Goal: Task Accomplishment & Management: Use online tool/utility

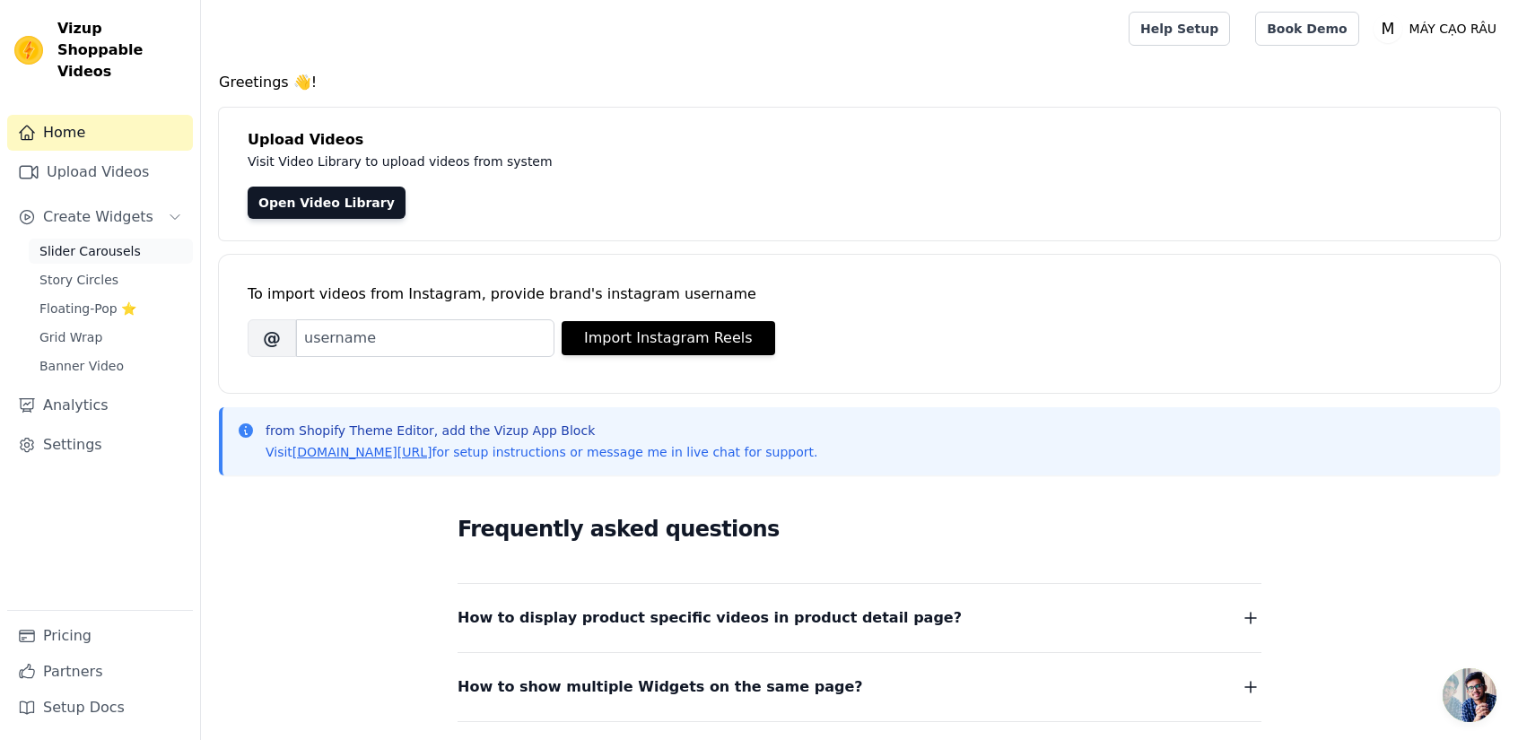
click at [125, 239] on link "Slider Carousels" at bounding box center [111, 251] width 164 height 25
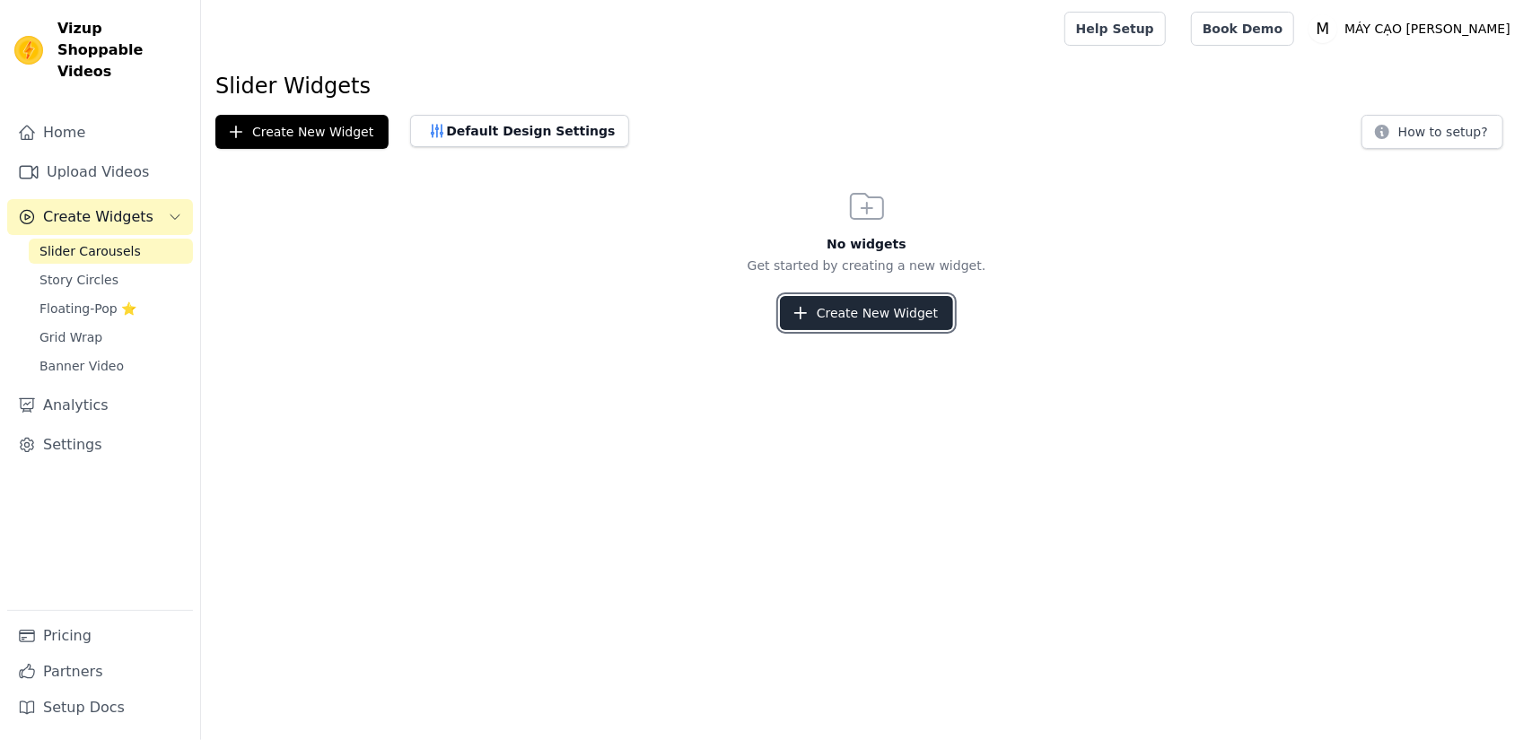
click at [845, 309] on button "Create New Widget" at bounding box center [866, 313] width 173 height 34
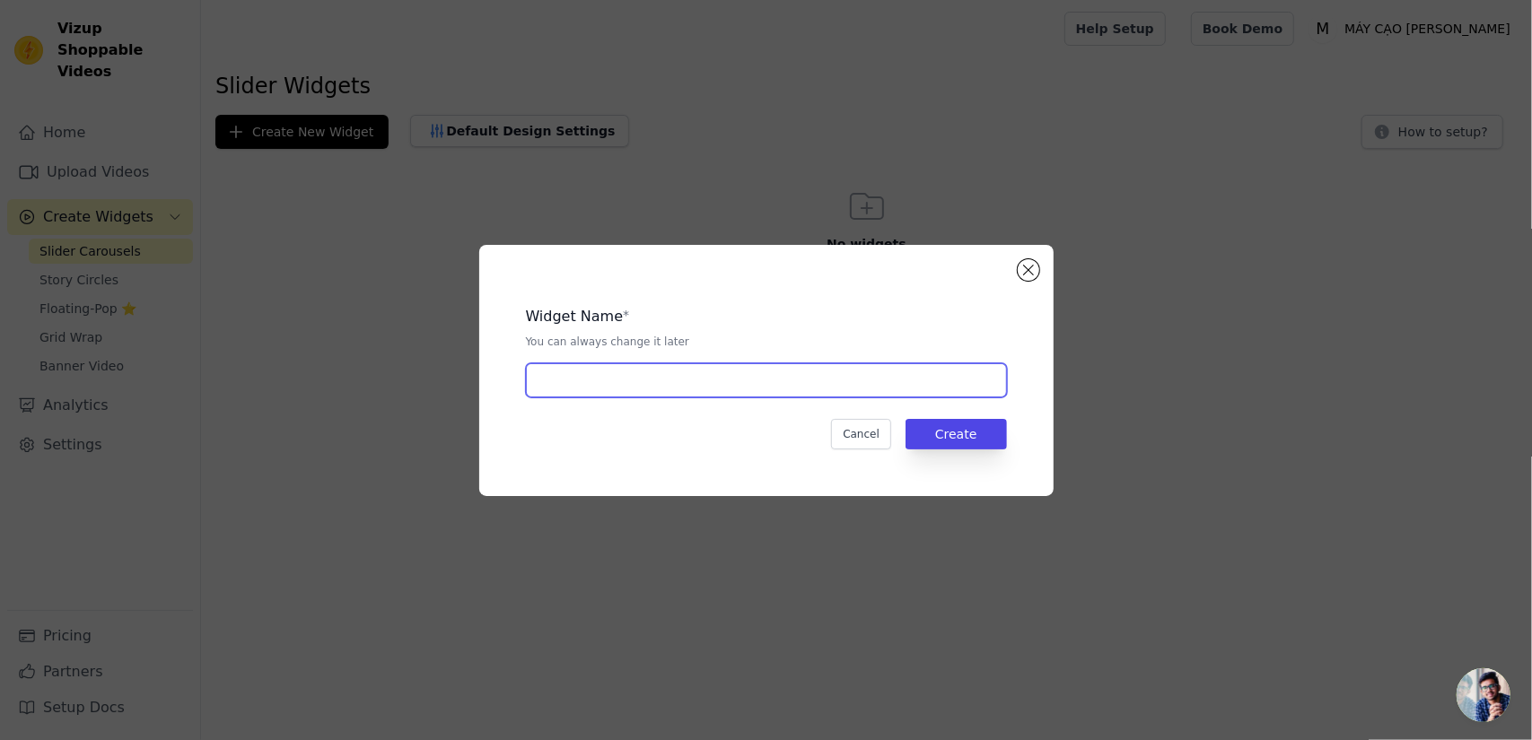
click at [750, 378] on input "text" at bounding box center [766, 380] width 481 height 34
type input "video slide"
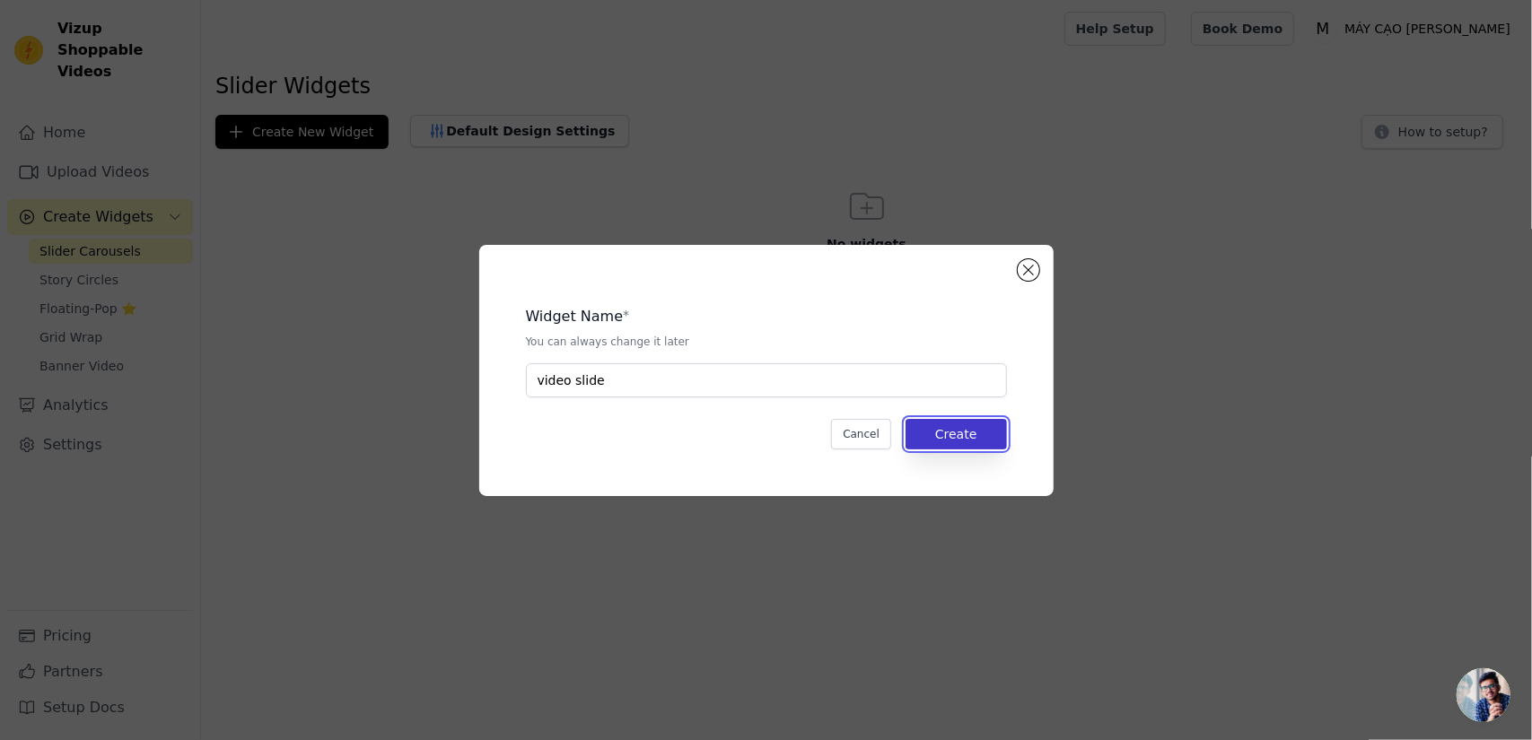
click at [955, 440] on button "Create" at bounding box center [955, 434] width 101 height 31
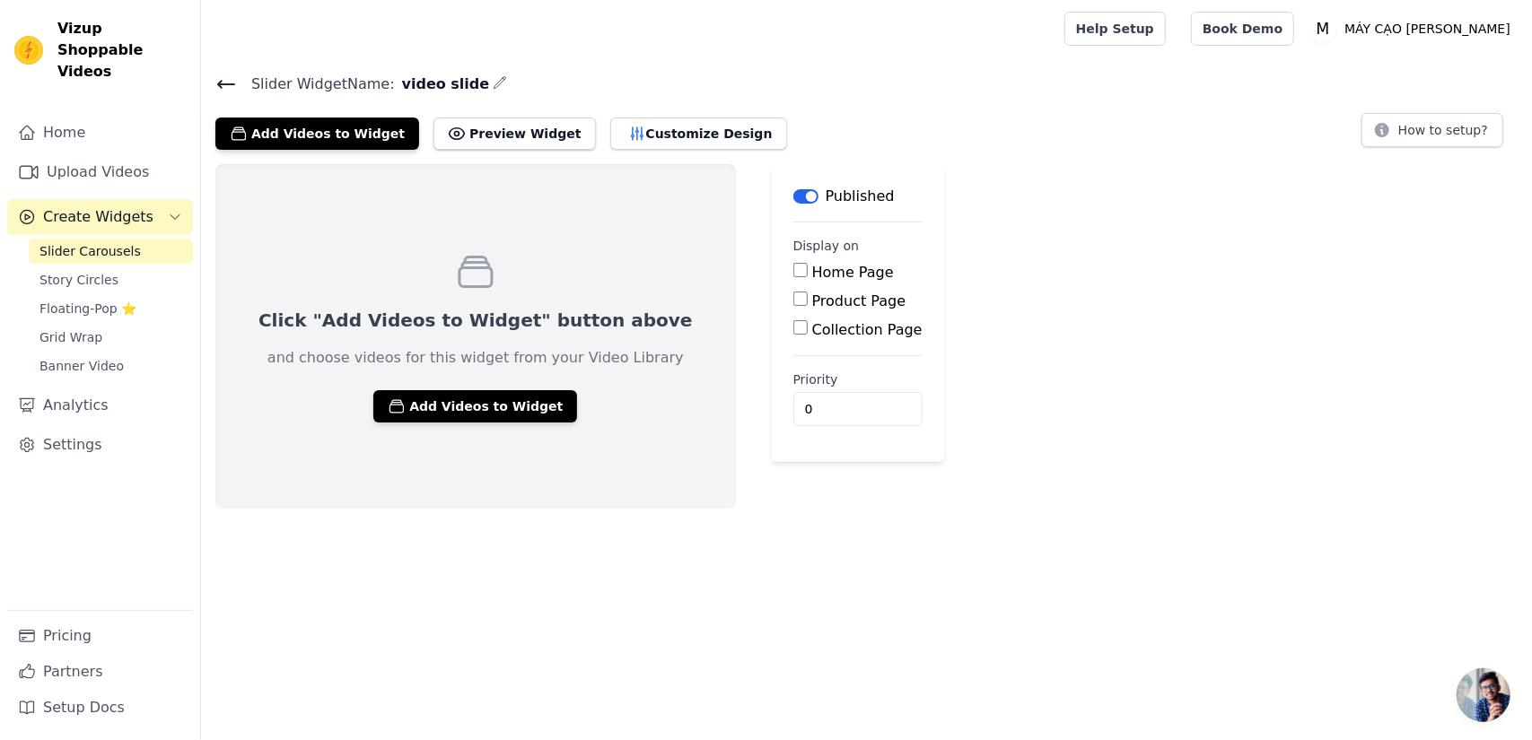
click at [812, 302] on label "Product Page" at bounding box center [859, 301] width 94 height 17
click at [808, 302] on input "Product Page" at bounding box center [800, 299] width 14 height 14
checkbox input "true"
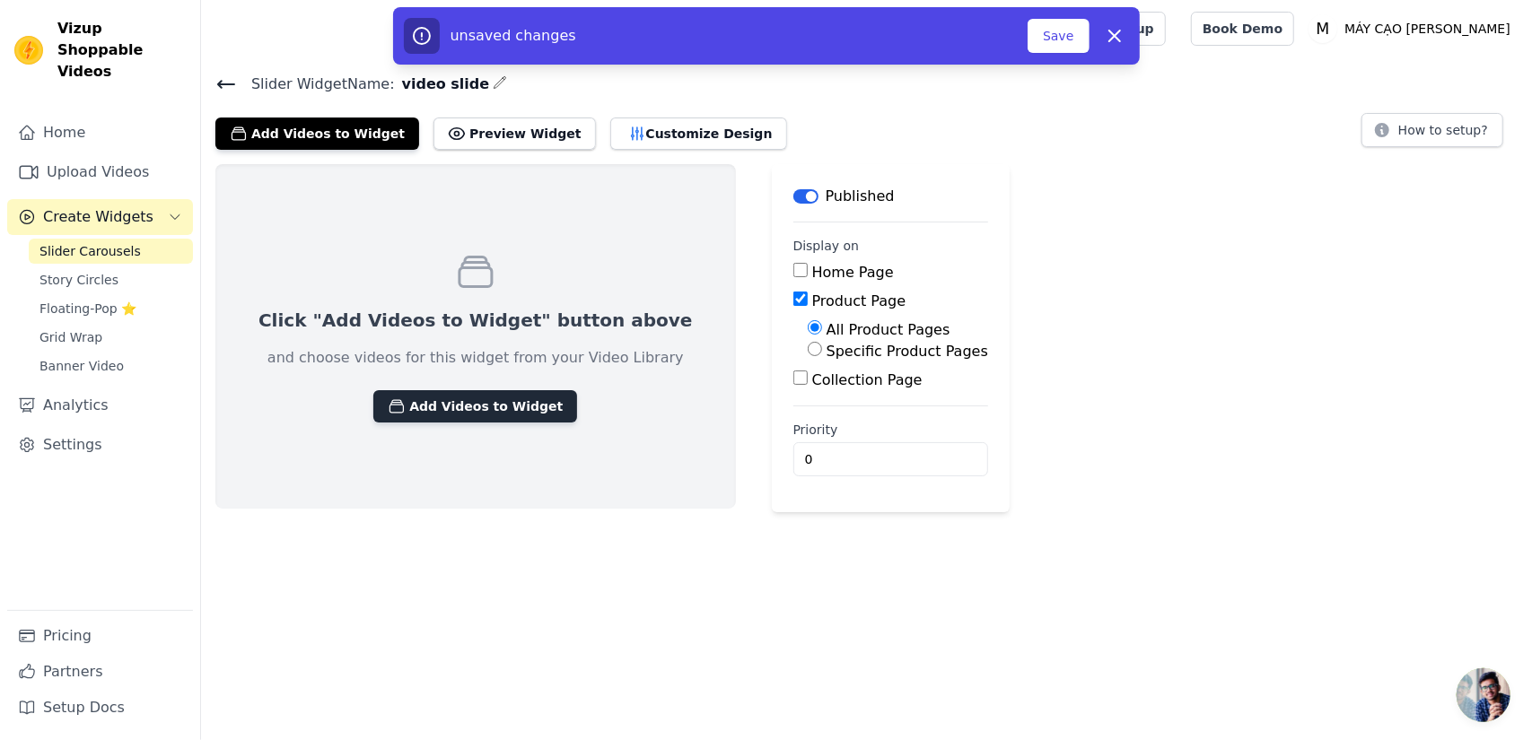
click at [485, 408] on button "Add Videos to Widget" at bounding box center [475, 406] width 204 height 32
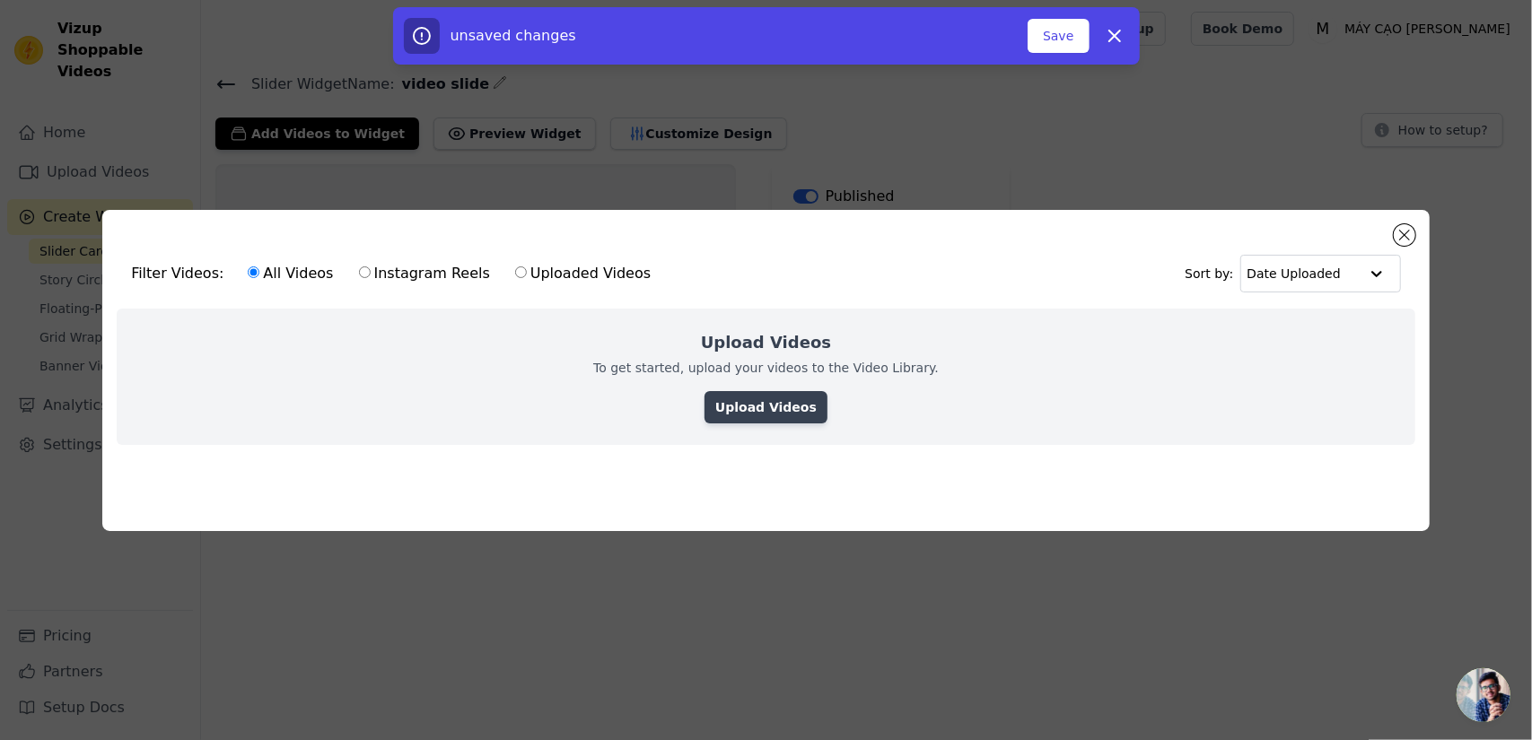
click at [766, 403] on link "Upload Videos" at bounding box center [765, 407] width 123 height 32
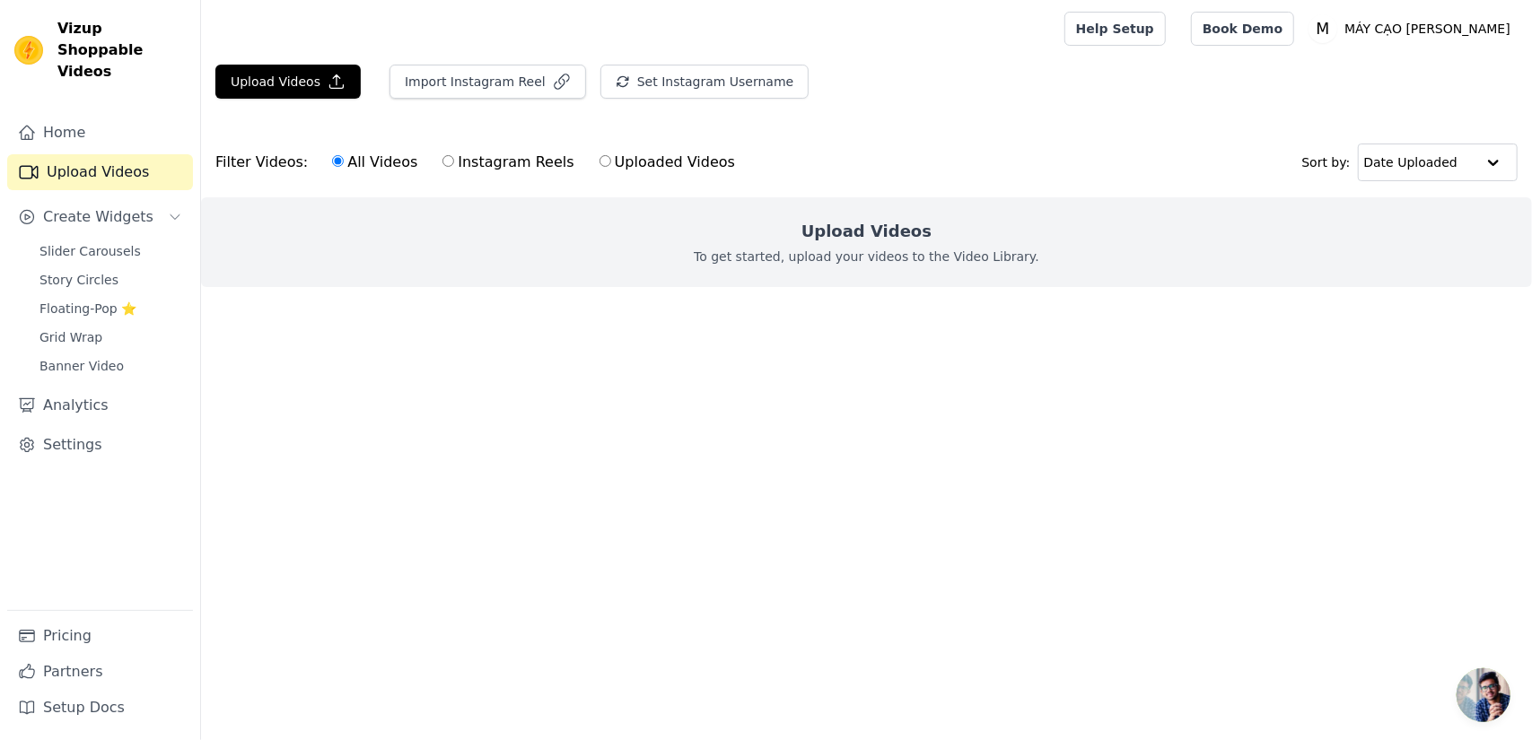
click at [848, 256] on p "To get started, upload your videos to the Video Library." at bounding box center [866, 257] width 345 height 18
click at [273, 74] on button "Upload Videos" at bounding box center [287, 82] width 145 height 34
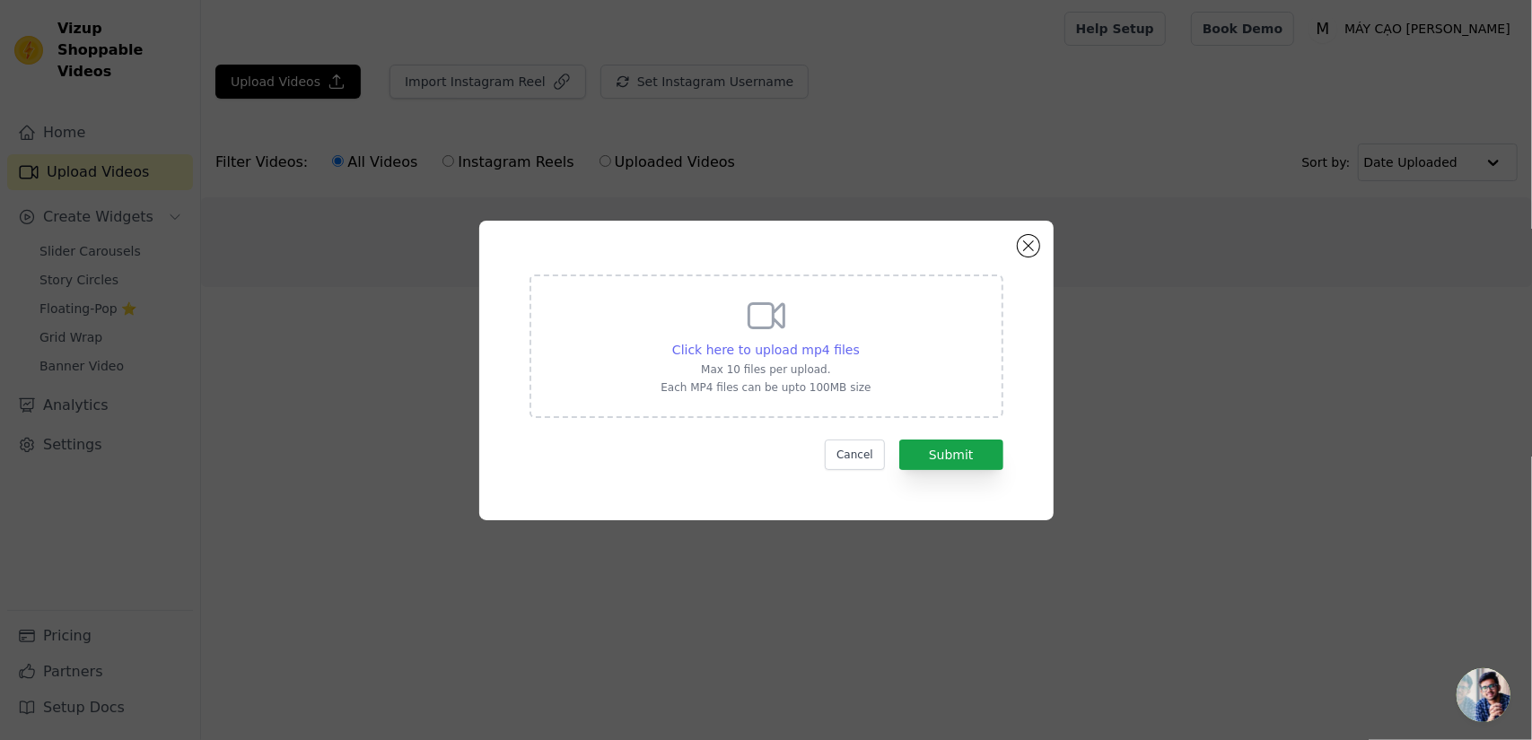
click at [800, 354] on span "Click here to upload mp4 files" at bounding box center [766, 350] width 188 height 14
click at [859, 341] on input "Click here to upload mp4 files Max 10 files per upload. Each MP4 files can be u…" at bounding box center [859, 340] width 1 height 1
type input "C:\fakepath\73fdf81c040241308728c54804d5b405.HD-1080p-4.8Mbps-51897752.mp4"
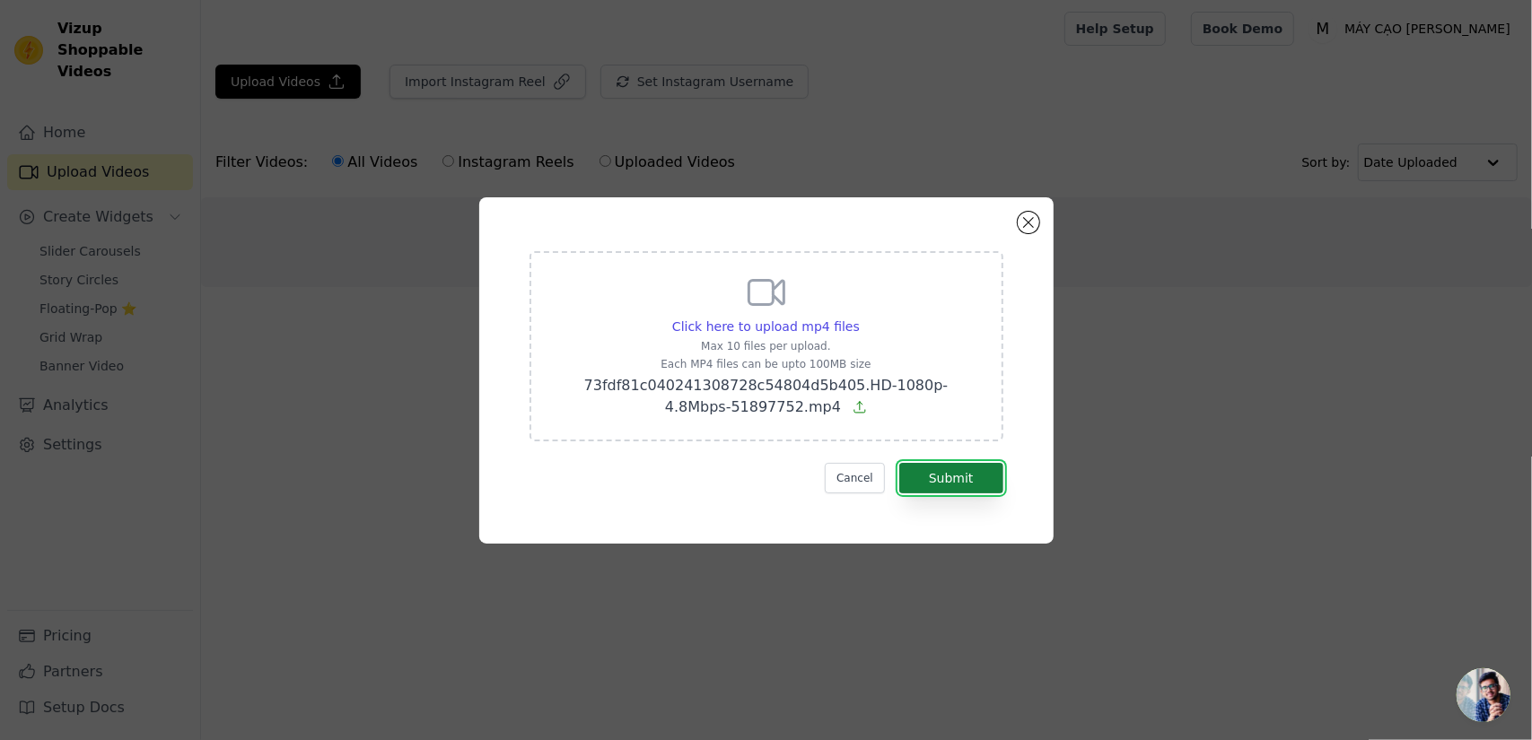
click at [942, 476] on button "Submit" at bounding box center [951, 478] width 104 height 31
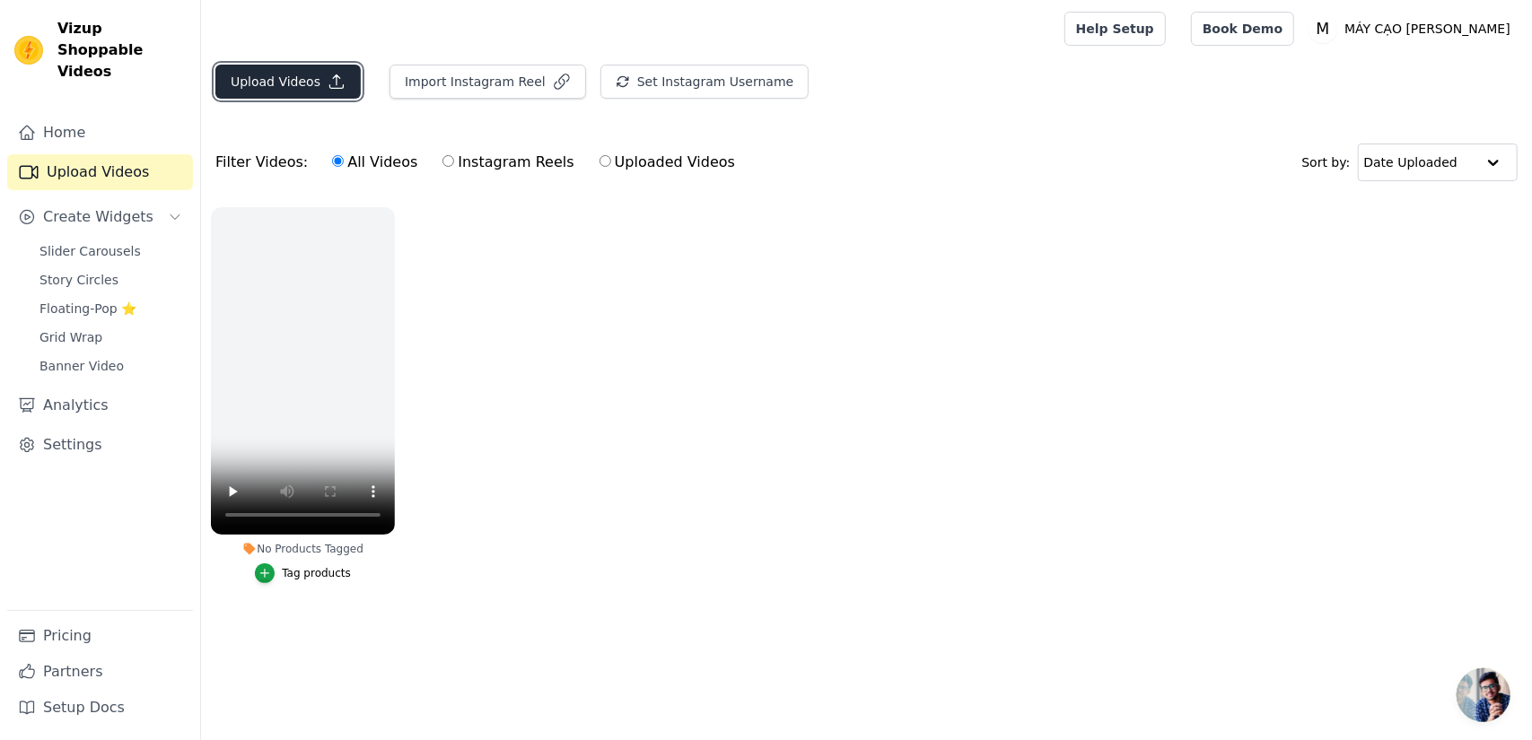
click at [306, 90] on button "Upload Videos" at bounding box center [287, 82] width 145 height 34
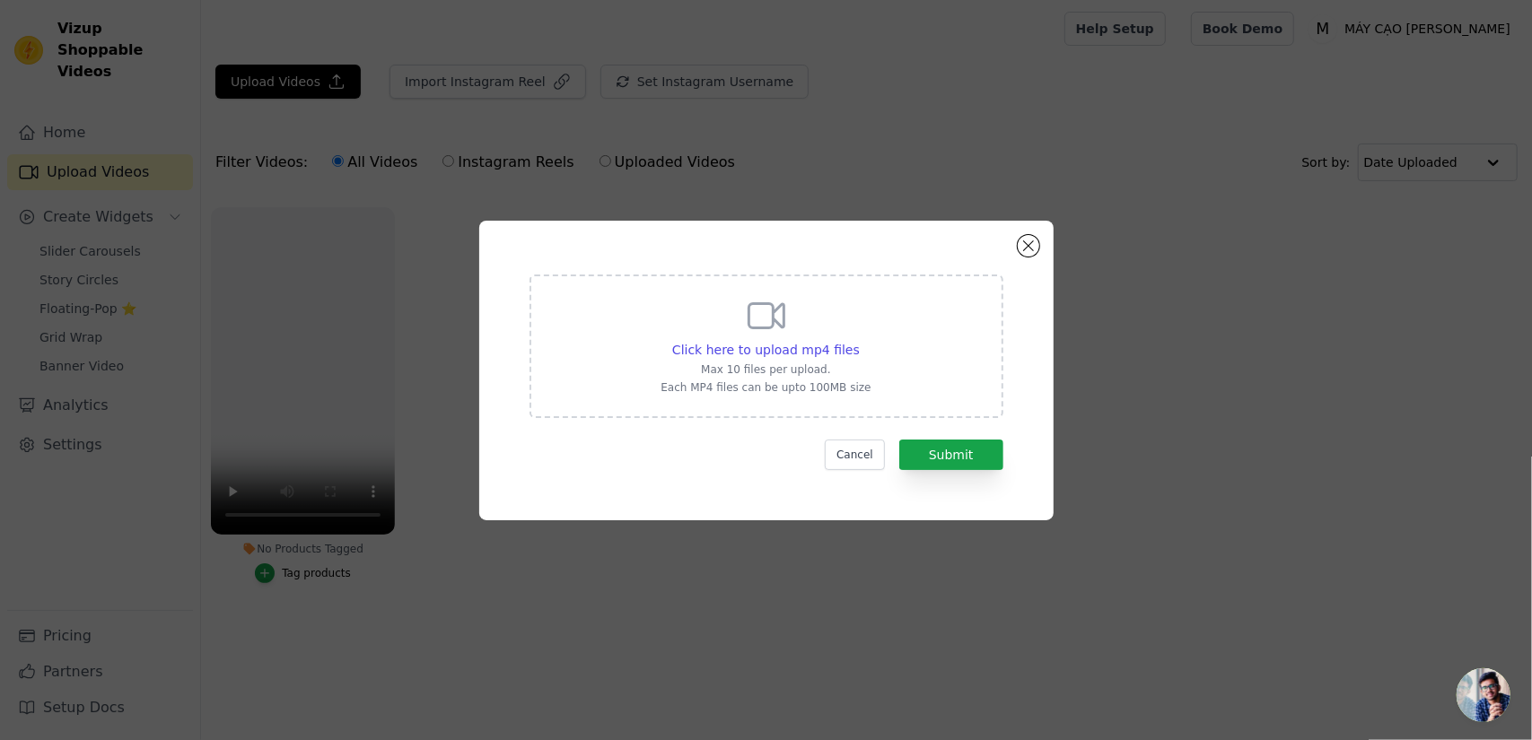
click at [746, 363] on p "Max 10 files per upload." at bounding box center [765, 370] width 210 height 14
click at [859, 341] on input "Click here to upload mp4 files Max 10 files per upload. Each MP4 files can be u…" at bounding box center [859, 340] width 1 height 1
type input "C:\fakepath\9e8dc93931984fc1b6eb2523d36dc184.HD-1080p-4.8Mbps-57018287.mp4"
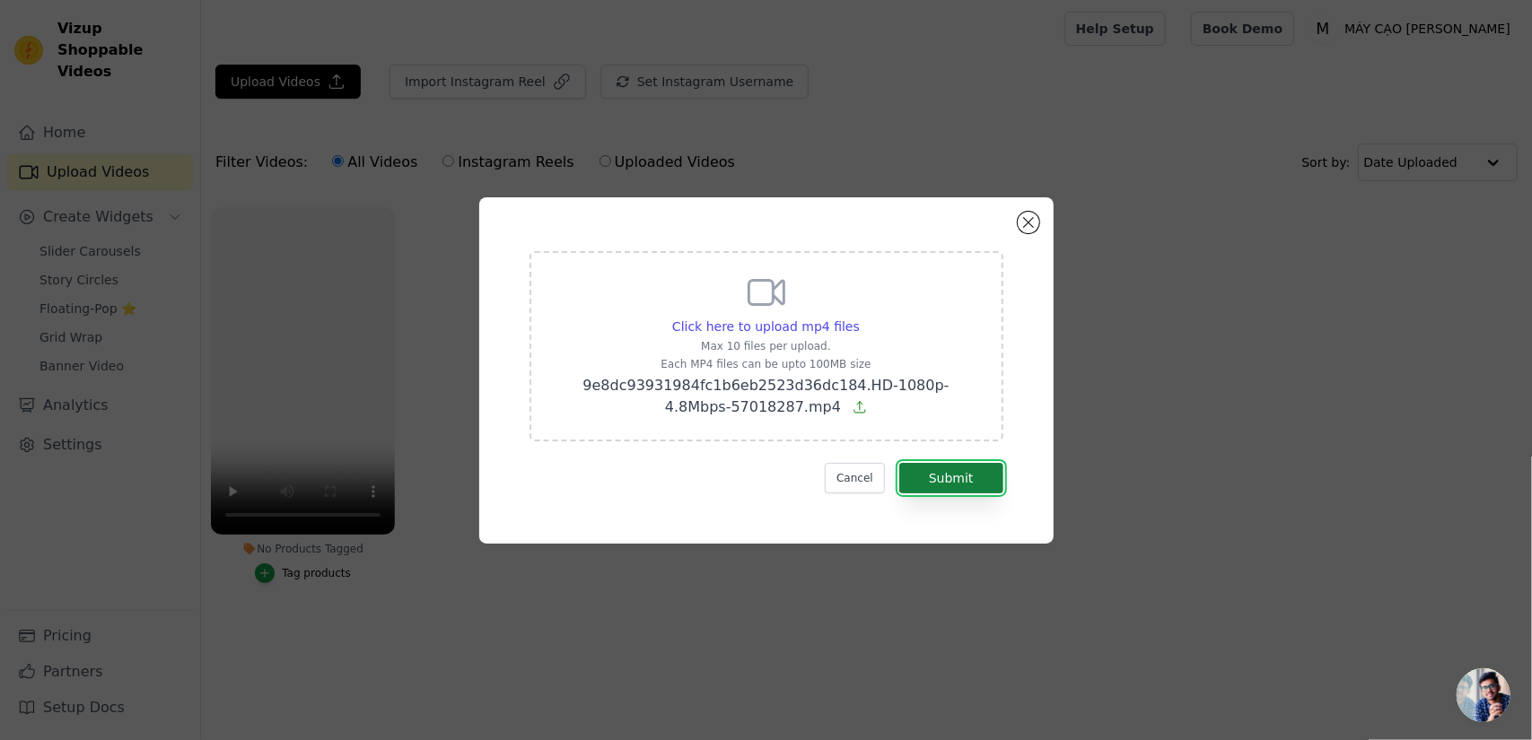
click at [986, 481] on button "Submit" at bounding box center [951, 478] width 104 height 31
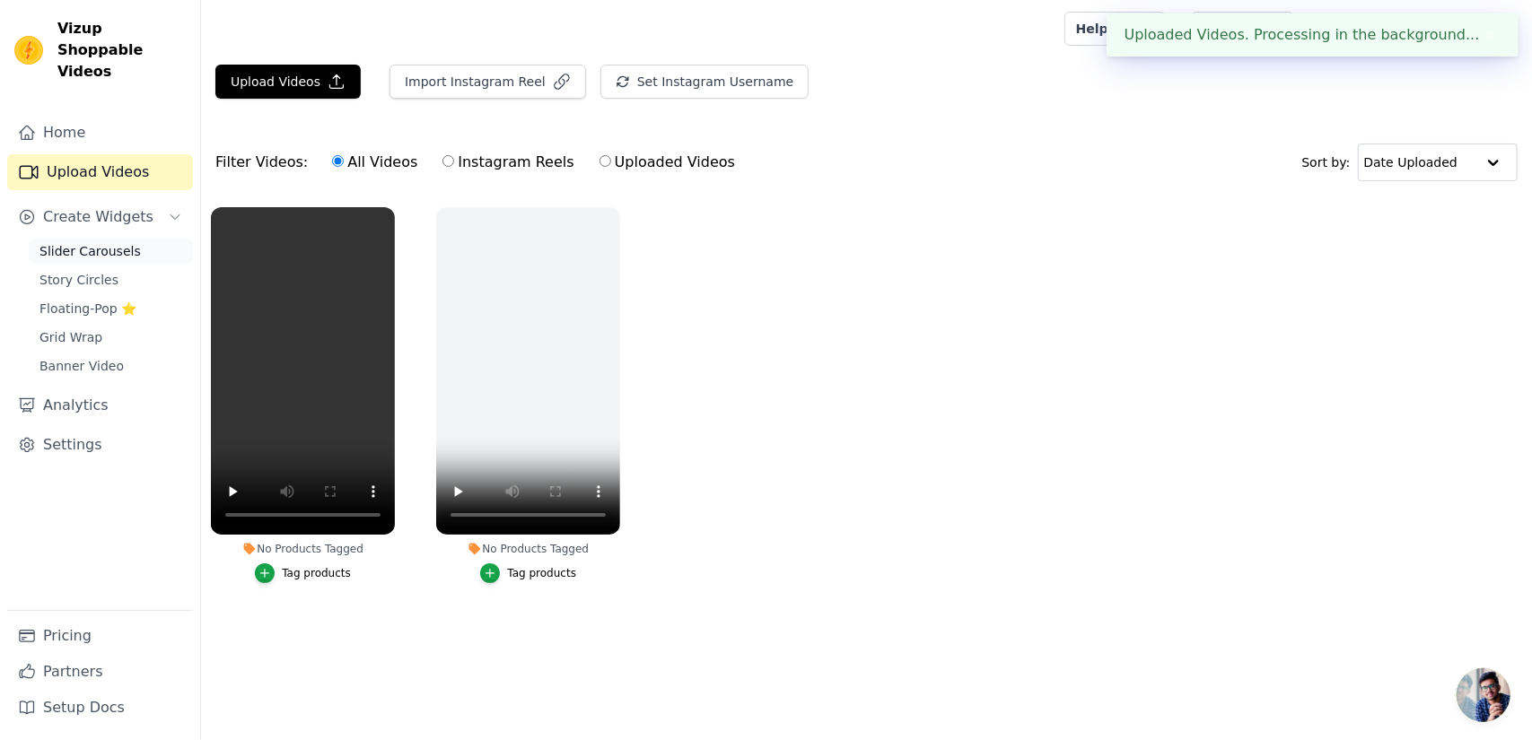
click at [73, 242] on span "Slider Carousels" at bounding box center [89, 251] width 101 height 18
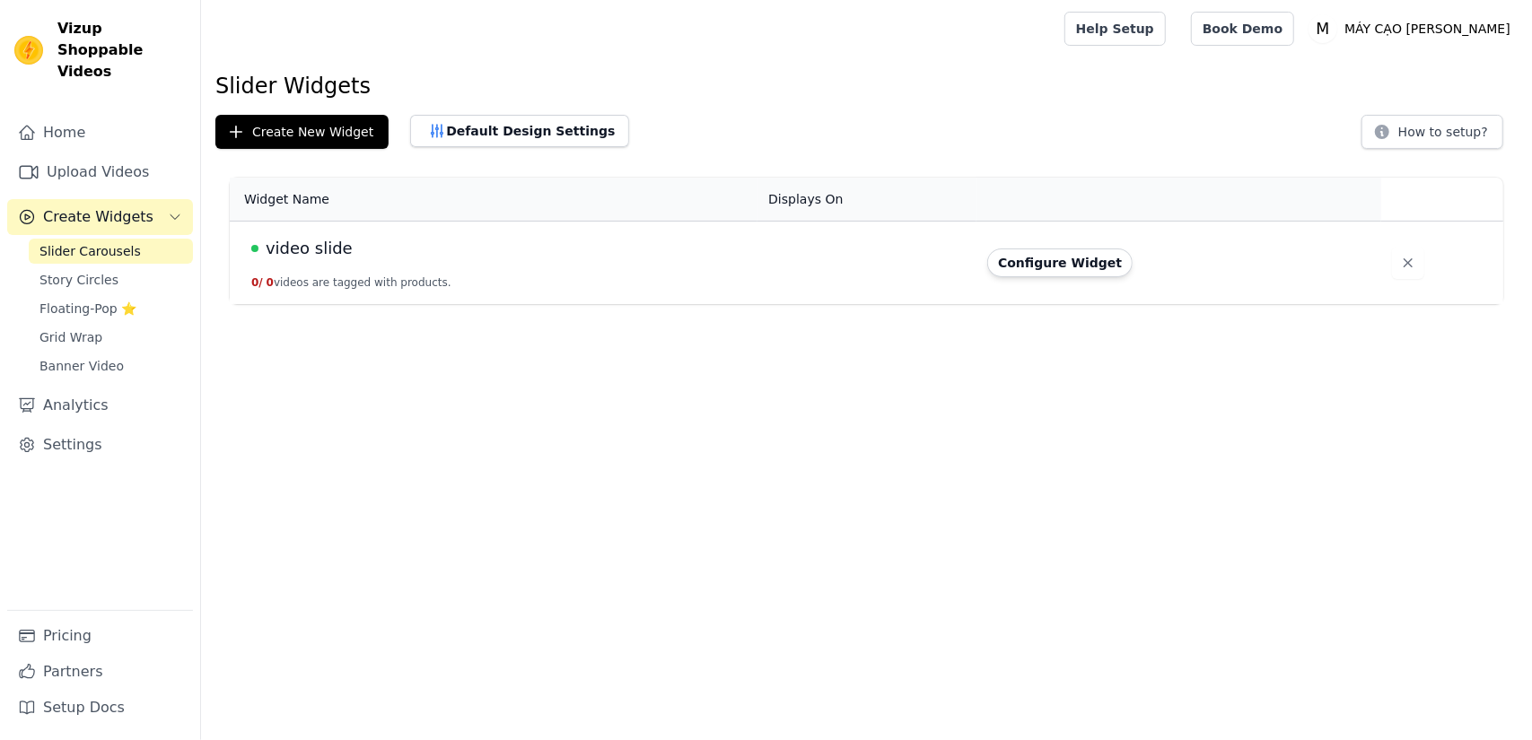
click at [660, 271] on td "video slide 0 / 0 videos are tagged with products." at bounding box center [494, 263] width 528 height 83
click at [1052, 258] on button "Configure Widget" at bounding box center [1059, 263] width 145 height 29
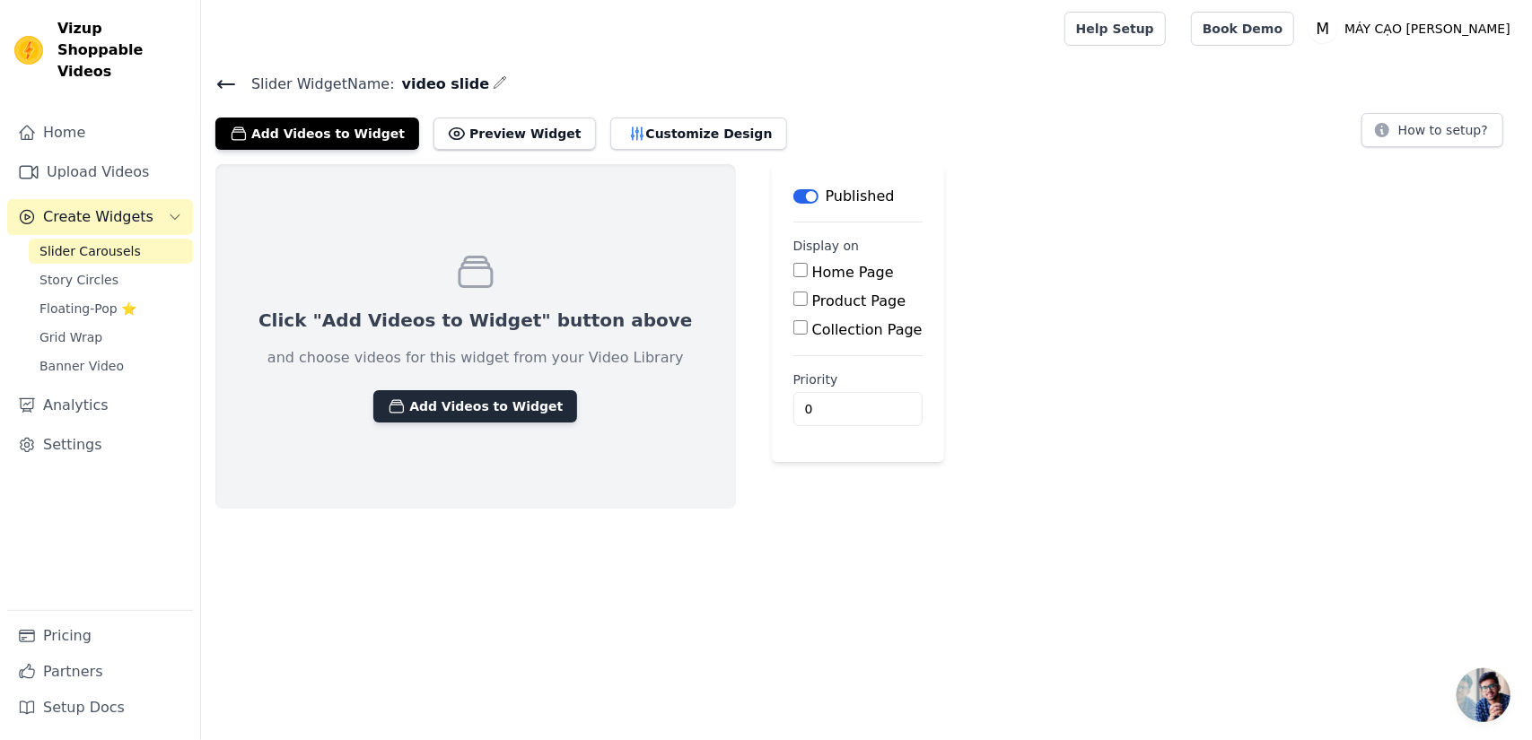
click at [501, 405] on button "Add Videos to Widget" at bounding box center [475, 406] width 204 height 32
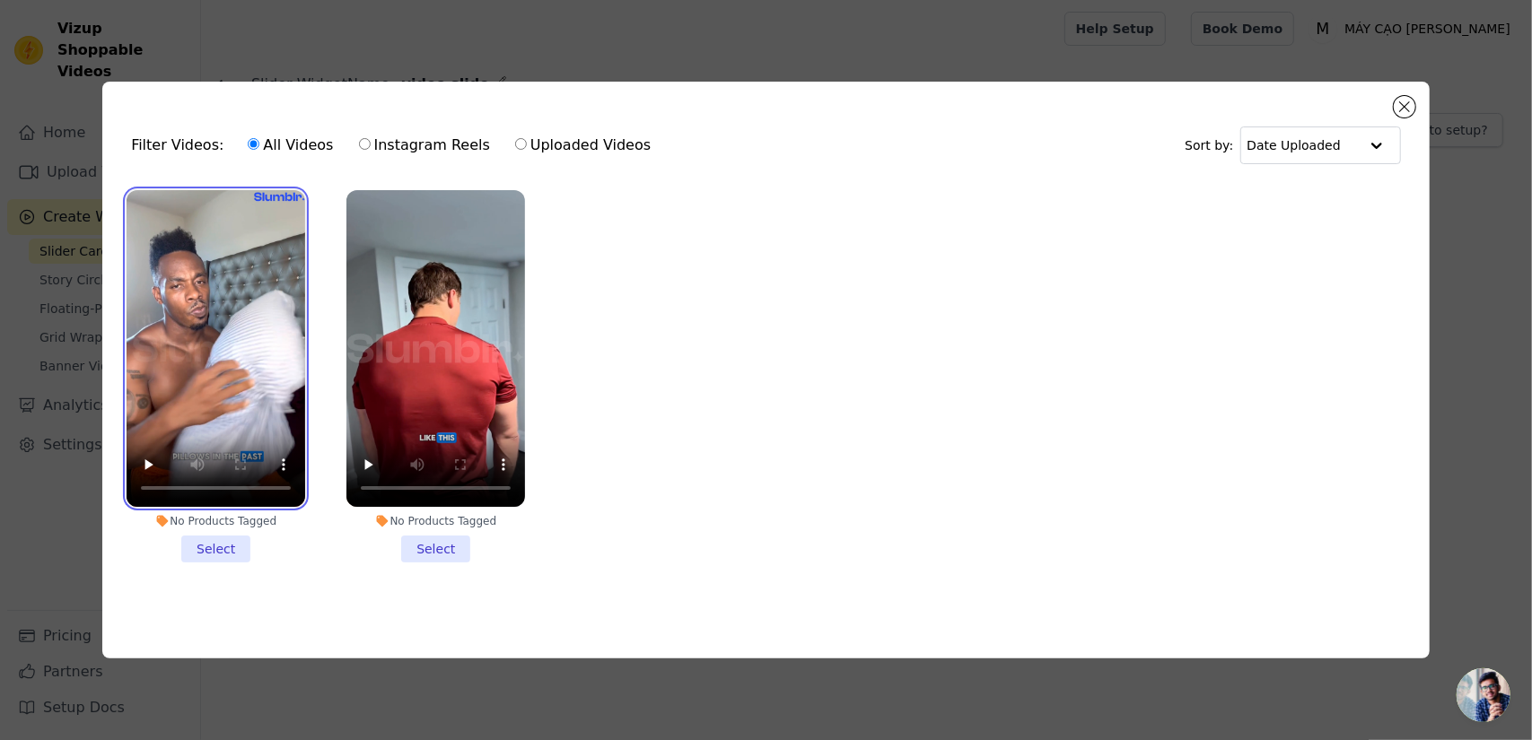
click at [237, 390] on video at bounding box center [216, 349] width 179 height 318
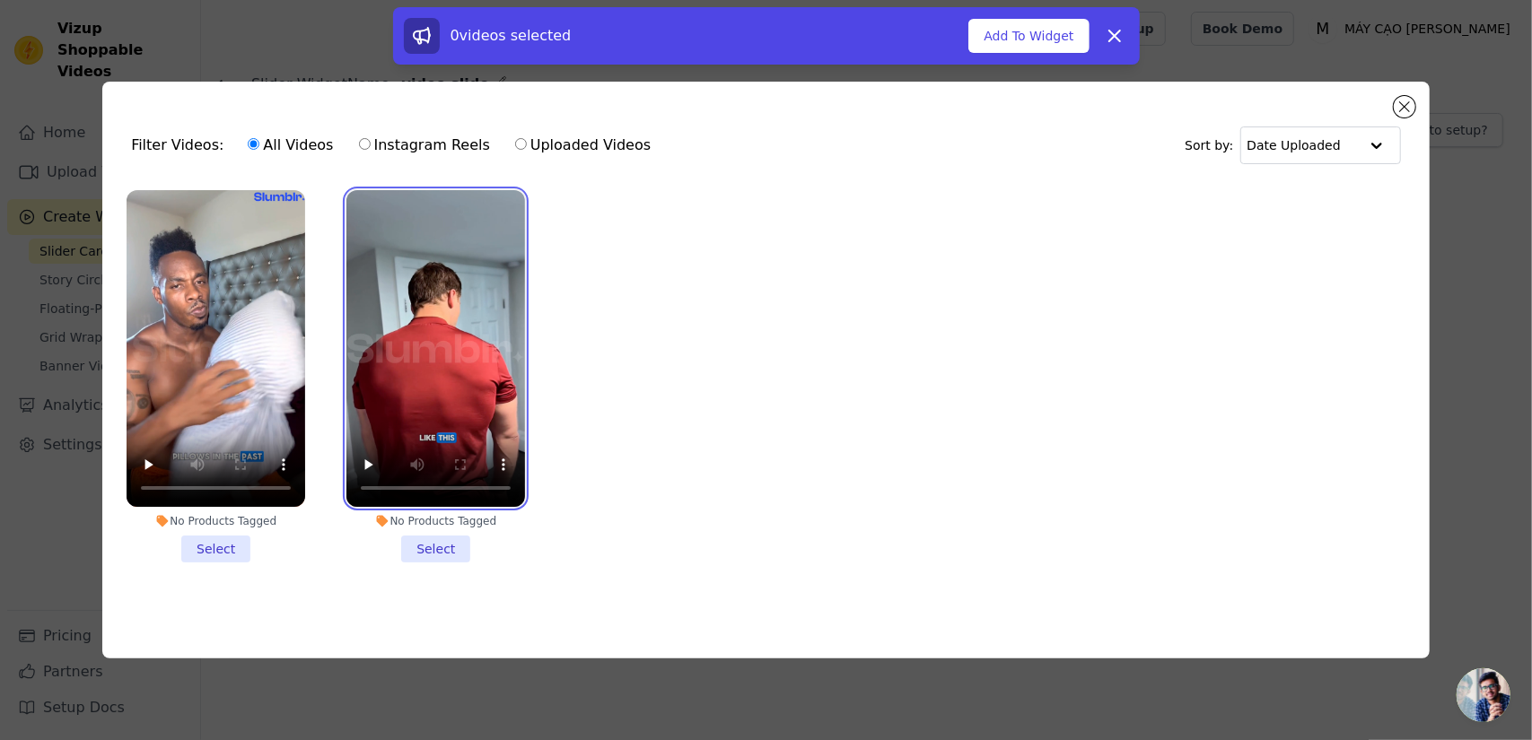
click at [453, 358] on video at bounding box center [435, 349] width 179 height 318
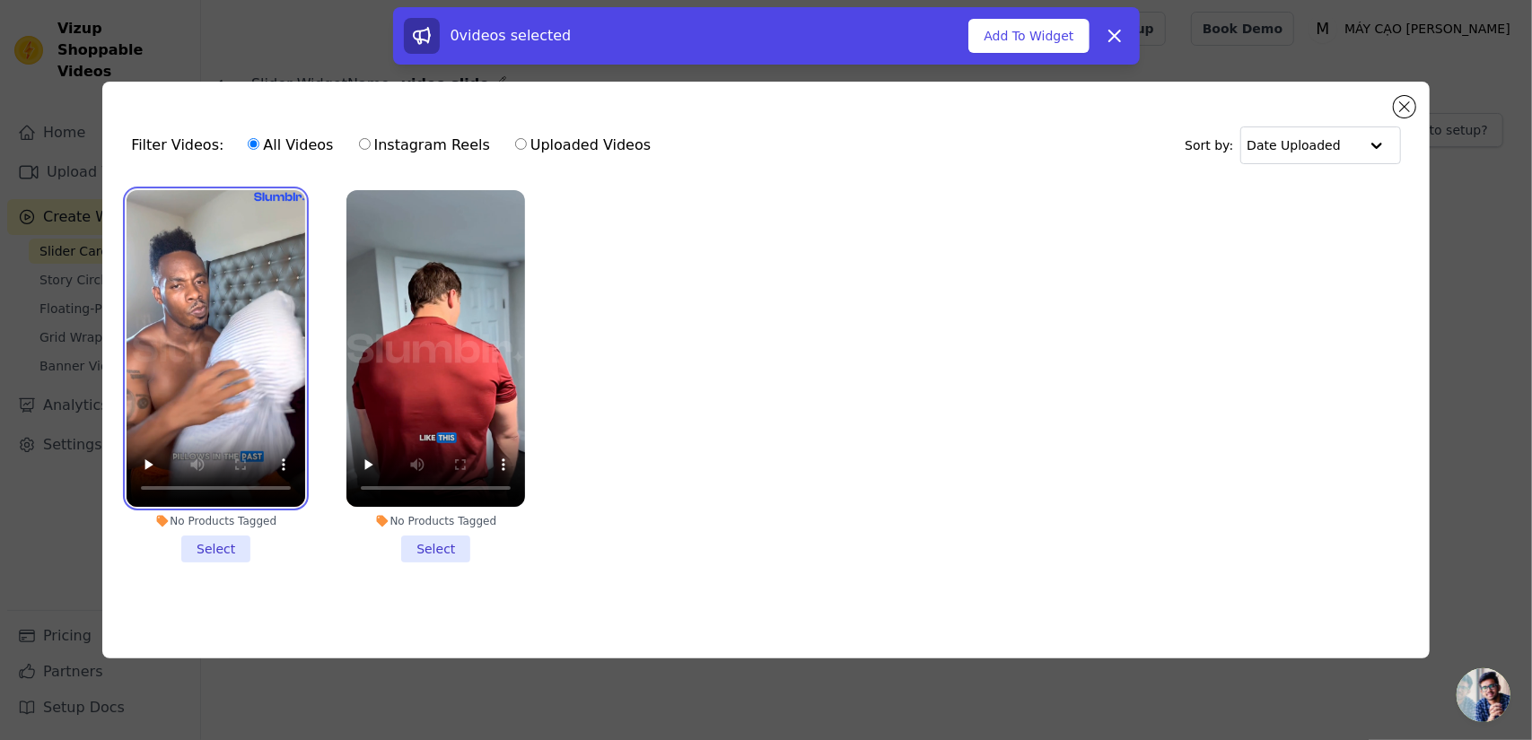
click at [258, 351] on video at bounding box center [216, 349] width 179 height 318
click at [235, 545] on li "No Products Tagged Select" at bounding box center [216, 376] width 179 height 373
click at [0, 0] on input "No Products Tagged Select" at bounding box center [0, 0] width 0 height 0
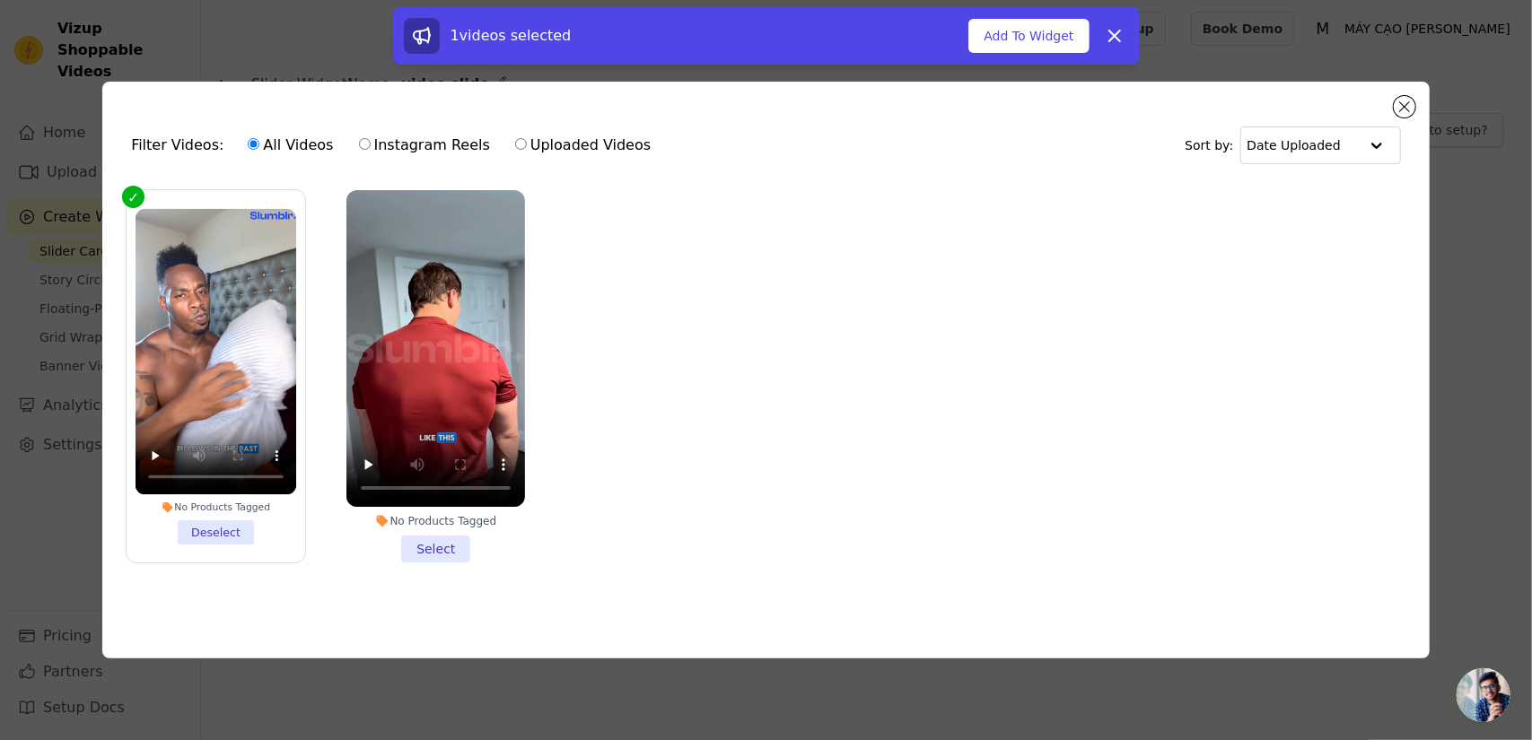
click at [442, 546] on li "No Products Tagged Select" at bounding box center [435, 376] width 179 height 373
click at [0, 0] on input "No Products Tagged Select" at bounding box center [0, 0] width 0 height 0
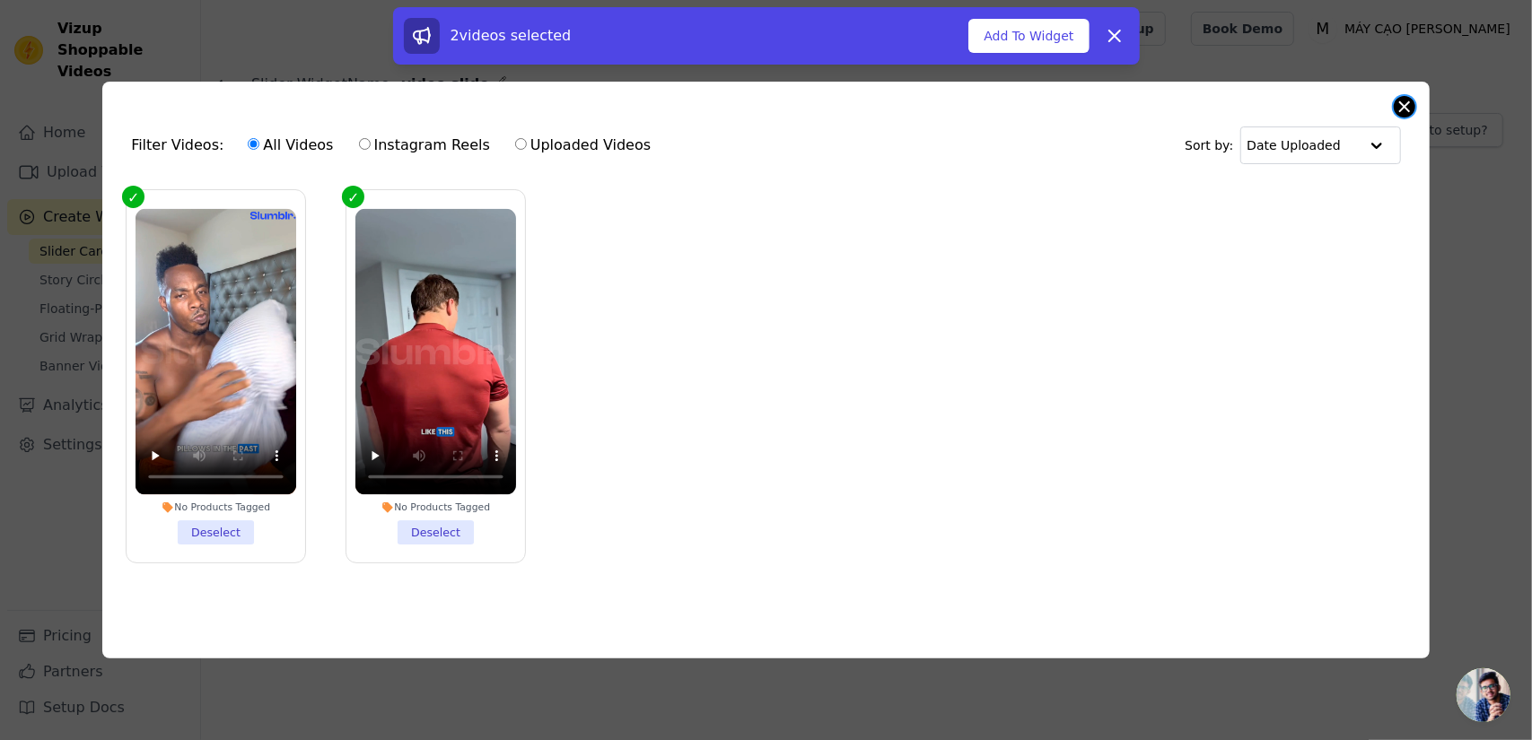
click at [1399, 103] on button "Close modal" at bounding box center [1405, 107] width 22 height 22
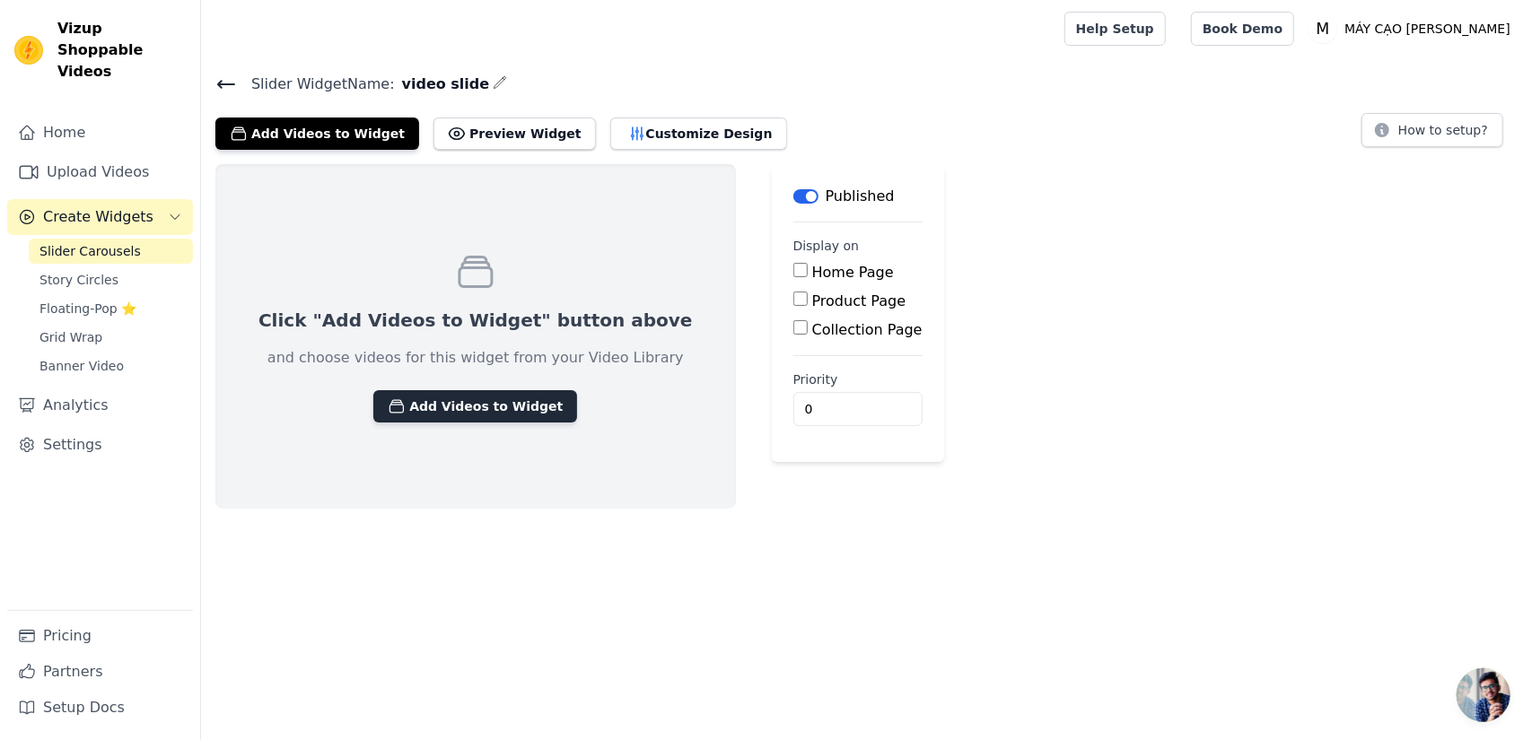
click at [423, 408] on button "Add Videos to Widget" at bounding box center [475, 406] width 204 height 32
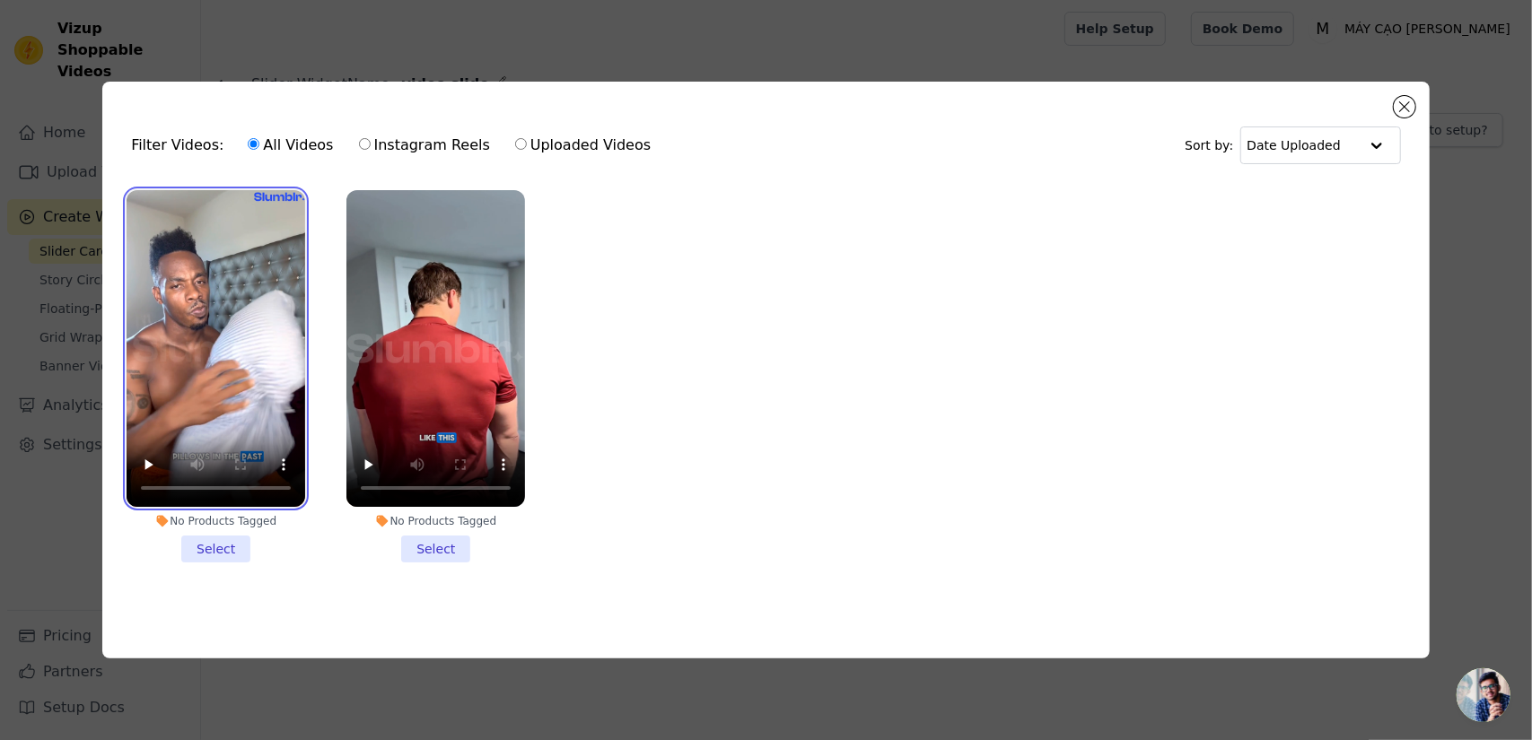
click at [254, 292] on video at bounding box center [216, 349] width 179 height 318
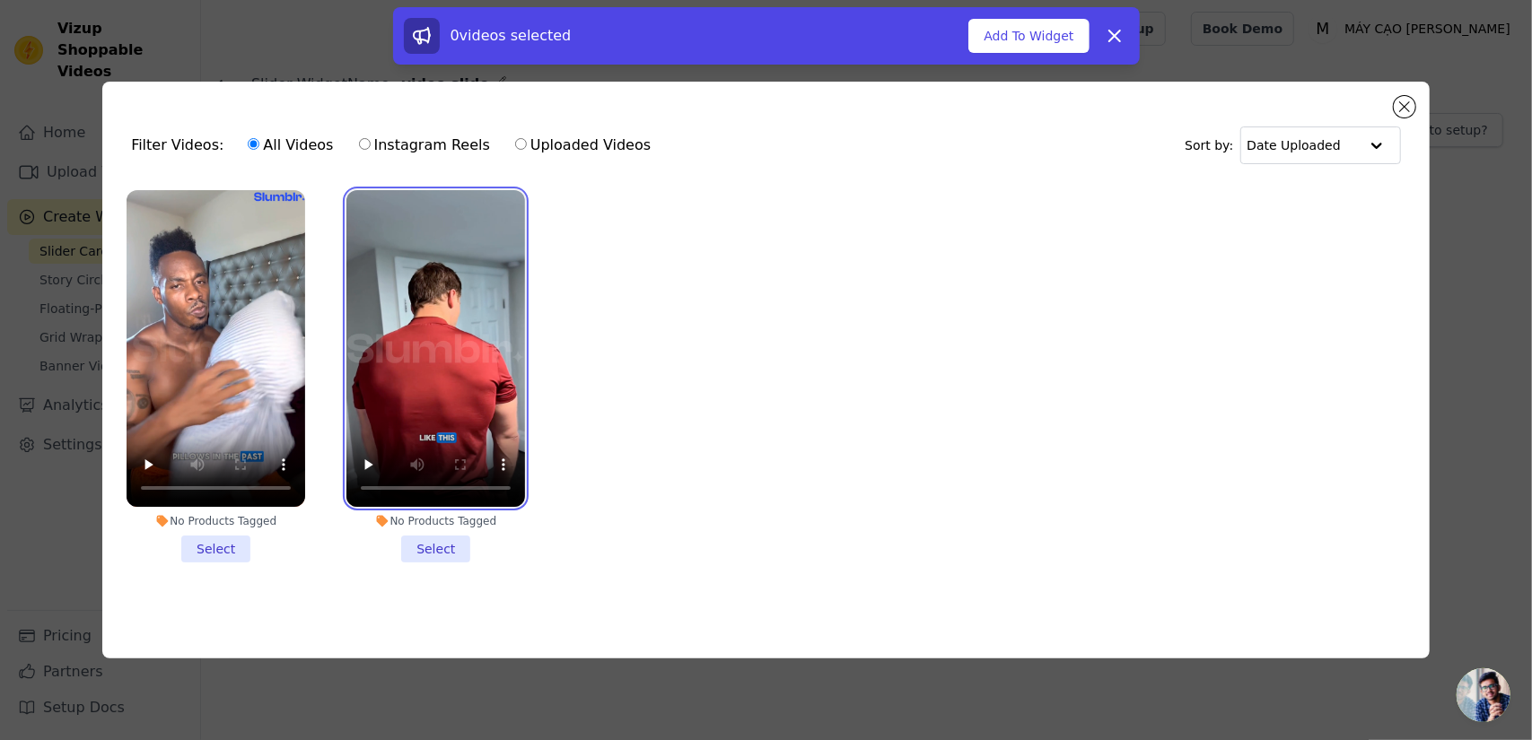
click at [407, 306] on video at bounding box center [435, 349] width 179 height 318
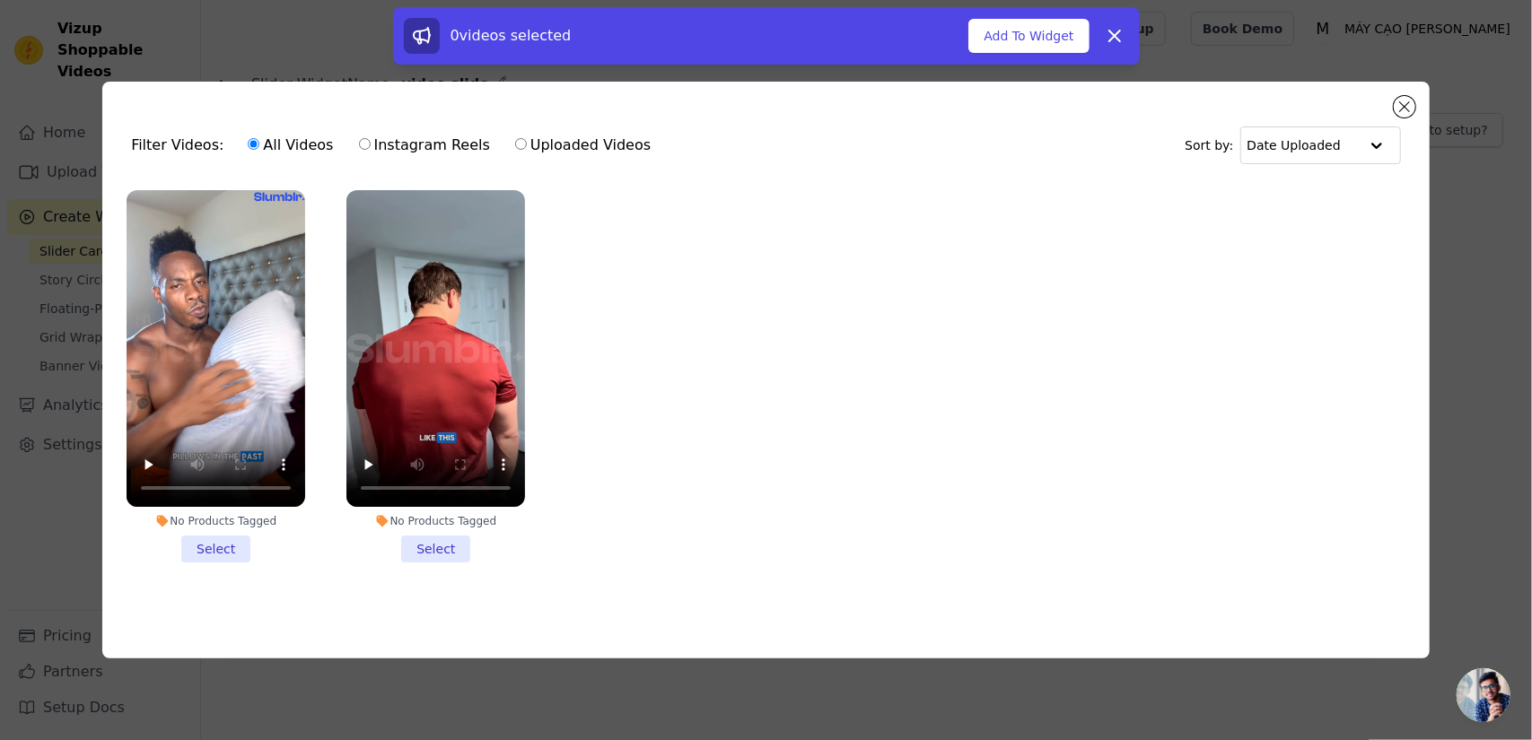
click at [215, 555] on li "No Products Tagged Select" at bounding box center [216, 376] width 179 height 373
click at [0, 0] on input "No Products Tagged Select" at bounding box center [0, 0] width 0 height 0
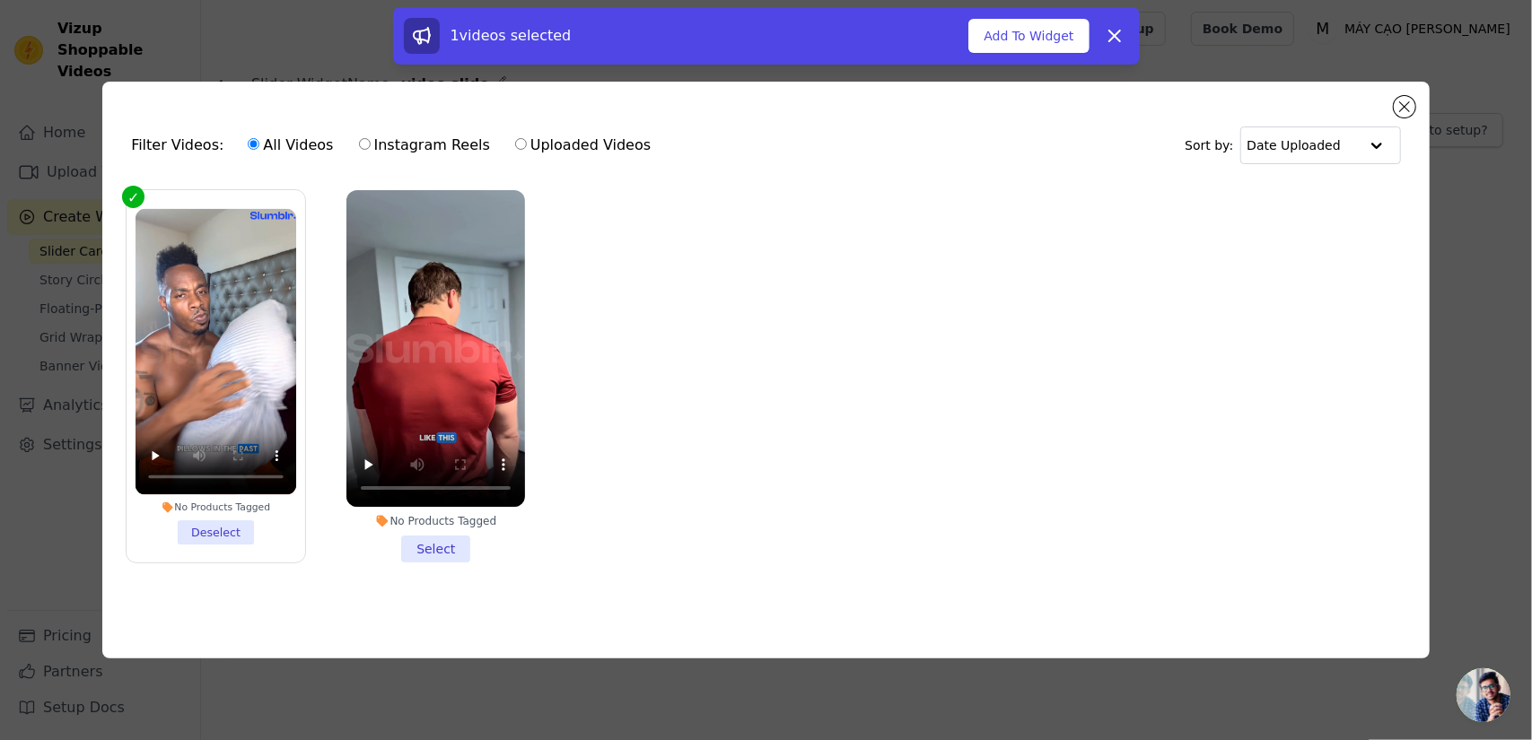
click at [452, 546] on li "No Products Tagged Select" at bounding box center [435, 376] width 179 height 373
click at [0, 0] on input "No Products Tagged Select" at bounding box center [0, 0] width 0 height 0
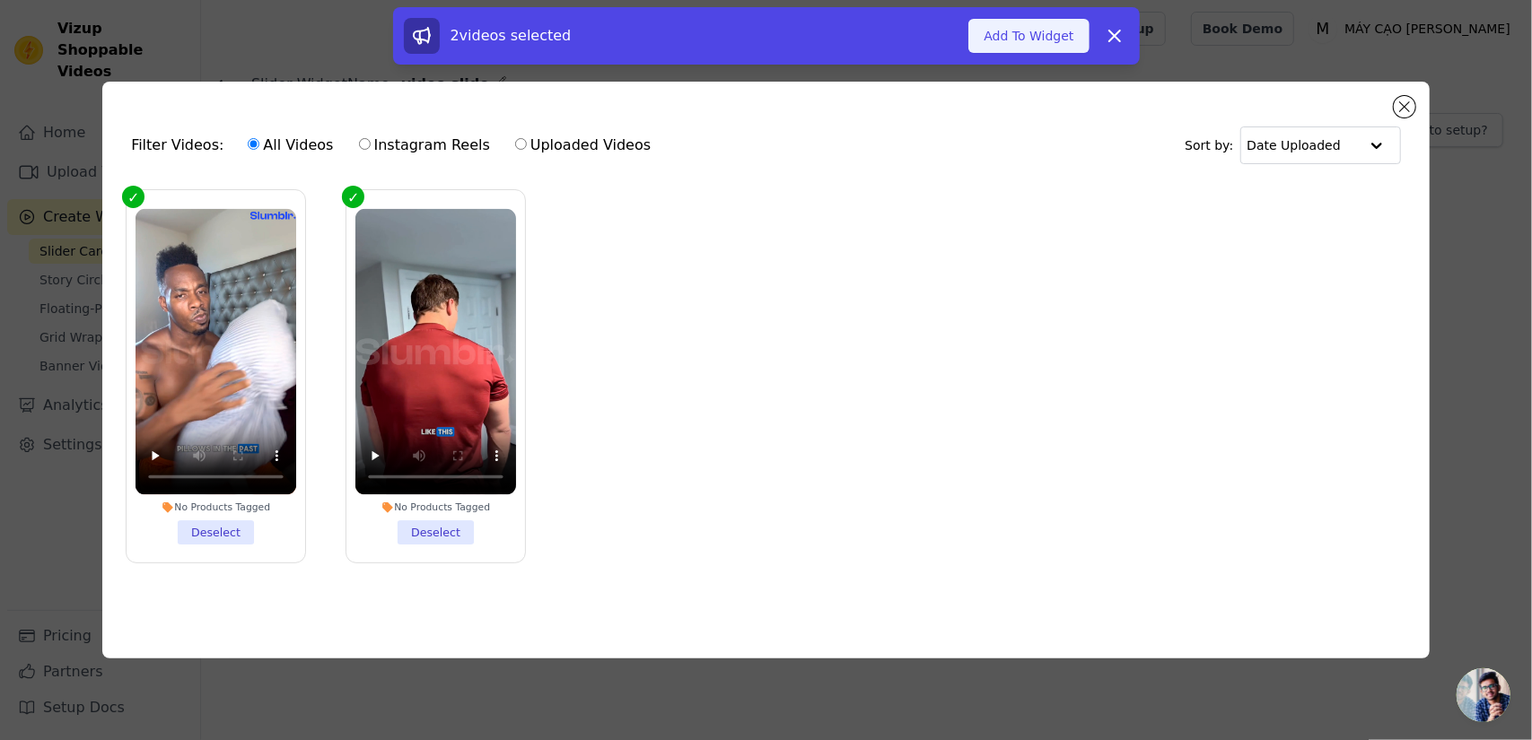
click at [1025, 41] on button "Add To Widget" at bounding box center [1028, 36] width 120 height 34
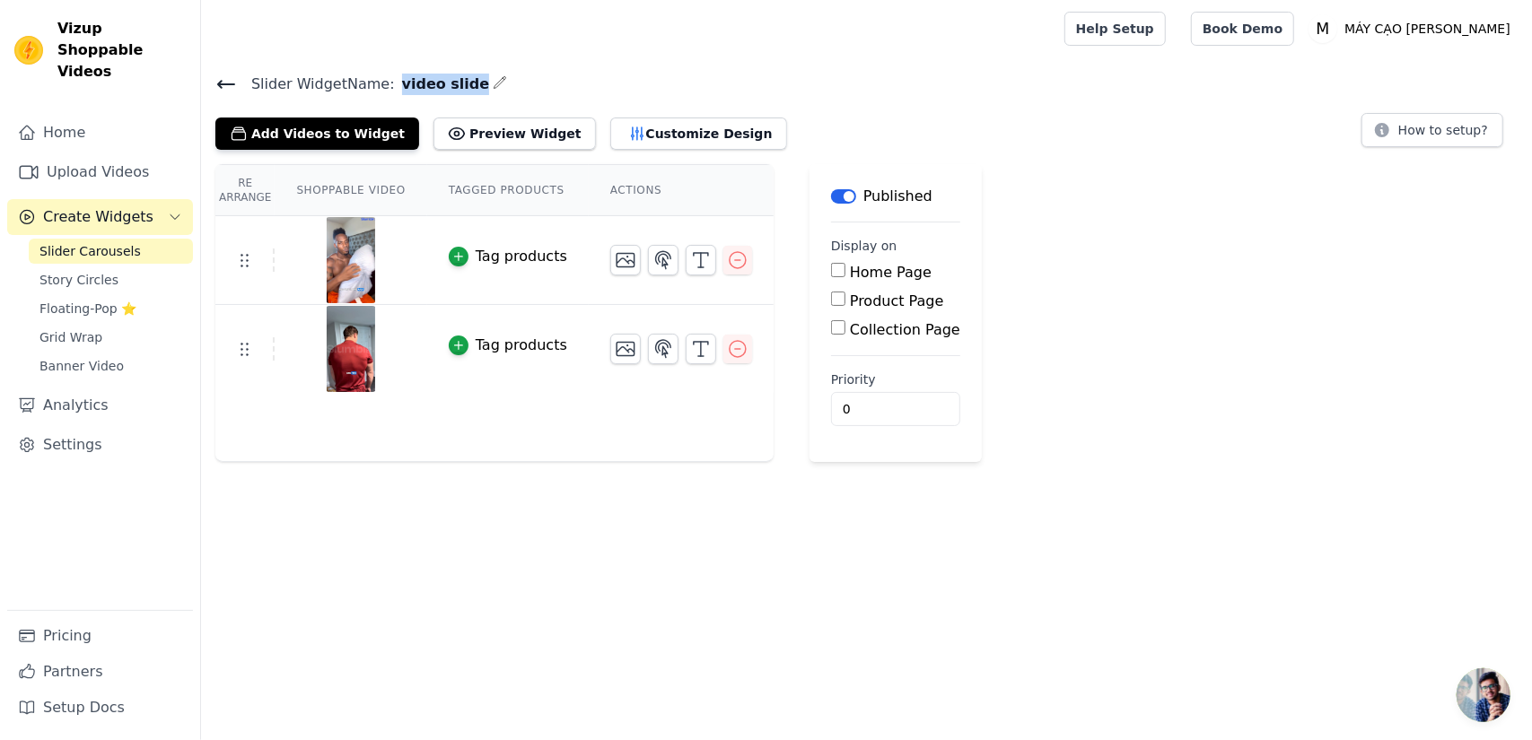
drag, startPoint x: 389, startPoint y: 85, endPoint x: 458, endPoint y: 85, distance: 68.2
click at [458, 85] on span "video slide" at bounding box center [442, 85] width 95 height 22
copy span "video slide"
click at [354, 141] on button "Add Videos to Widget" at bounding box center [317, 134] width 204 height 32
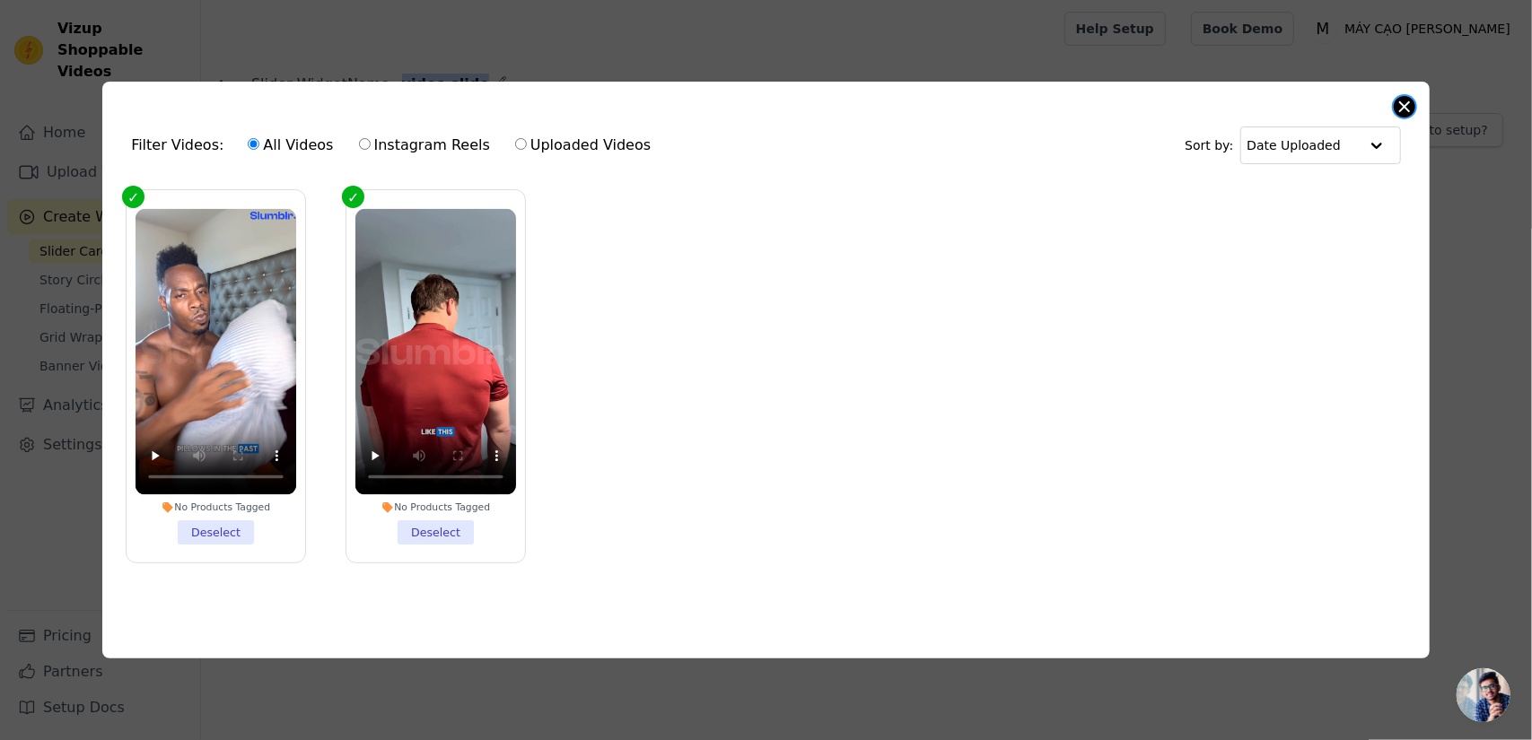
click at [1411, 101] on button "Close modal" at bounding box center [1405, 107] width 22 height 22
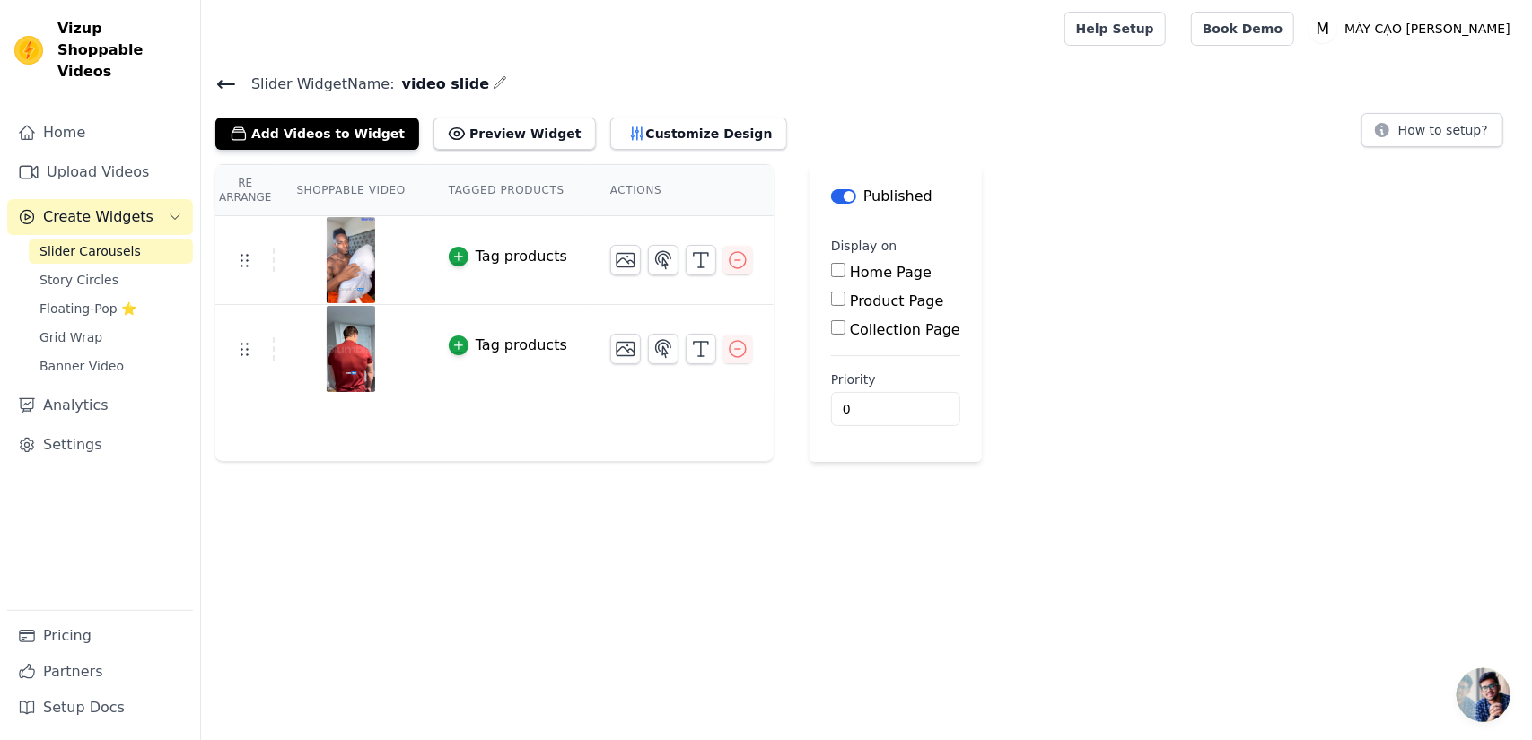
click at [514, 462] on html "Vizup Shoppable Videos Home Upload Videos Create Widgets Slider Carousels Story…" at bounding box center [766, 231] width 1532 height 462
click at [328, 139] on button "Add Videos to Widget" at bounding box center [317, 134] width 204 height 32
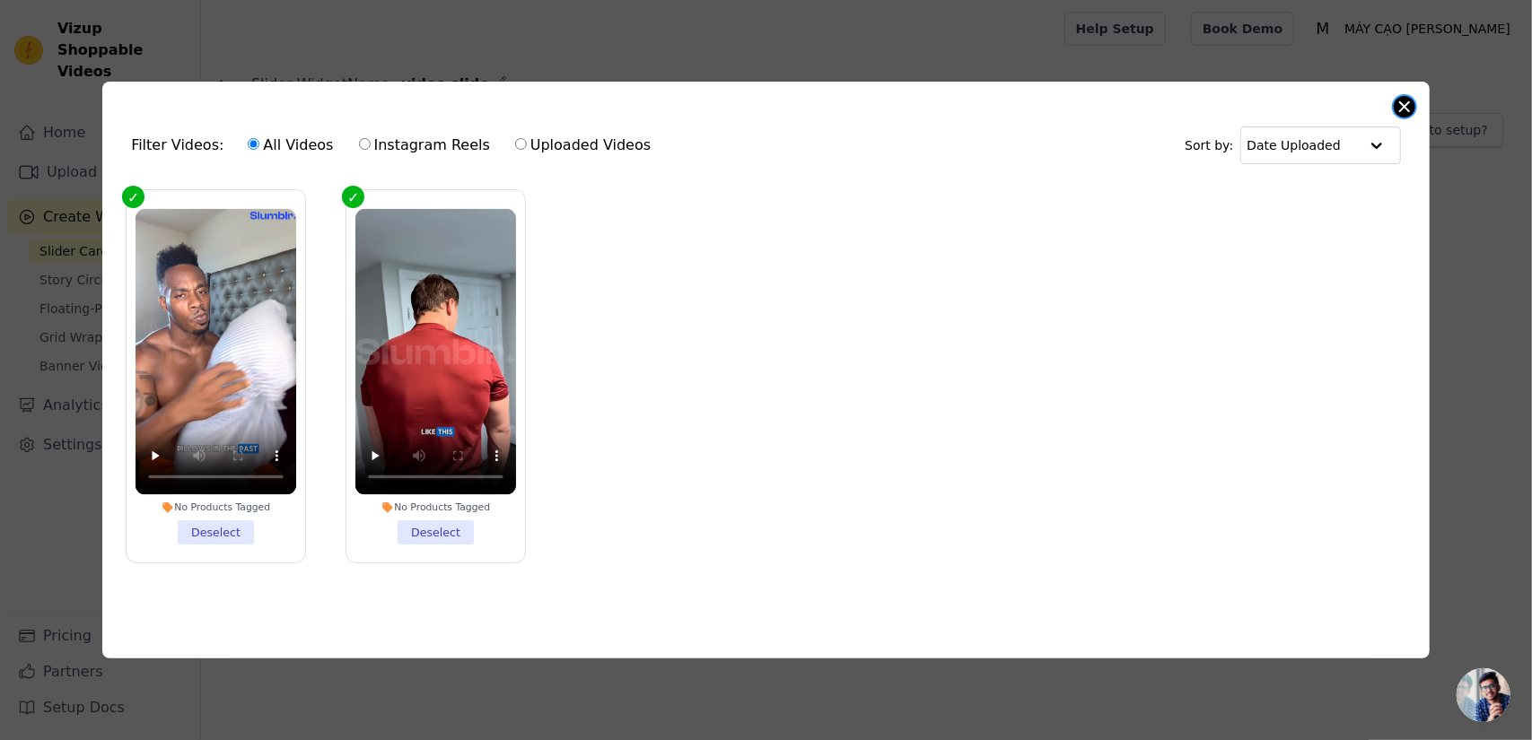
click at [1400, 107] on button "Close modal" at bounding box center [1405, 107] width 22 height 22
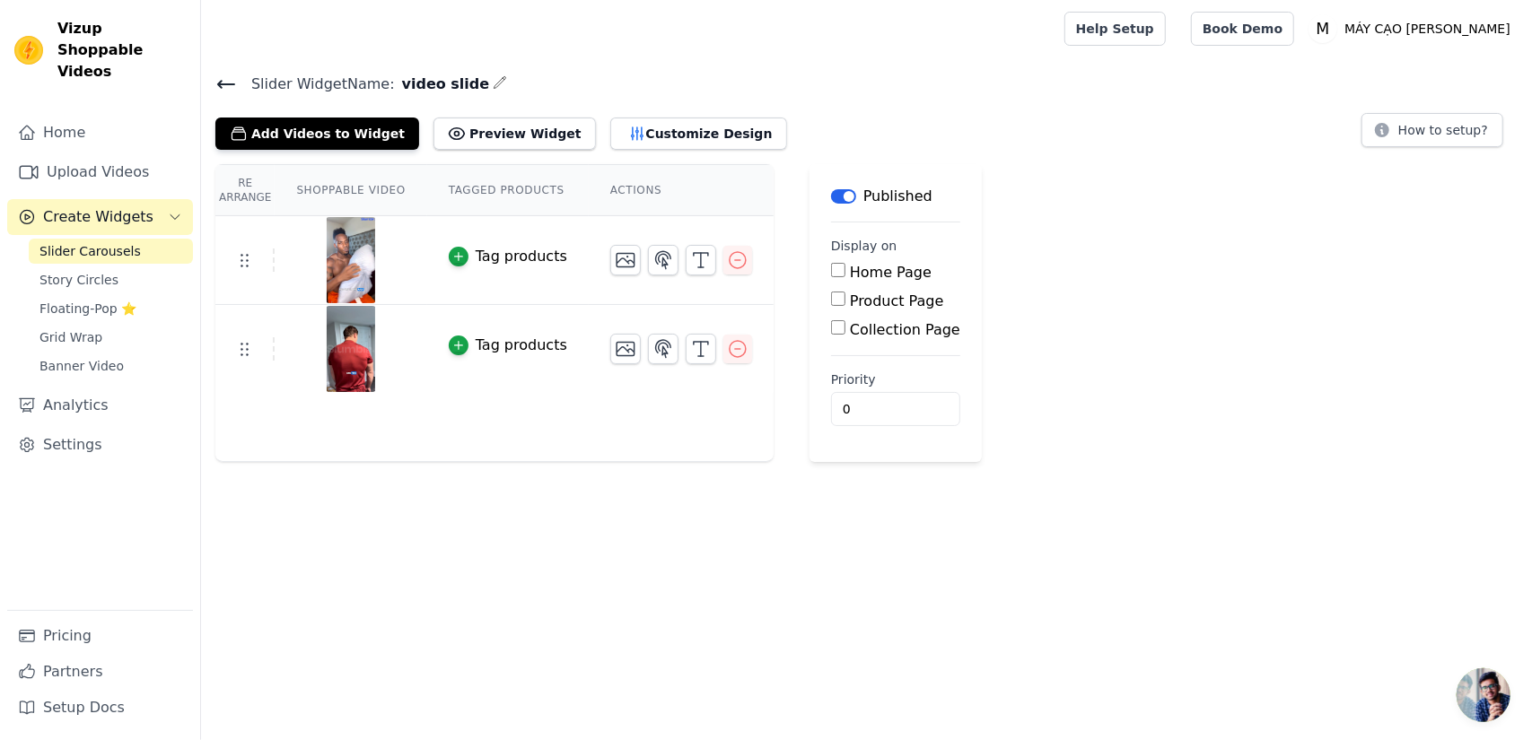
click at [224, 83] on icon at bounding box center [226, 84] width 16 height 7
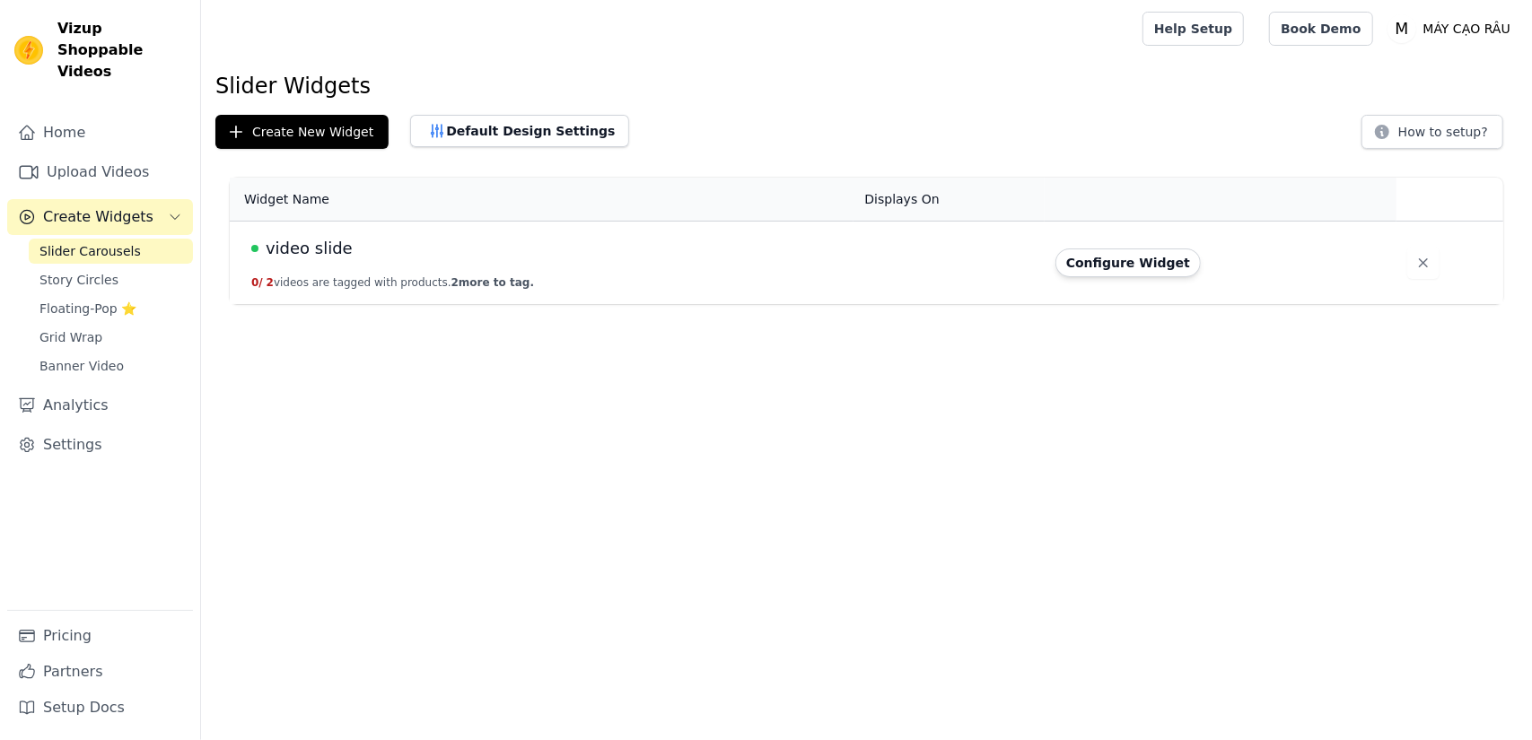
click at [346, 248] on div "video slide" at bounding box center [546, 248] width 591 height 25
click at [319, 250] on span "video slide" at bounding box center [309, 248] width 87 height 25
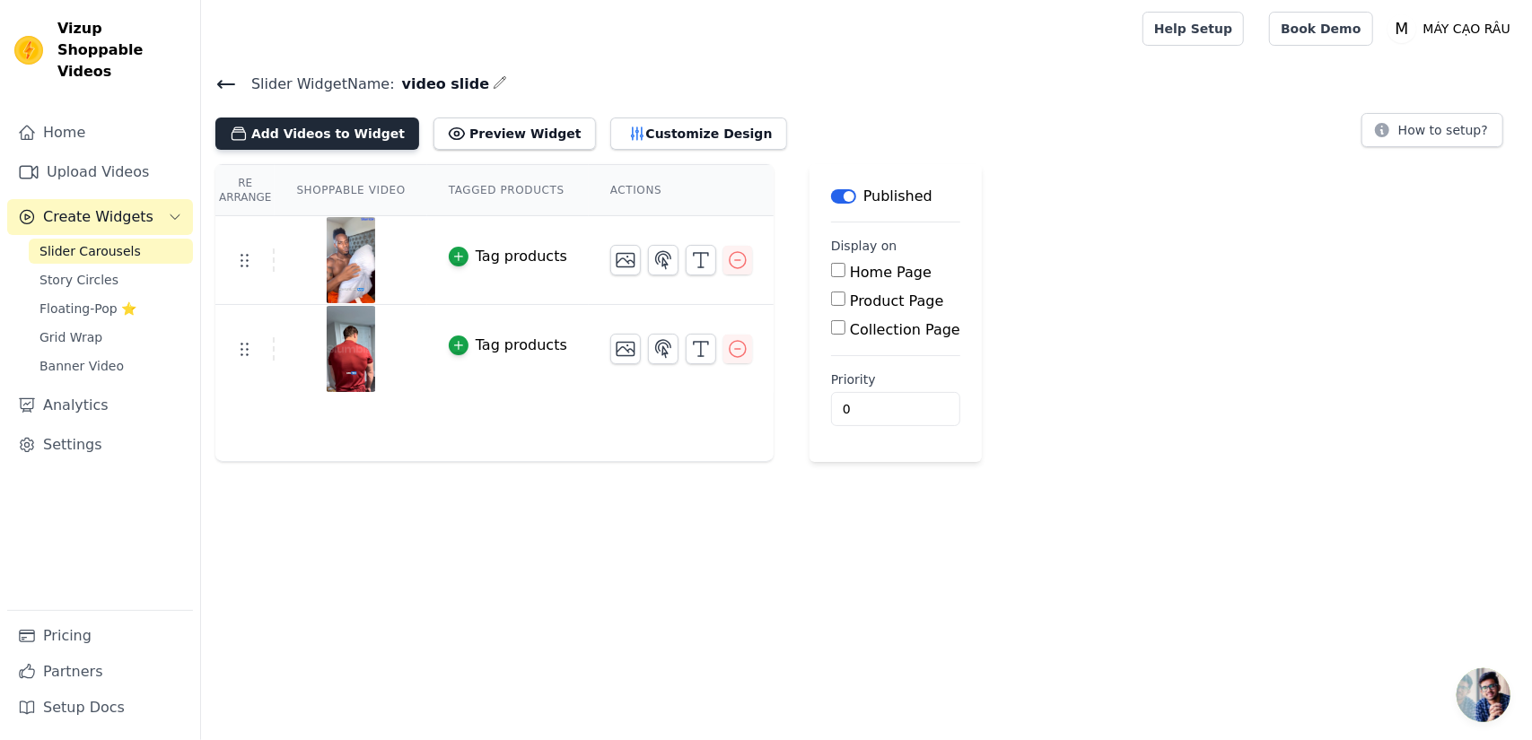
click at [332, 138] on button "Add Videos to Widget" at bounding box center [317, 134] width 204 height 32
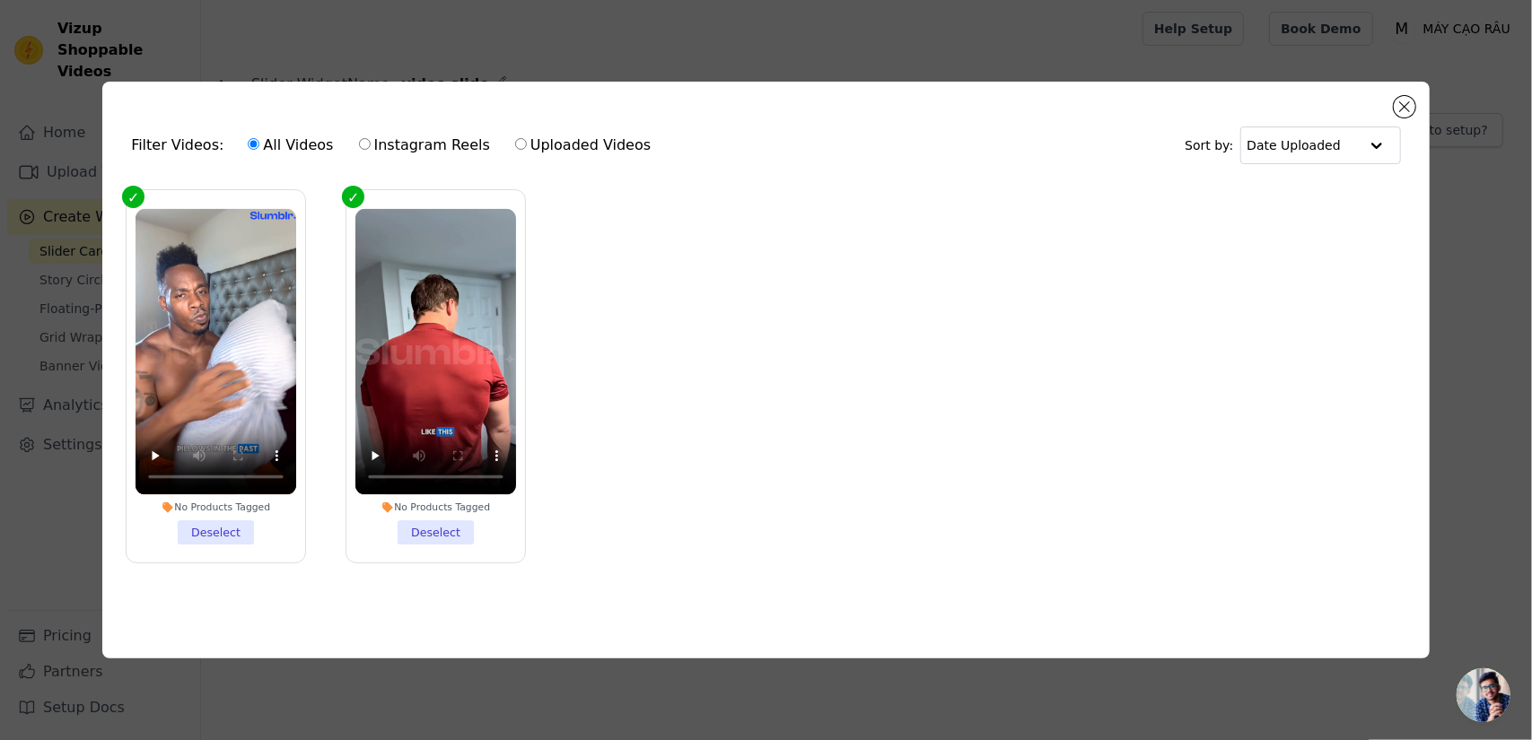
click at [711, 372] on ul "No Products Tagged Deselect No Products Tagged Deselect" at bounding box center [766, 391] width 1298 height 422
drag, startPoint x: 711, startPoint y: 372, endPoint x: 685, endPoint y: 404, distance: 40.8
click at [685, 404] on ul "No Products Tagged Deselect No Products Tagged Deselect" at bounding box center [766, 391] width 1298 height 422
click at [1415, 100] on div "Filter Videos: All Videos Instagram Reels Uploaded Videos Sort by: Date Uploade…" at bounding box center [765, 371] width 1327 height 578
click at [1416, 98] on div "Filter Videos: All Videos Instagram Reels Uploaded Videos Sort by: Date Uploade…" at bounding box center [765, 371] width 1327 height 578
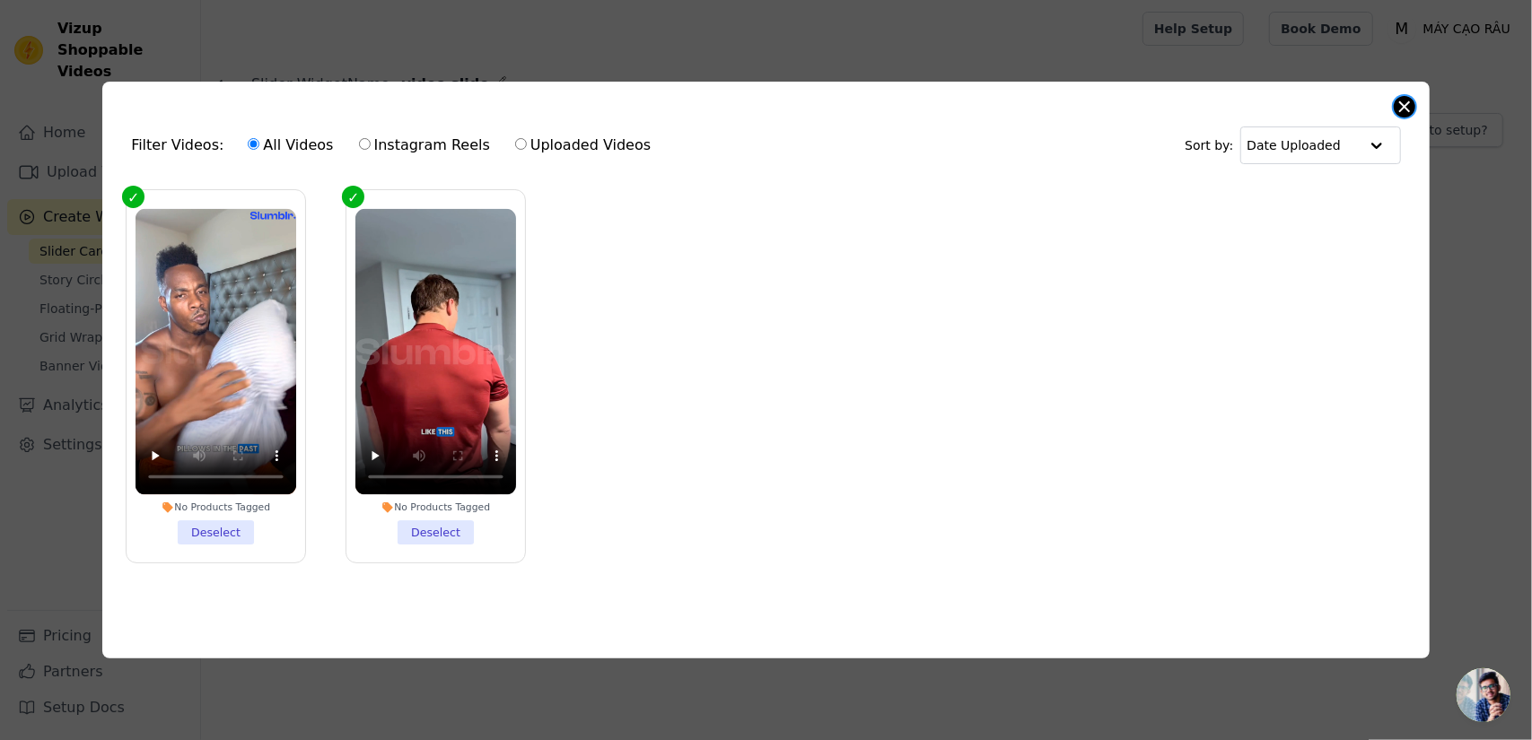
click at [1403, 98] on button "Close modal" at bounding box center [1405, 107] width 22 height 22
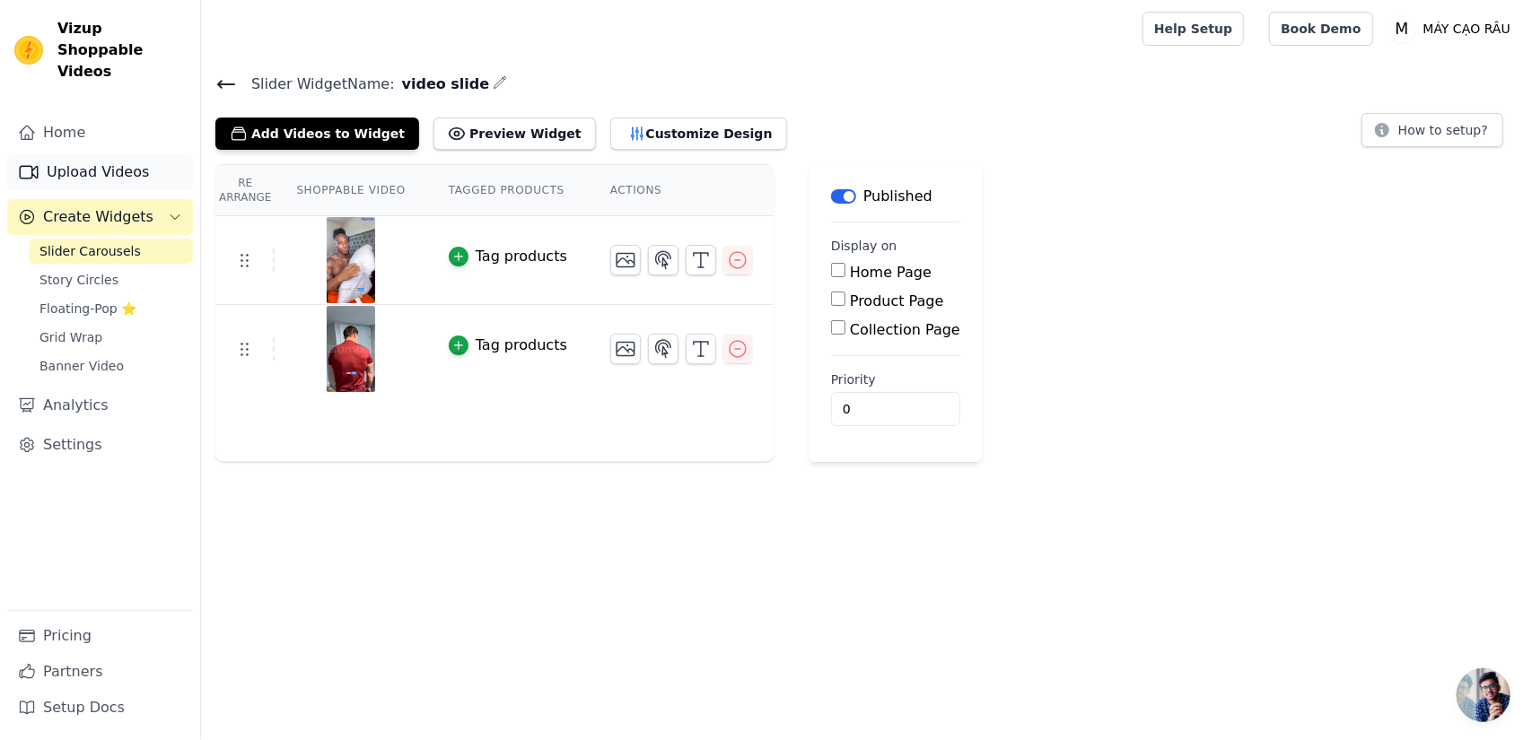
click at [84, 154] on link "Upload Videos" at bounding box center [100, 172] width 186 height 36
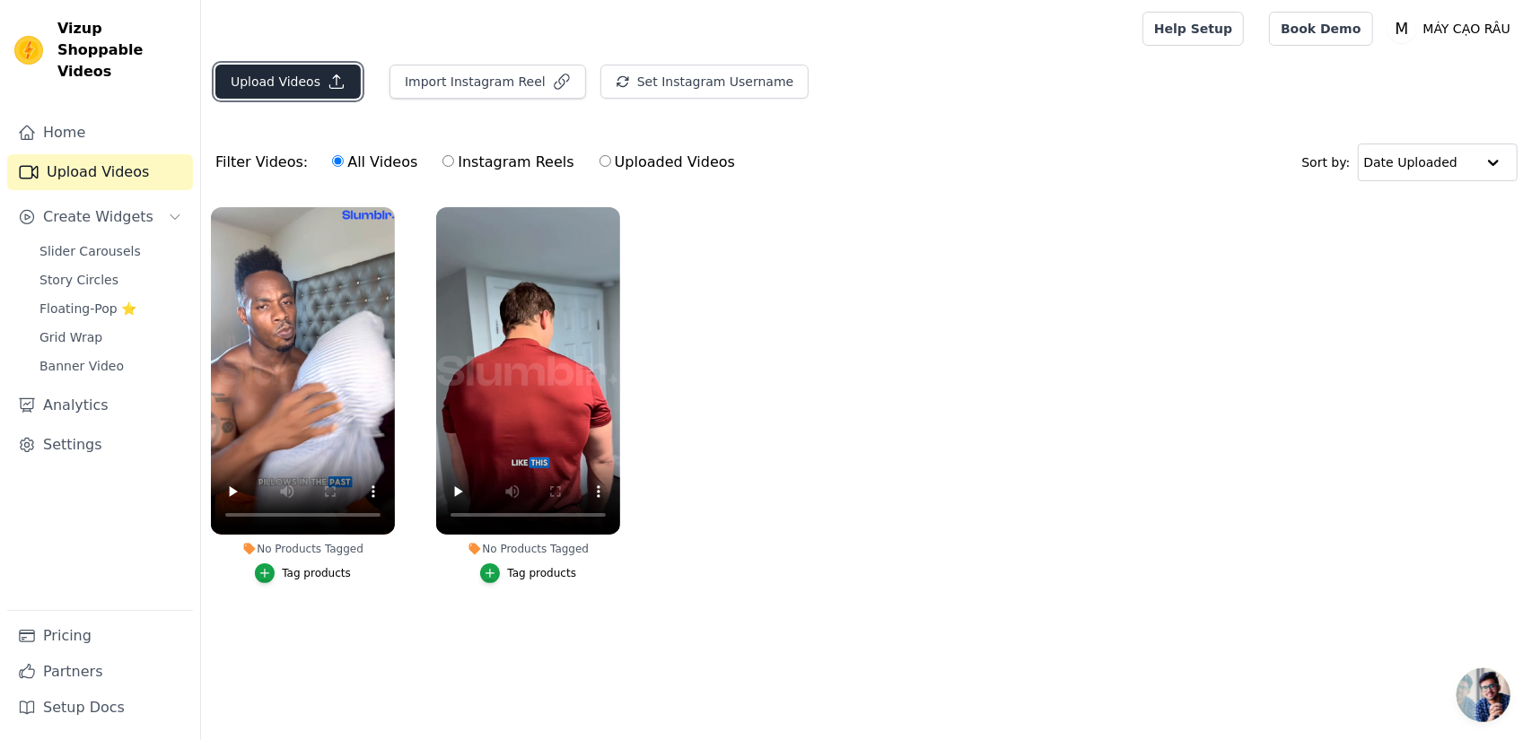
click at [284, 83] on button "Upload Videos" at bounding box center [287, 82] width 145 height 34
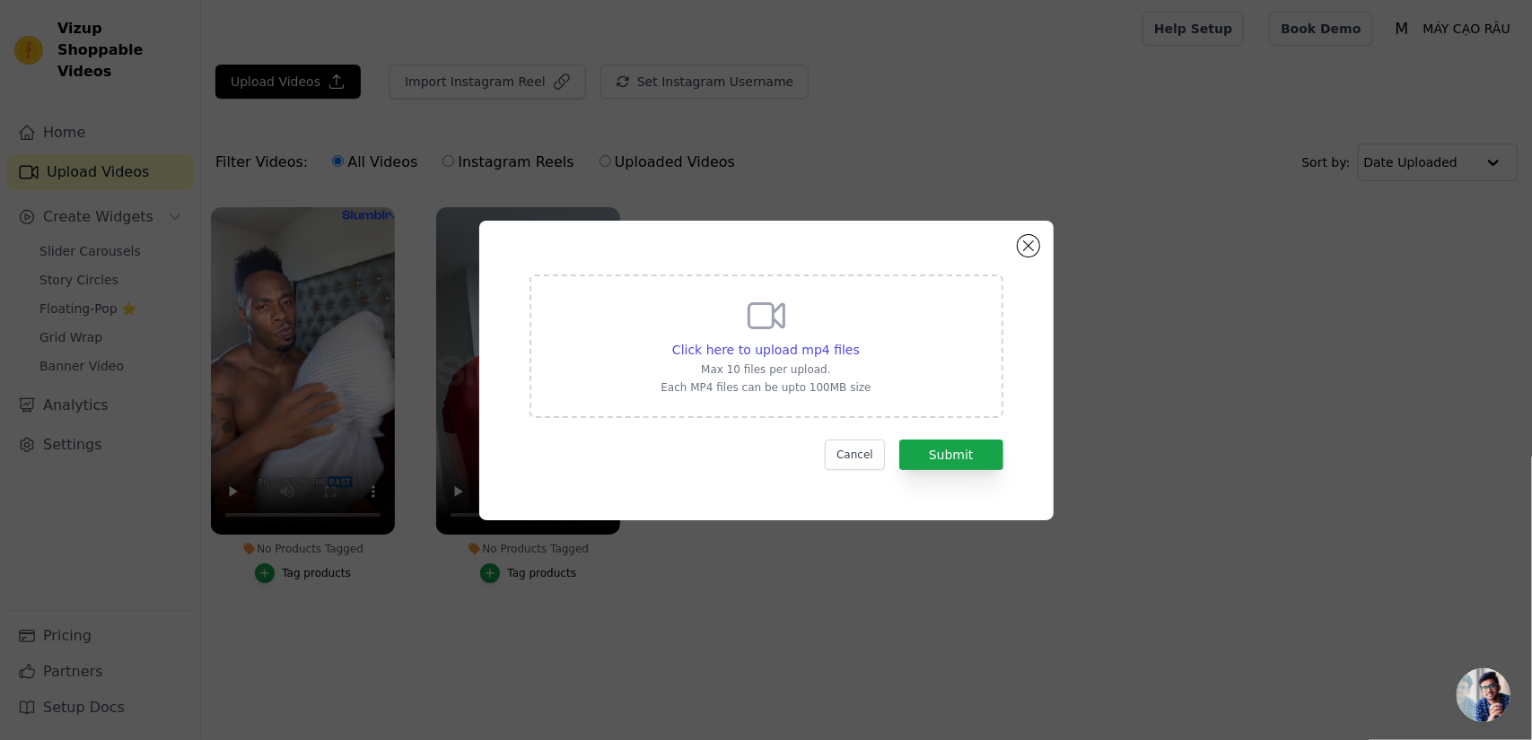
click at [673, 322] on div "Click here to upload mp4 files Max 10 files per upload. Each MP4 files can be u…" at bounding box center [765, 344] width 210 height 101
click at [859, 340] on input "Click here to upload mp4 files Max 10 files per upload. Each MP4 files can be u…" at bounding box center [859, 340] width 1 height 1
type input "C:\fakepath\316c4b31577544da9611809e39c40ddb.HD-1080p-4.8Mbps-51897756.mp4"
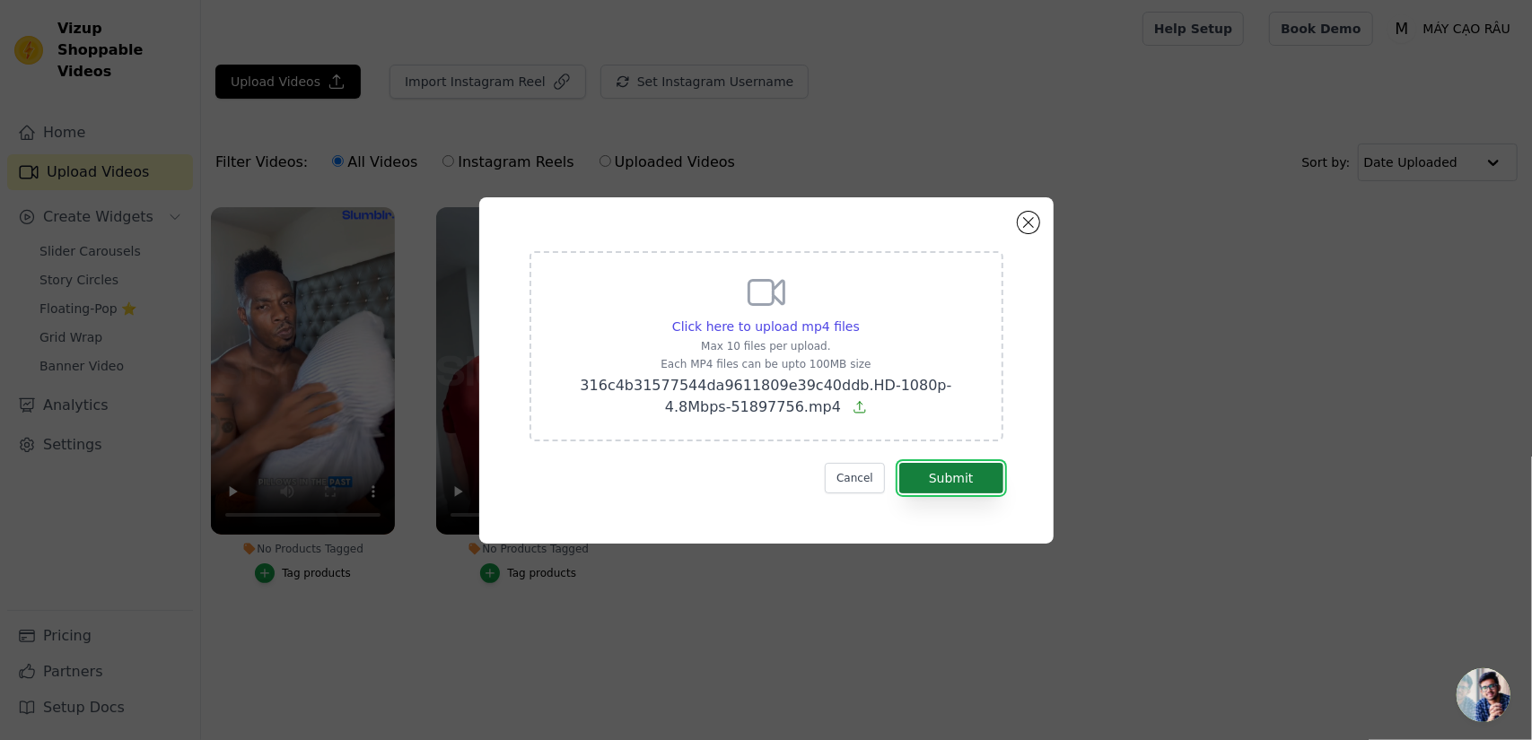
click at [955, 486] on button "Submit" at bounding box center [951, 478] width 104 height 31
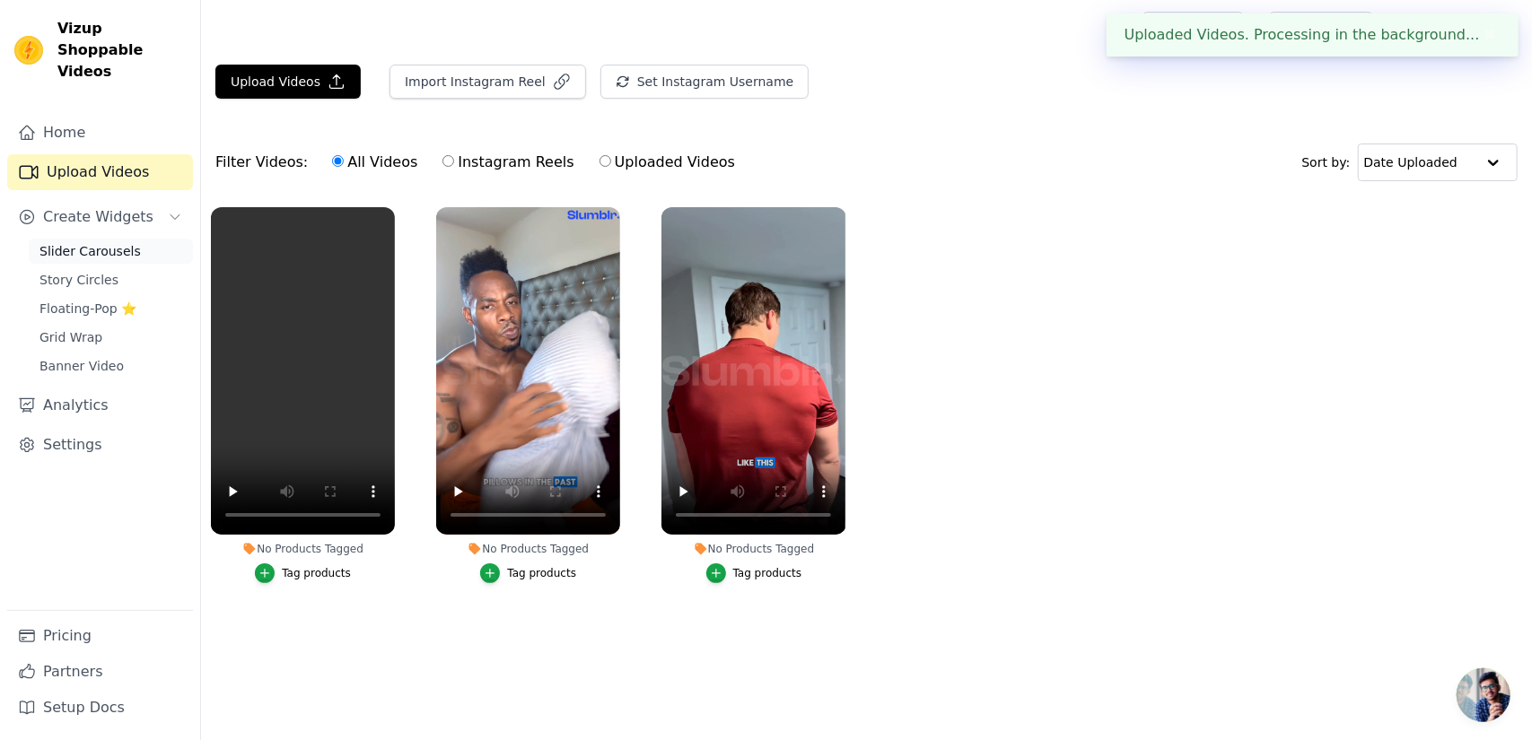
click at [83, 242] on span "Slider Carousels" at bounding box center [89, 251] width 101 height 18
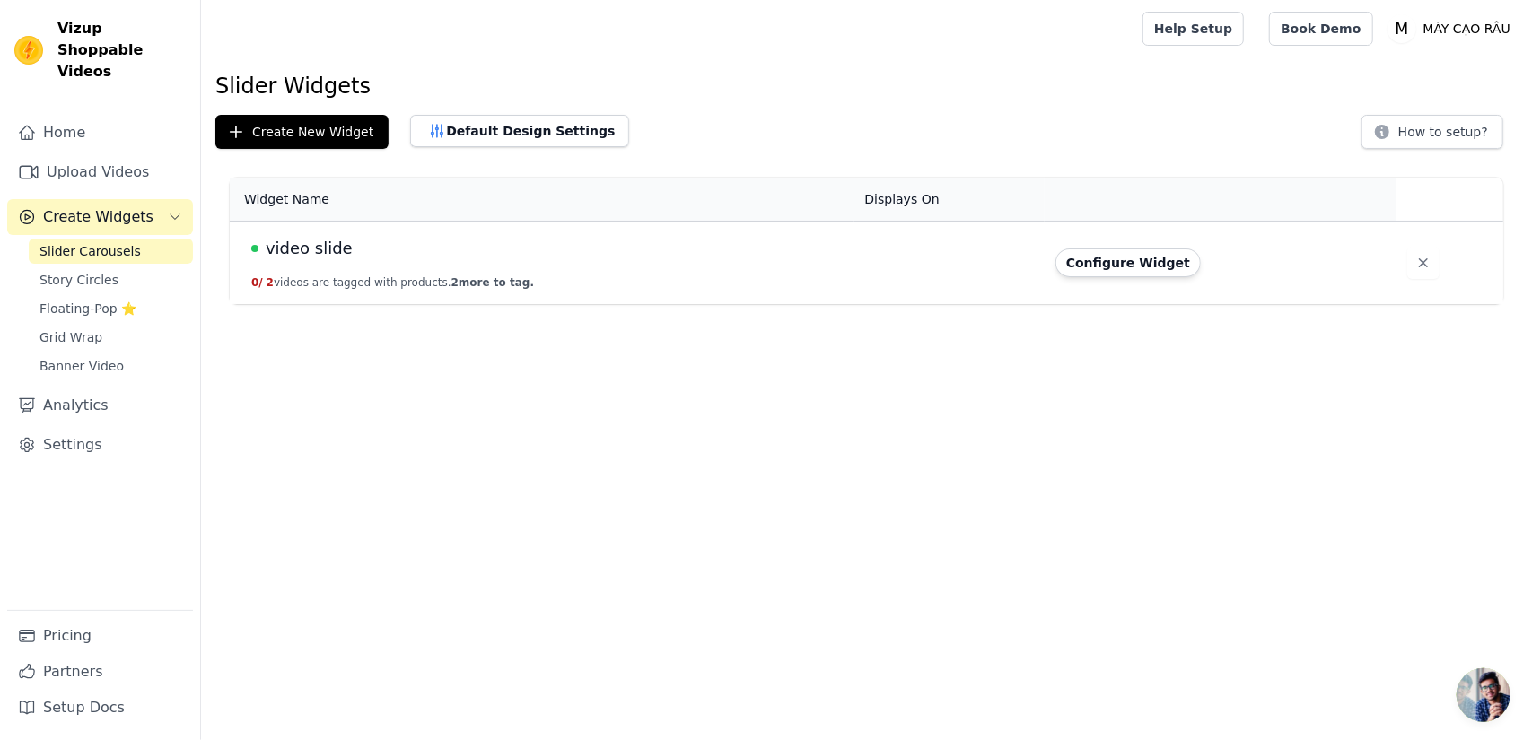
click at [354, 262] on td "video slide 0 / 2 videos are tagged with products. 2 more to tag." at bounding box center [542, 263] width 624 height 83
click at [312, 248] on span "video slide" at bounding box center [309, 248] width 87 height 25
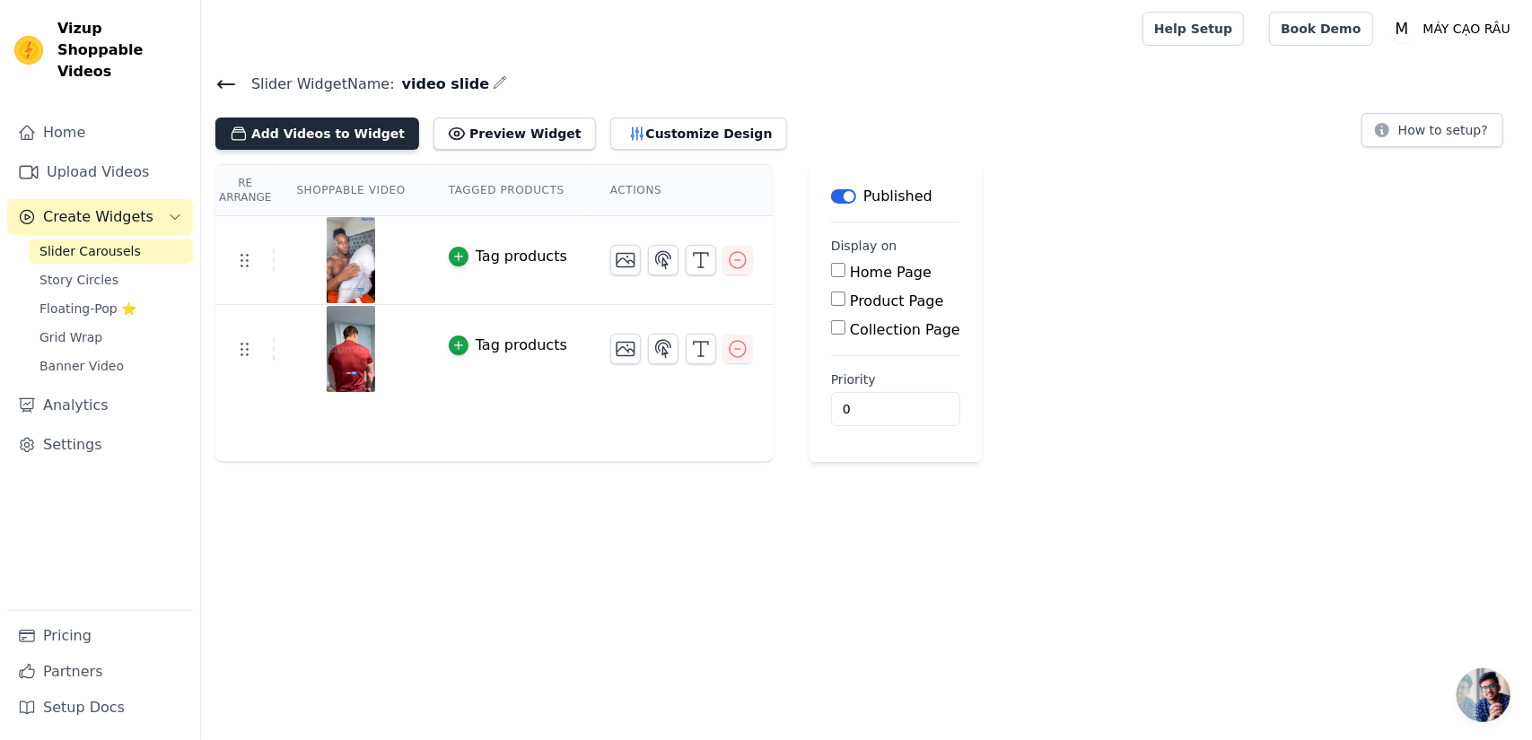
click at [333, 132] on button "Add Videos to Widget" at bounding box center [317, 134] width 204 height 32
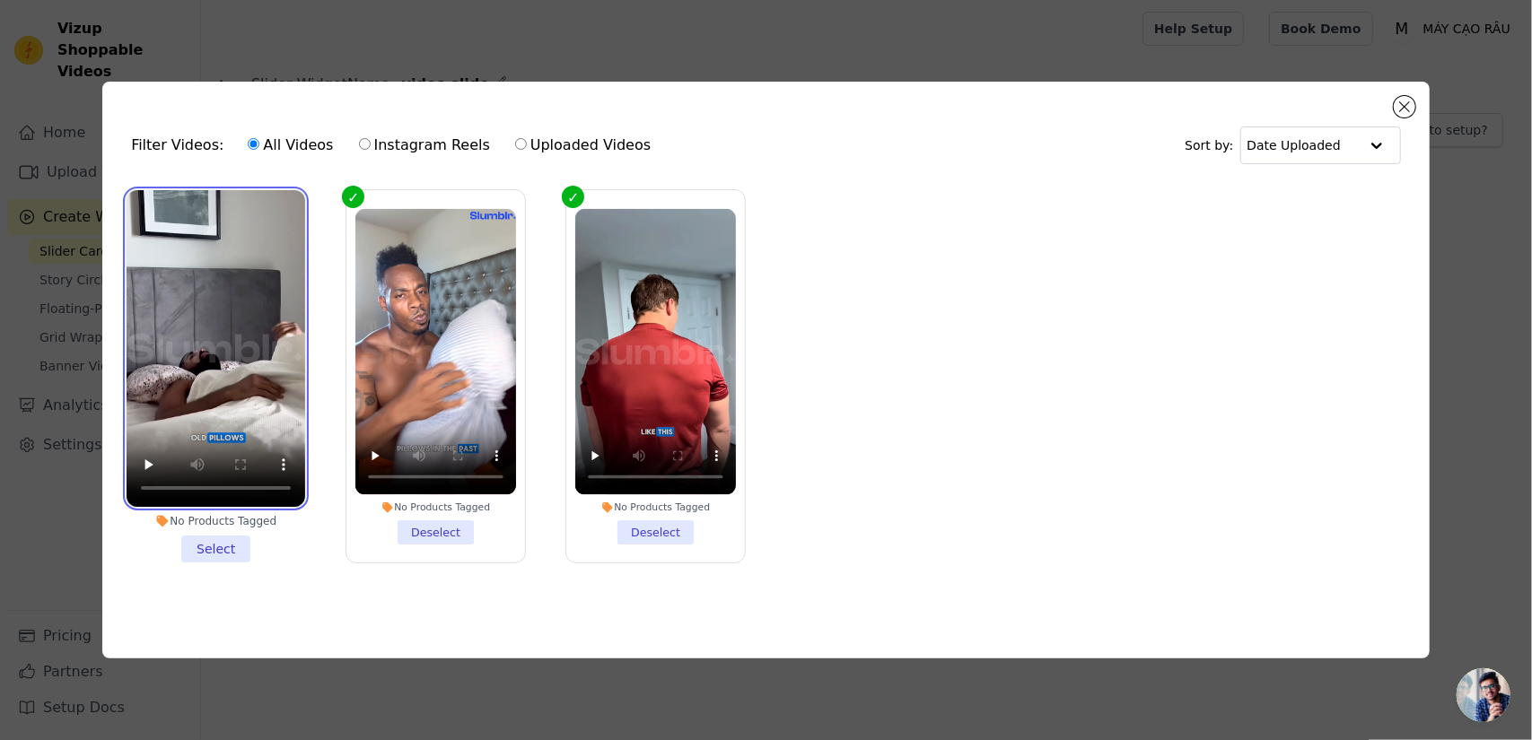
click at [240, 243] on video at bounding box center [216, 349] width 179 height 318
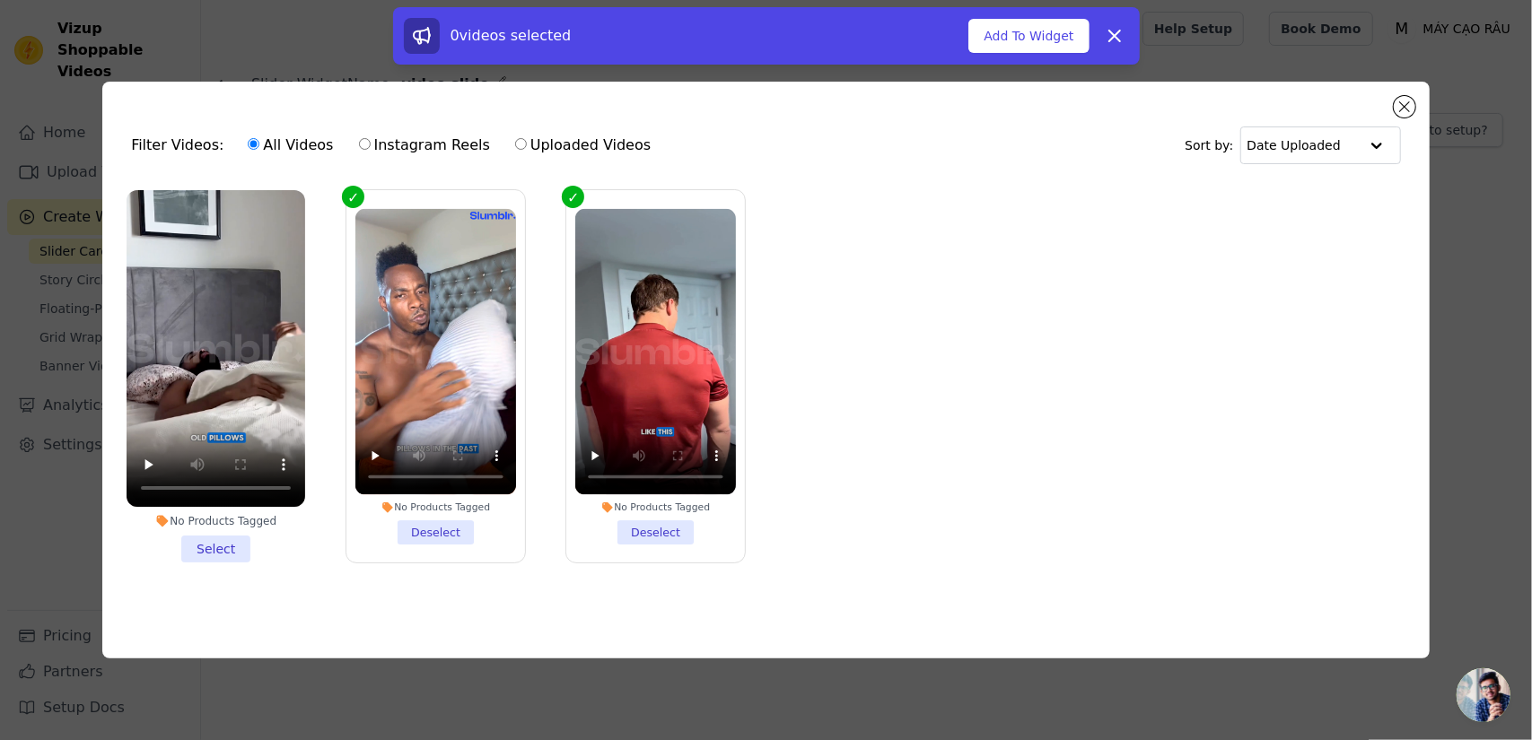
click at [213, 549] on li "No Products Tagged Select" at bounding box center [216, 376] width 179 height 373
click at [0, 0] on input "No Products Tagged Select" at bounding box center [0, 0] width 0 height 0
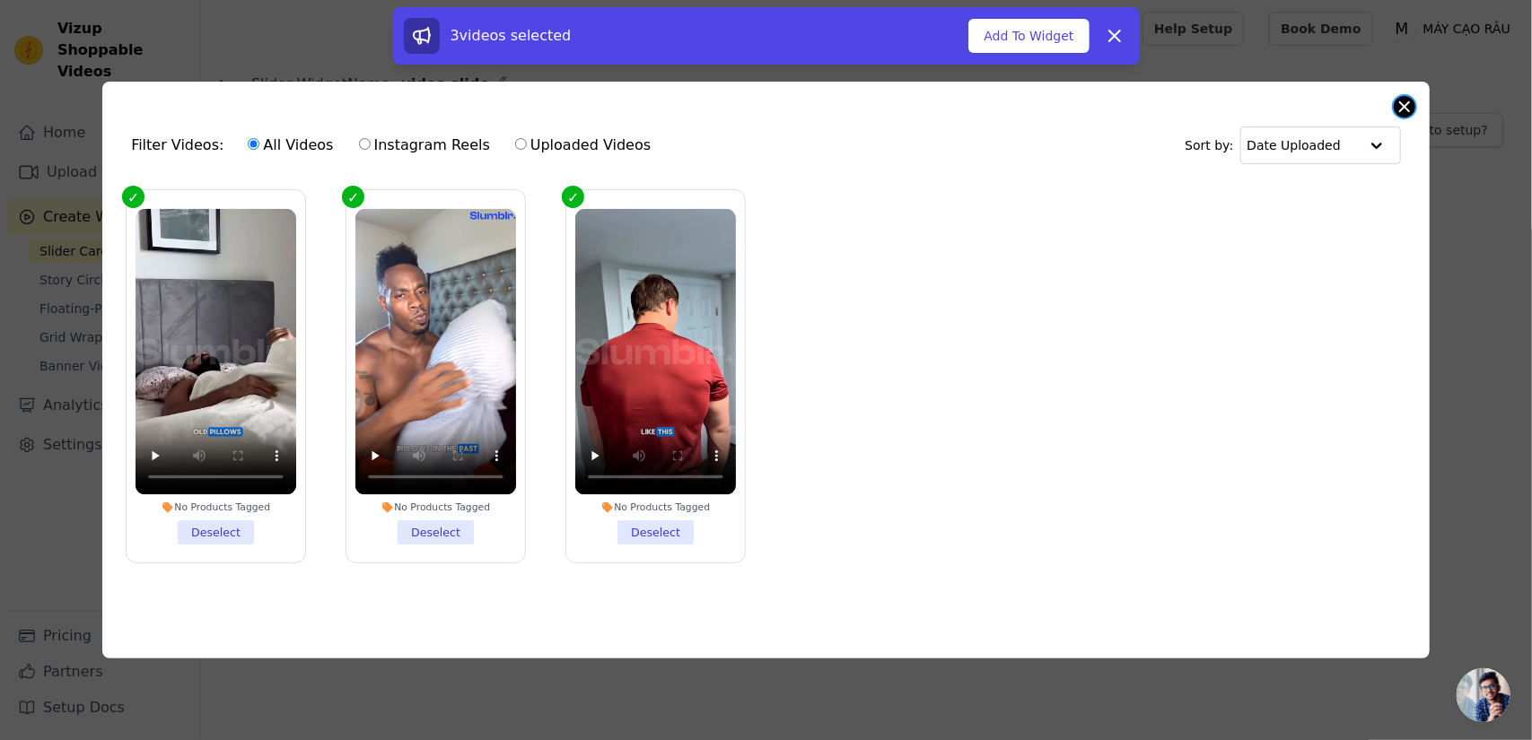
click at [1407, 103] on button "Close modal" at bounding box center [1405, 107] width 22 height 22
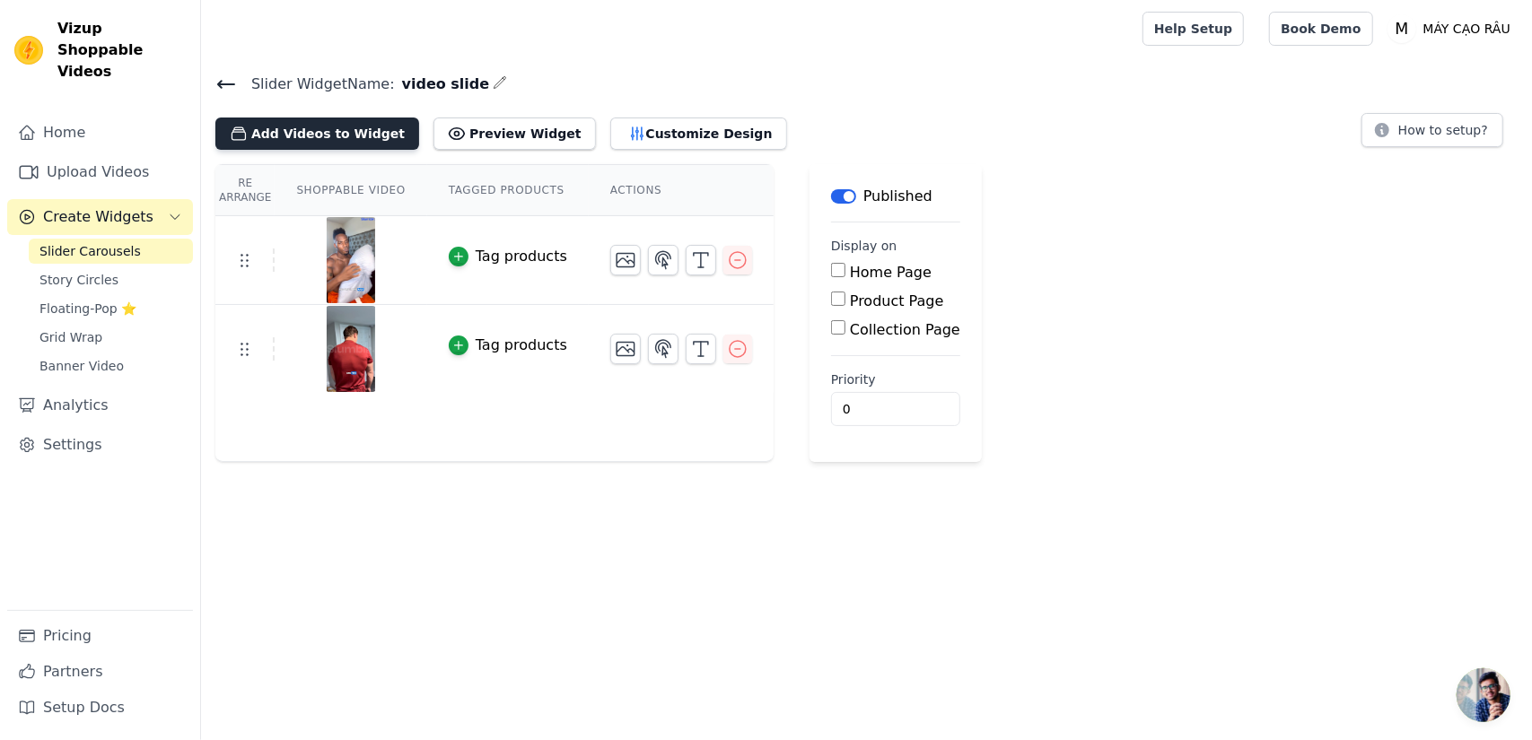
click at [279, 132] on button "Add Videos to Widget" at bounding box center [317, 134] width 204 height 32
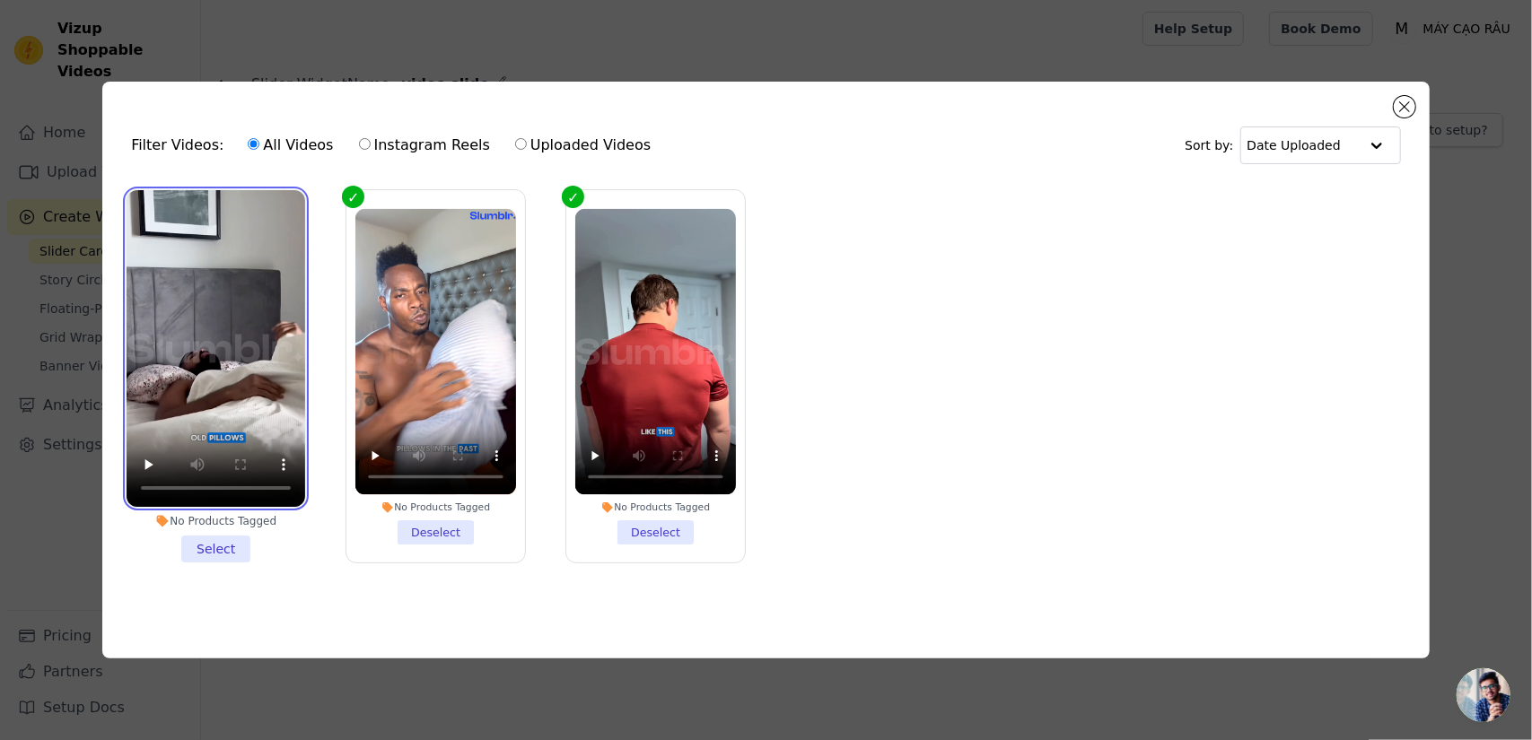
click at [214, 396] on video at bounding box center [216, 349] width 179 height 318
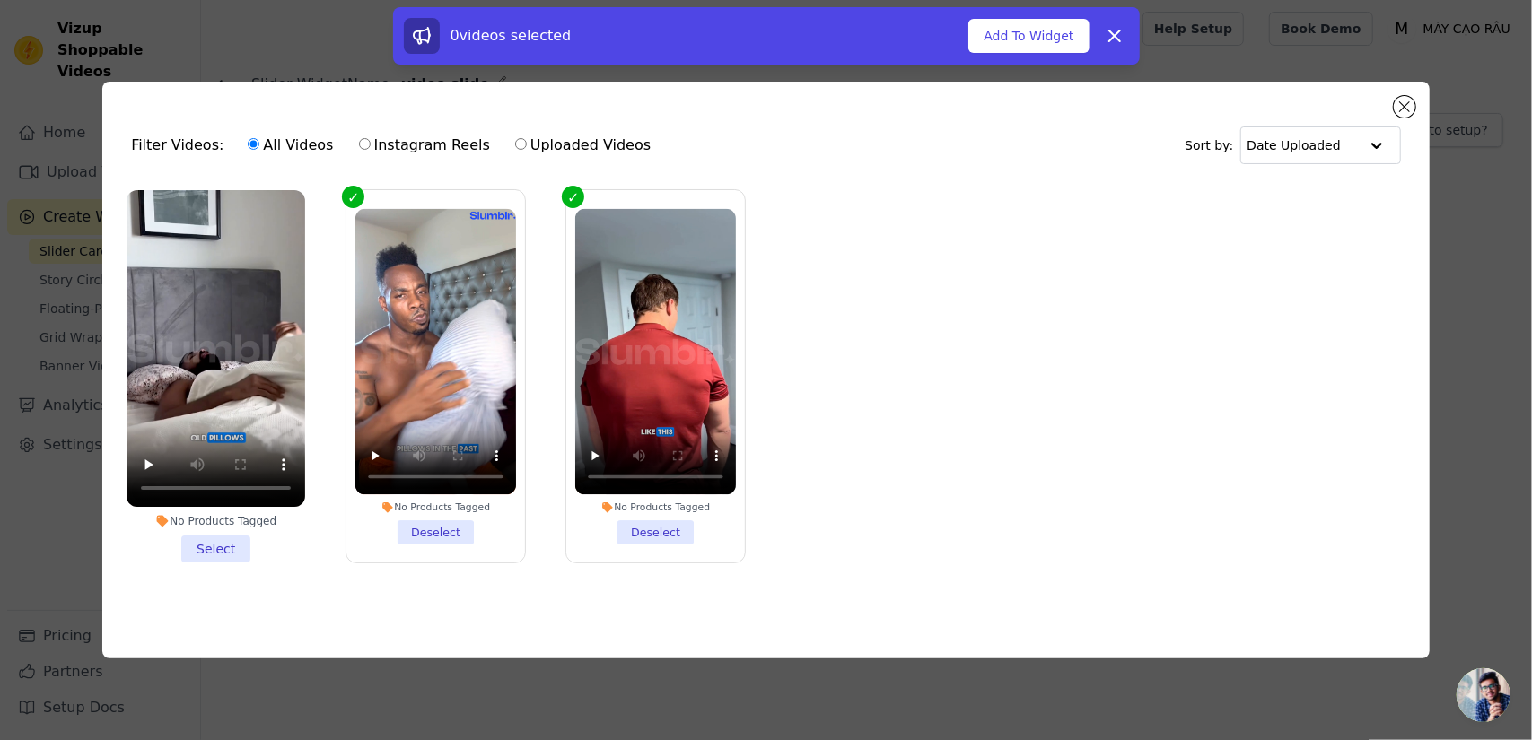
click at [226, 554] on li "No Products Tagged Select" at bounding box center [216, 376] width 179 height 373
click at [0, 0] on input "No Products Tagged Select" at bounding box center [0, 0] width 0 height 0
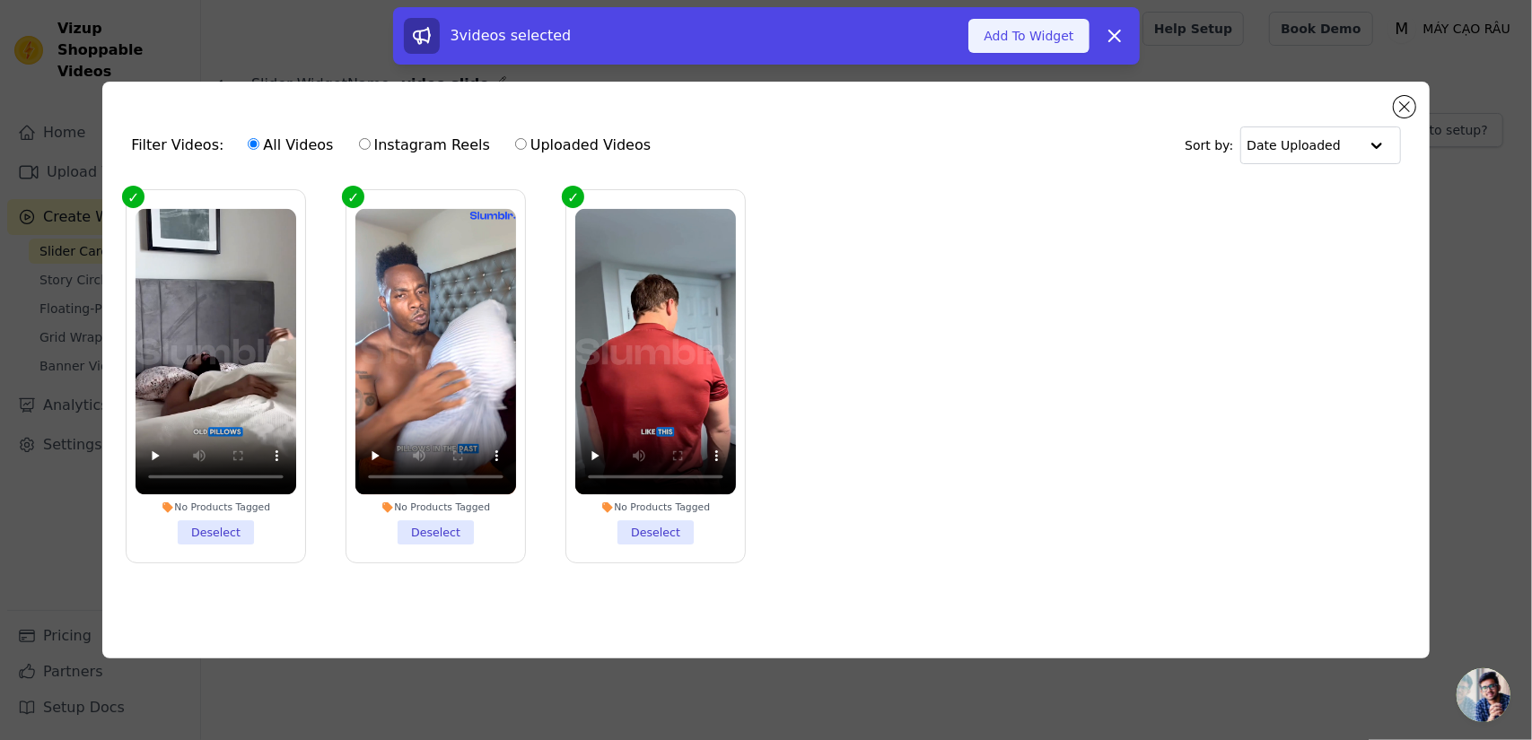
click at [1046, 39] on button "Add To Widget" at bounding box center [1028, 36] width 120 height 34
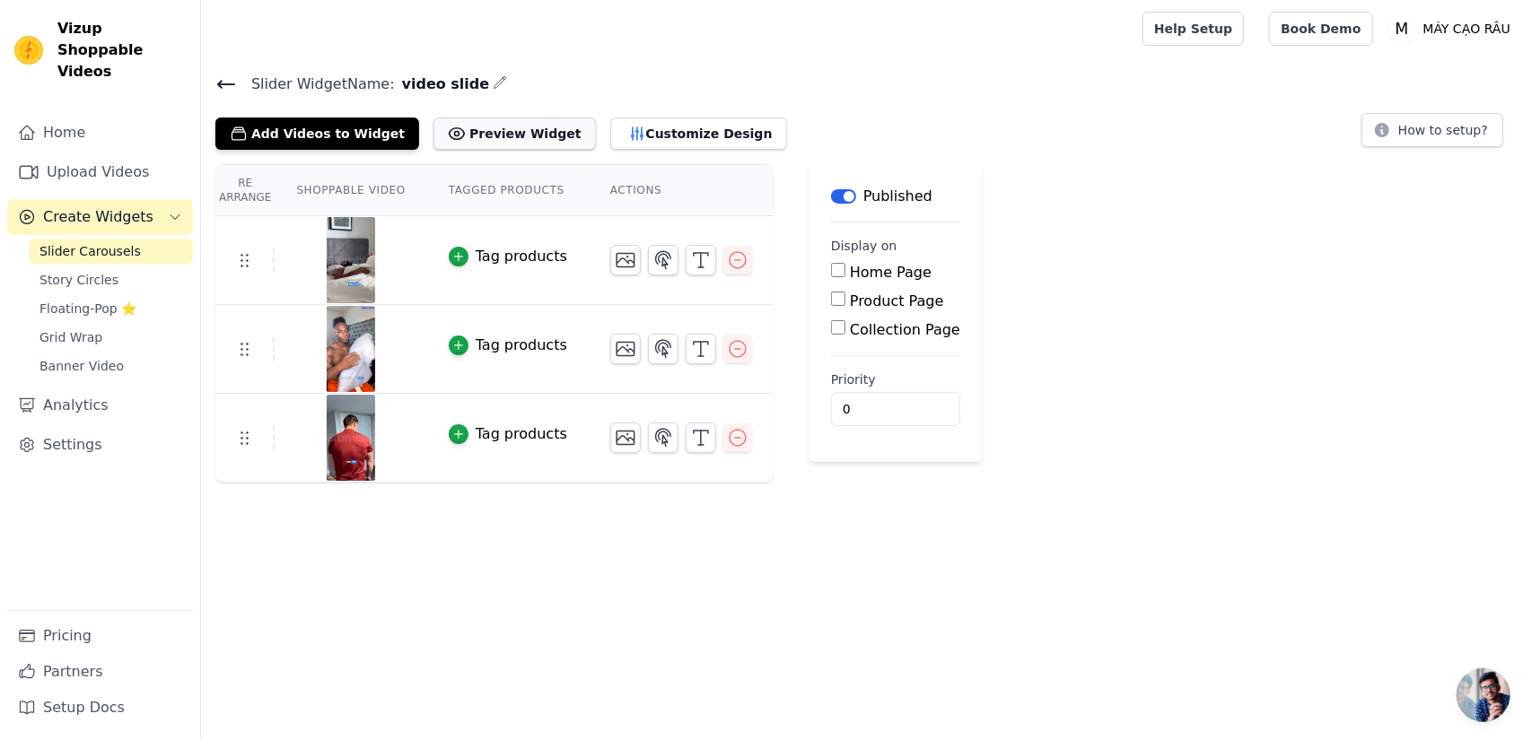
click at [483, 136] on button "Preview Widget" at bounding box center [514, 134] width 162 height 32
click at [661, 139] on button "Customize Design" at bounding box center [698, 134] width 177 height 32
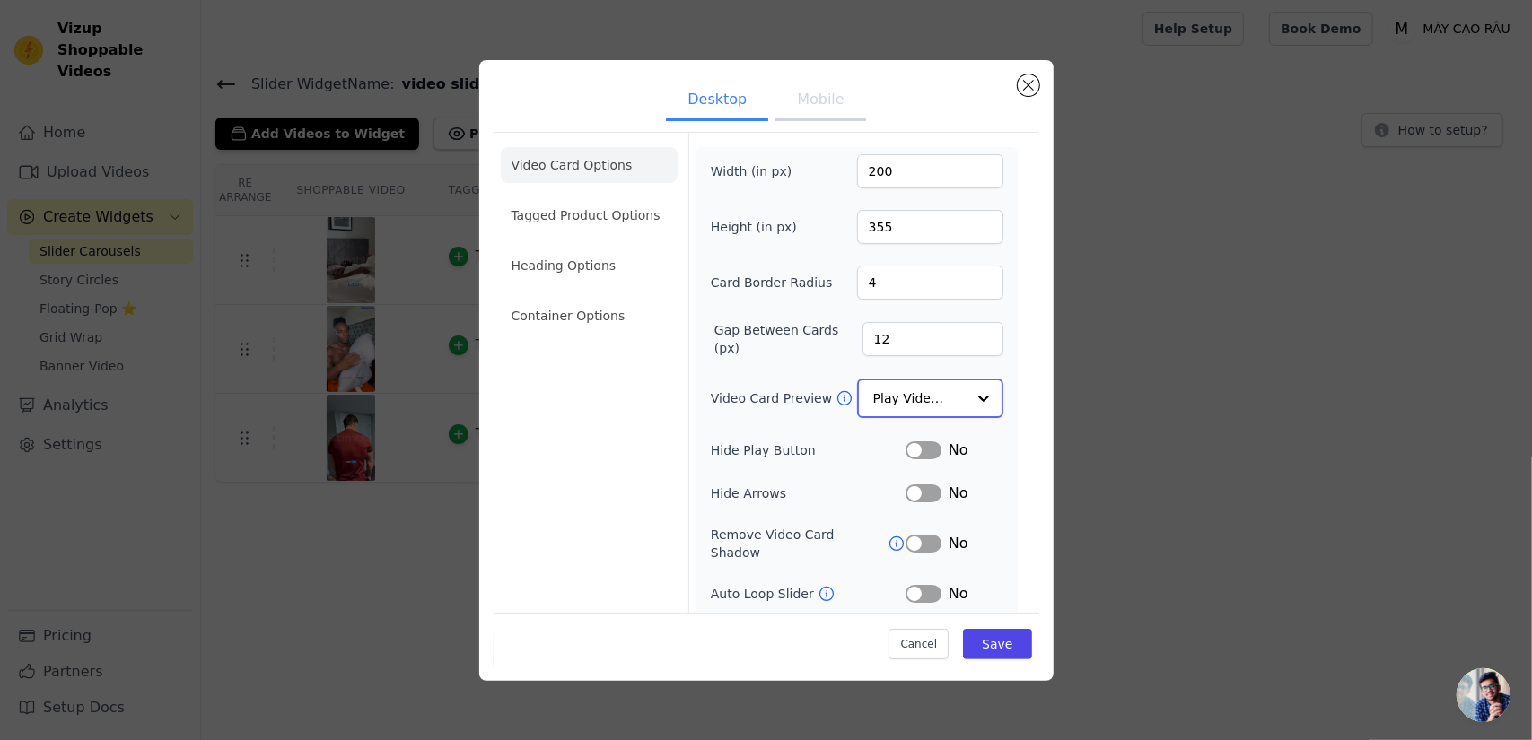
click at [902, 387] on input "Video Card Preview" at bounding box center [919, 398] width 92 height 36
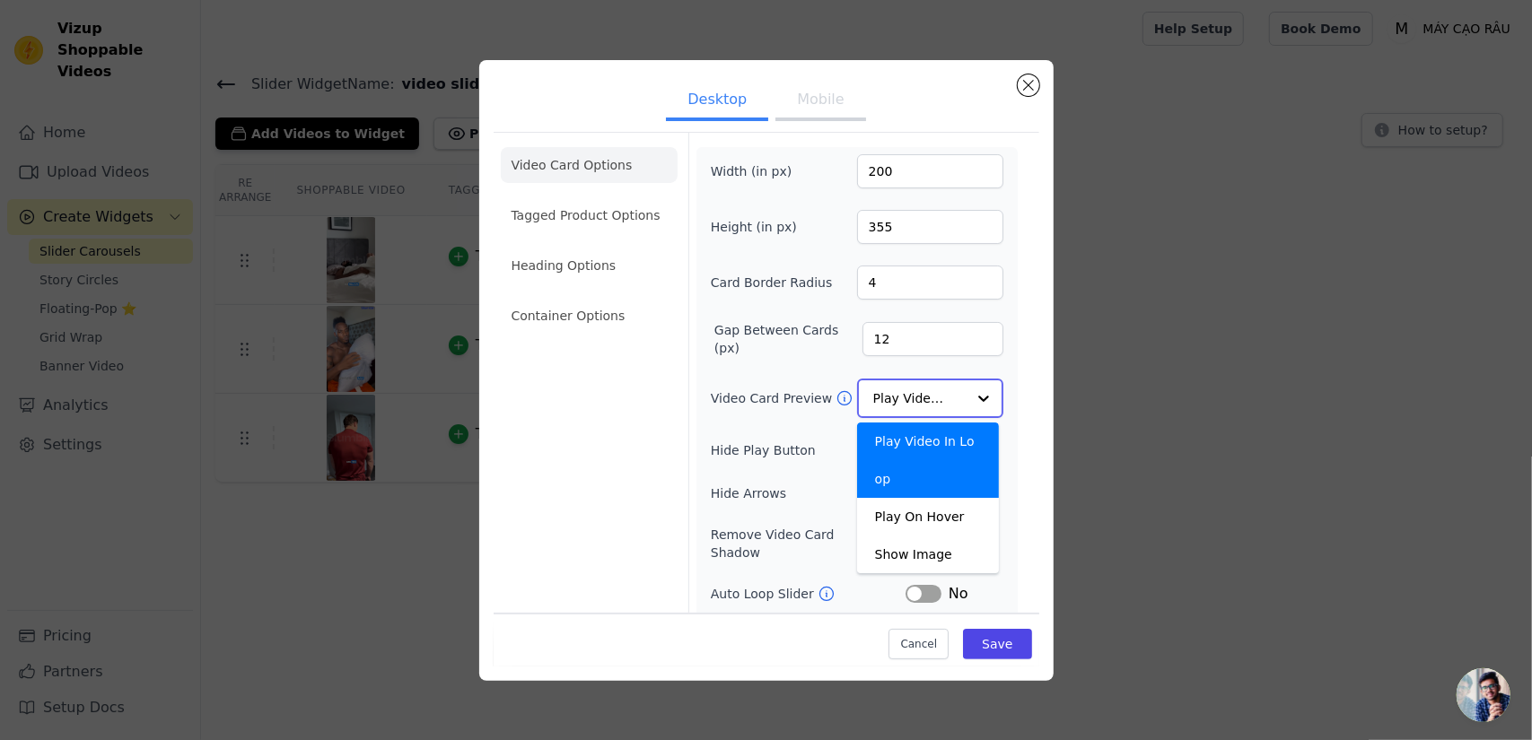
click at [902, 387] on input "Video Card Preview" at bounding box center [919, 398] width 92 height 36
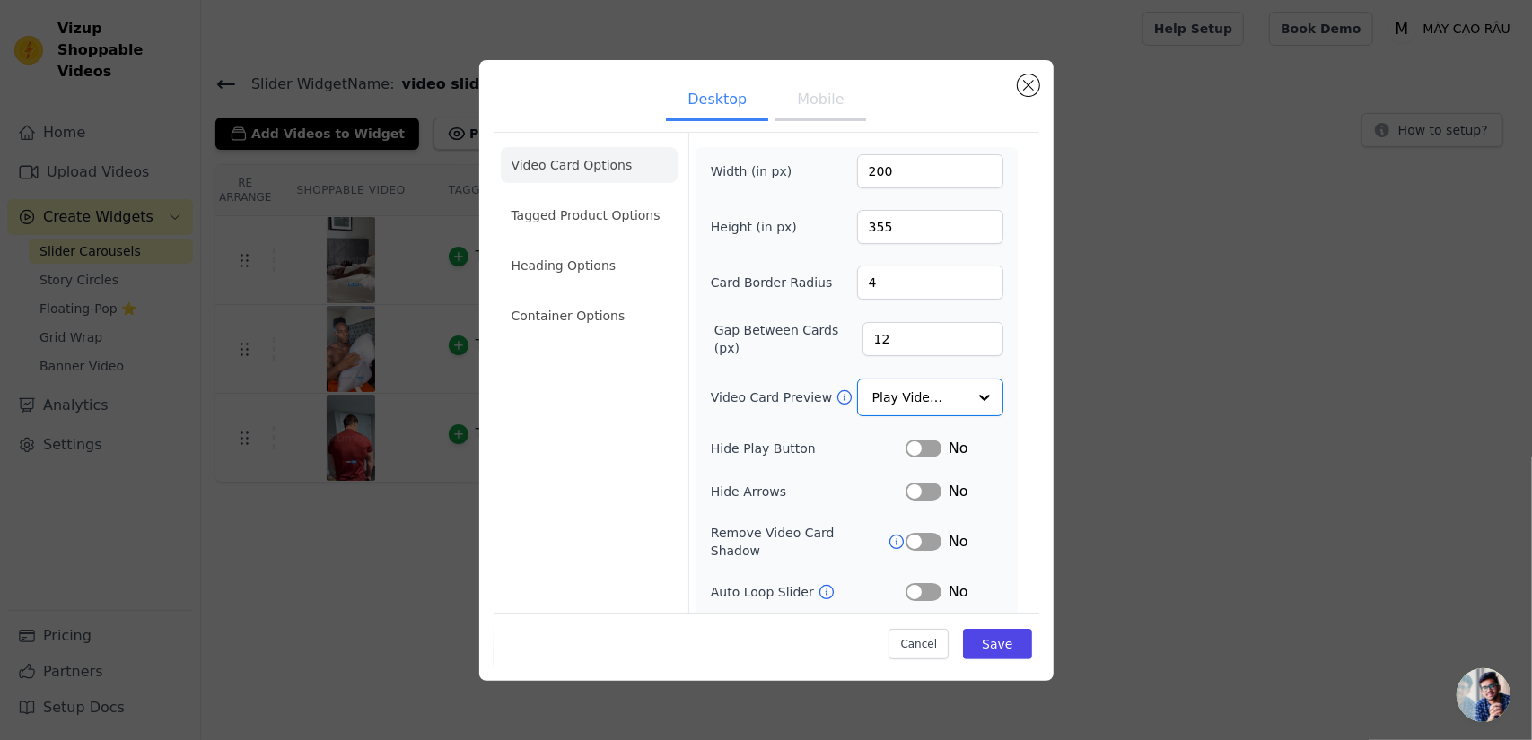
click at [755, 410] on div "Video Card Preview Option Play Video In Loop, selected. Select is focused, type…" at bounding box center [857, 398] width 293 height 38
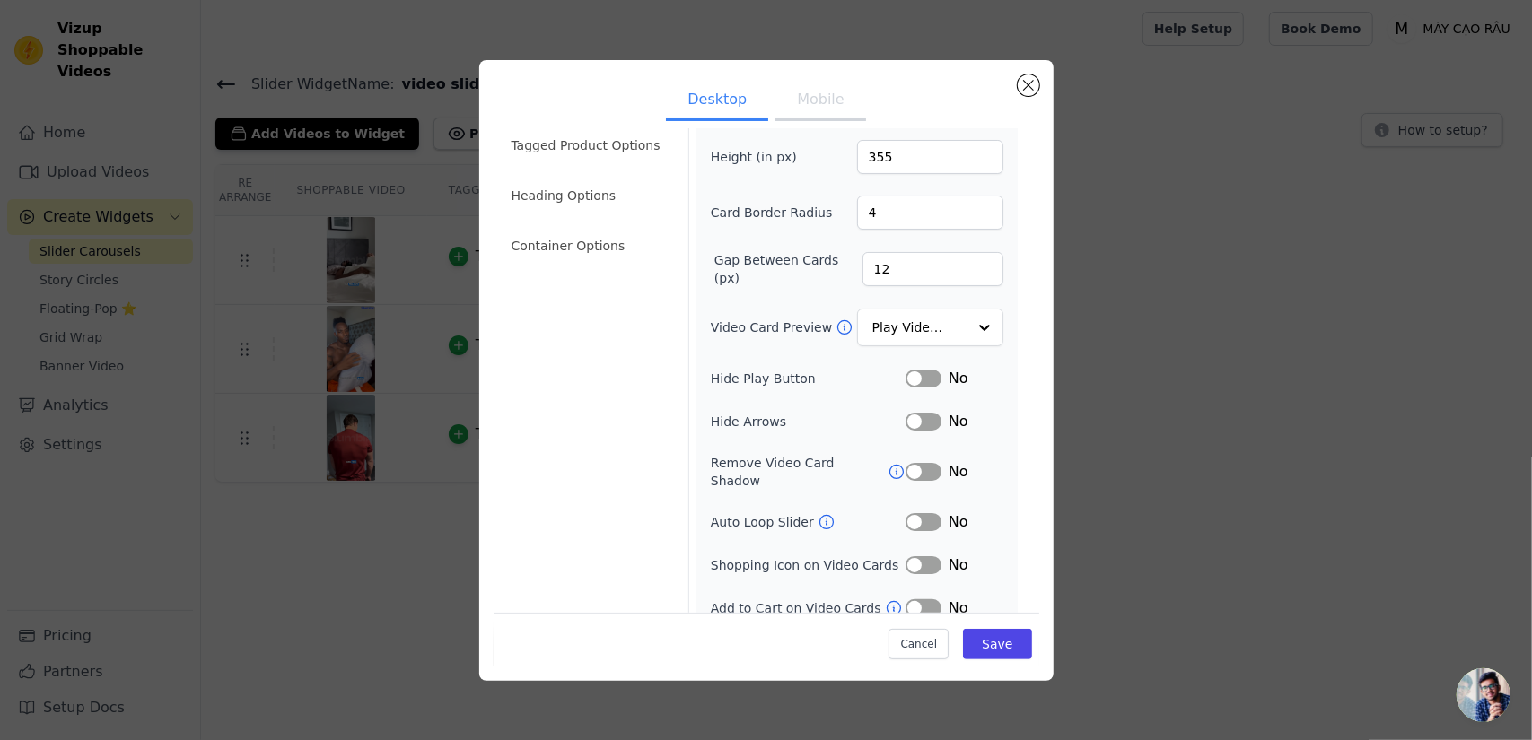
scroll to position [71, 0]
click at [919, 512] on button "Label" at bounding box center [923, 521] width 36 height 18
click at [583, 198] on li "Heading Options" at bounding box center [589, 195] width 177 height 36
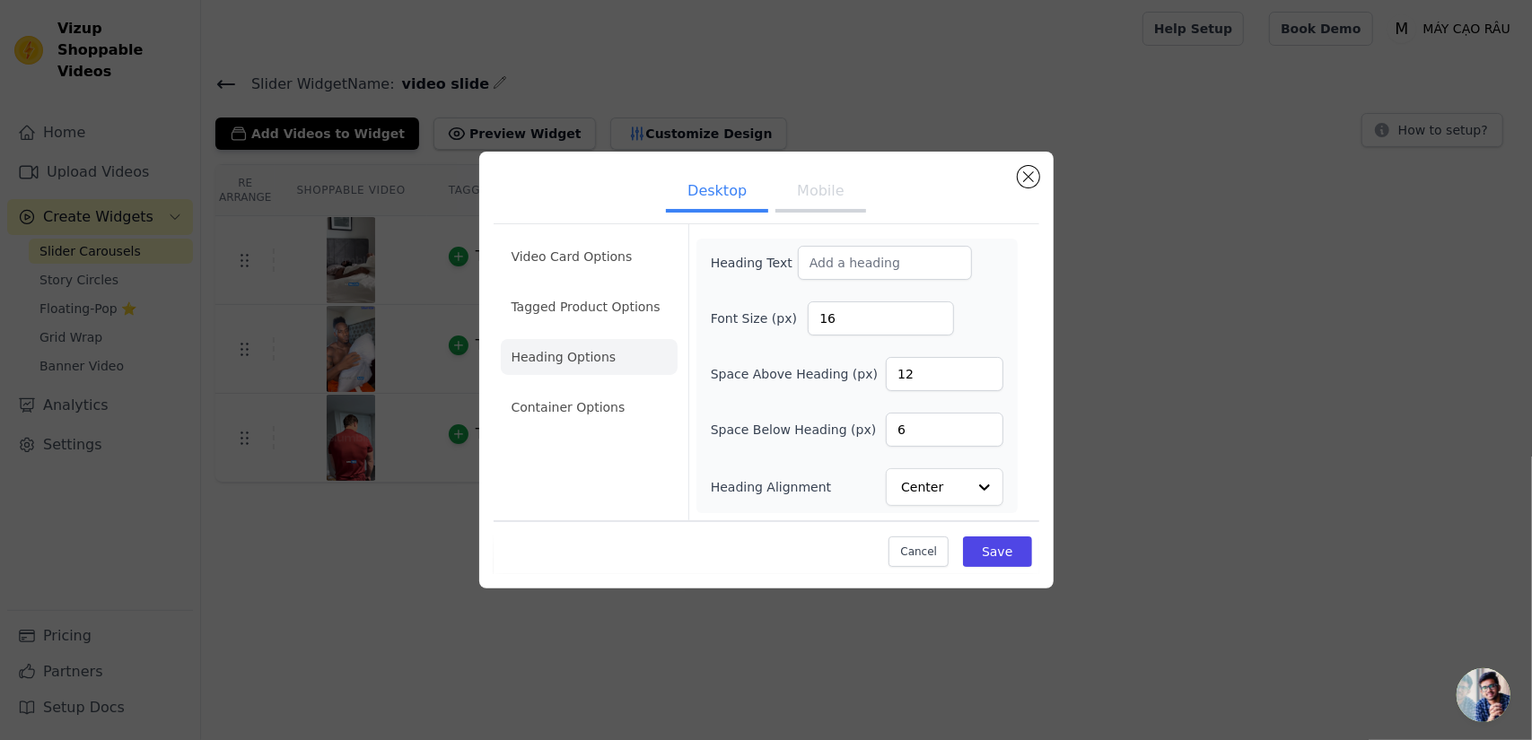
scroll to position [0, 0]
click at [594, 272] on li "Video Card Options" at bounding box center [589, 257] width 177 height 36
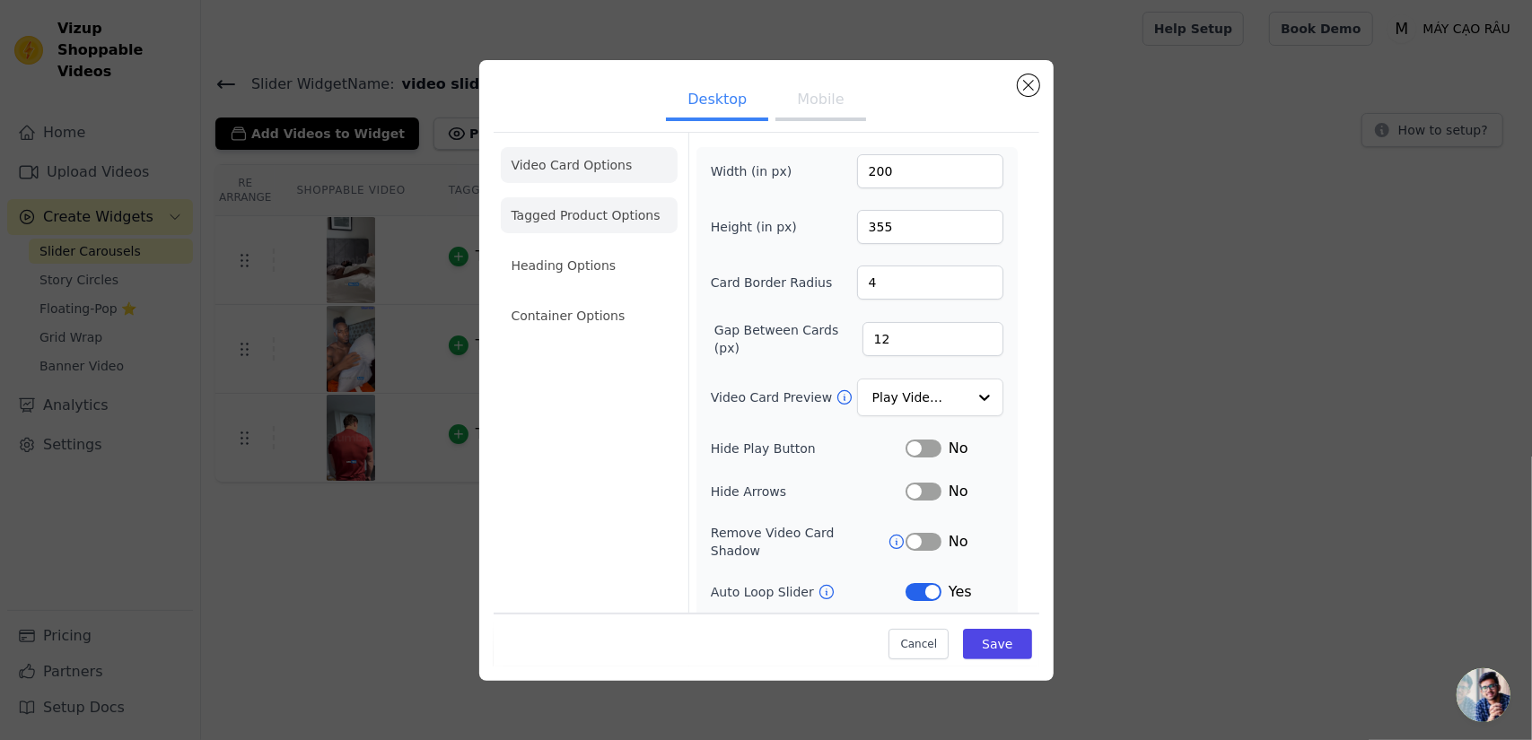
click at [588, 209] on li "Tagged Product Options" at bounding box center [589, 215] width 177 height 36
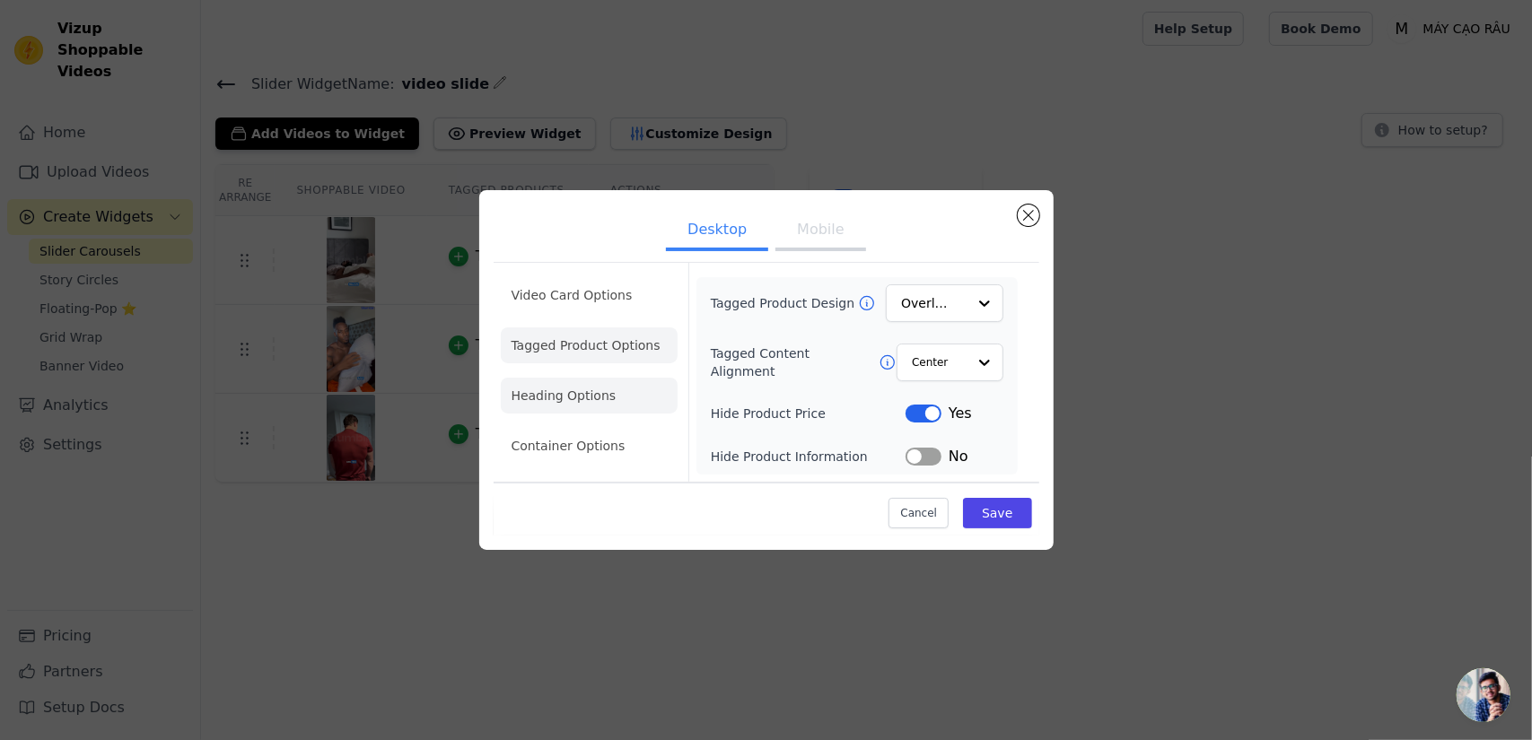
click at [577, 397] on li "Heading Options" at bounding box center [589, 396] width 177 height 36
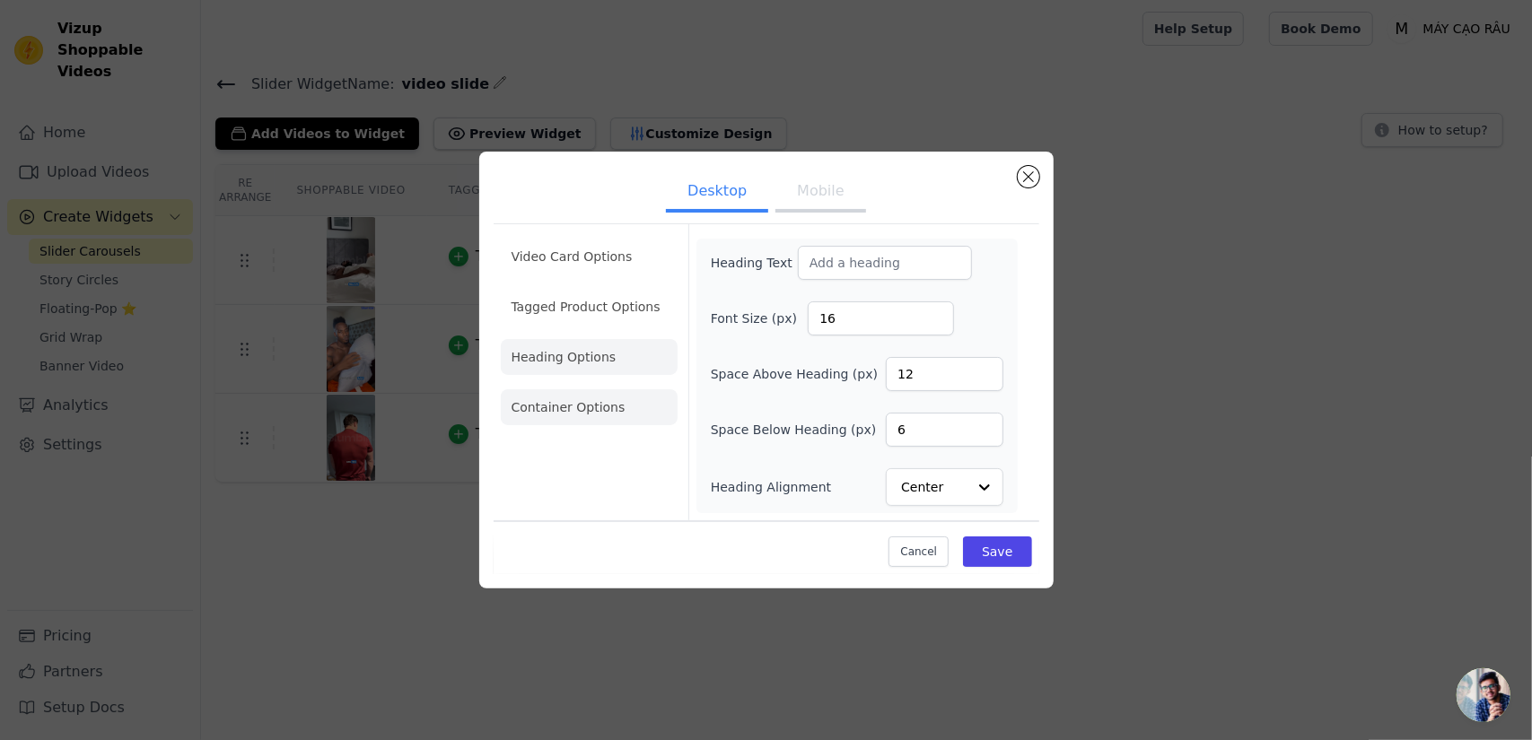
click at [577, 395] on li "Container Options" at bounding box center [589, 407] width 177 height 36
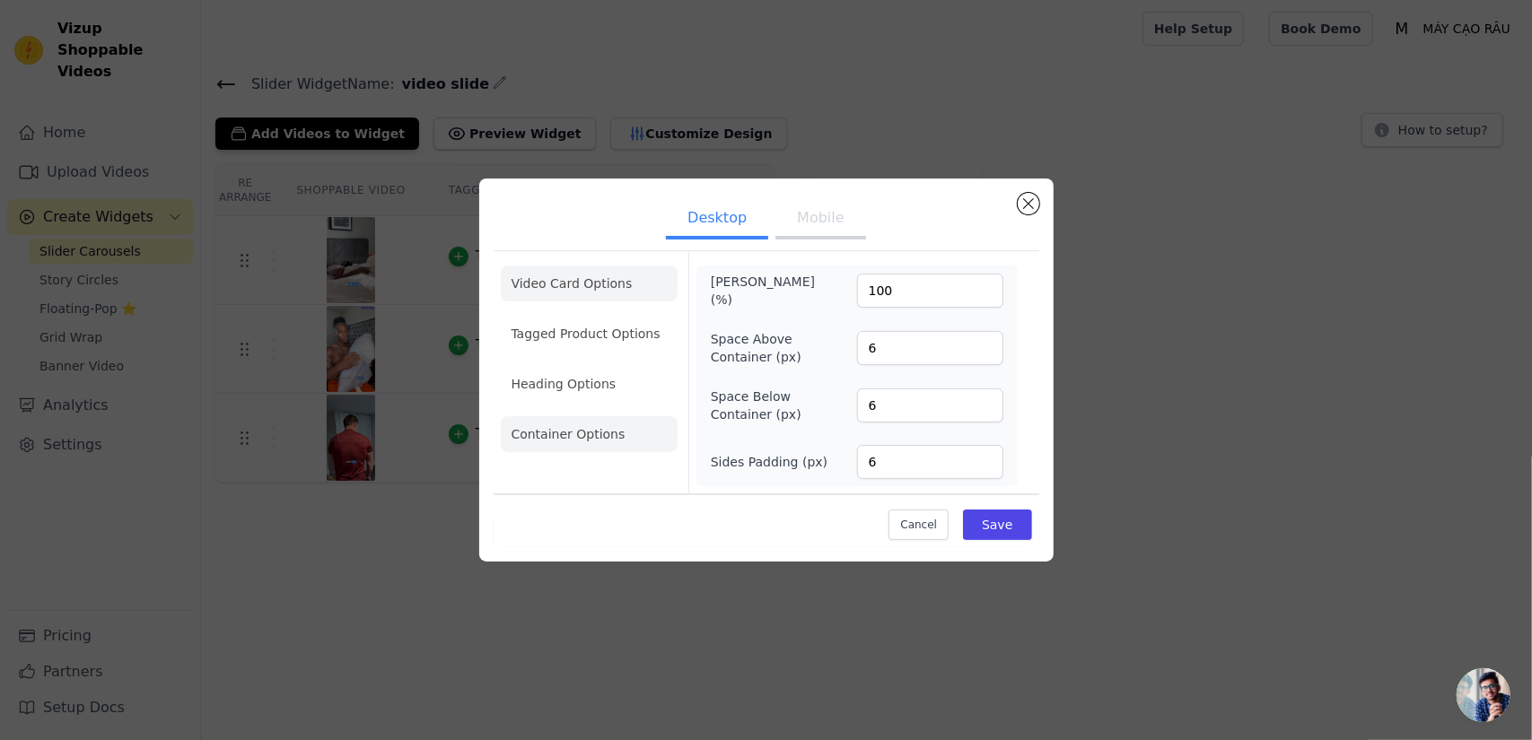
click at [576, 284] on li "Video Card Options" at bounding box center [589, 284] width 177 height 36
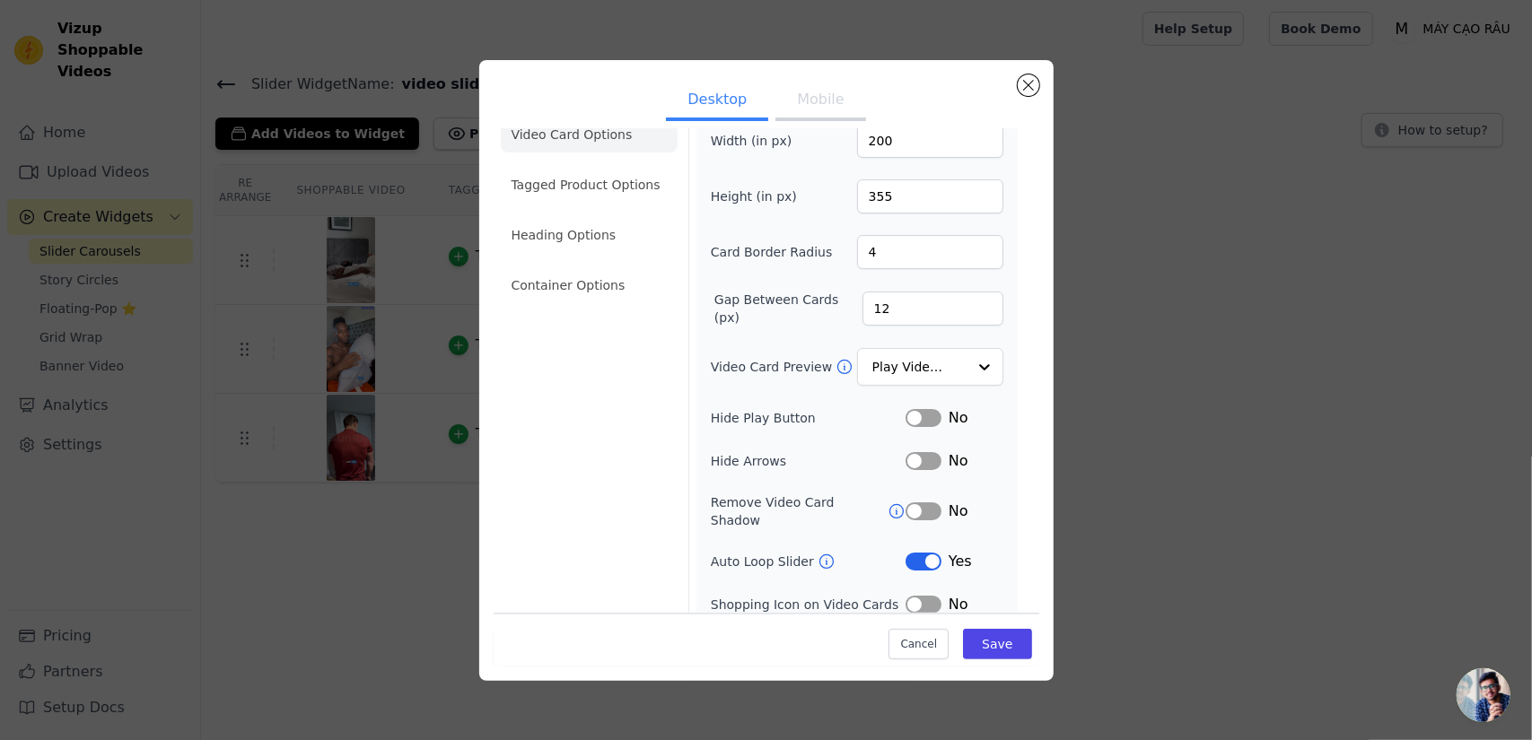
scroll to position [71, 0]
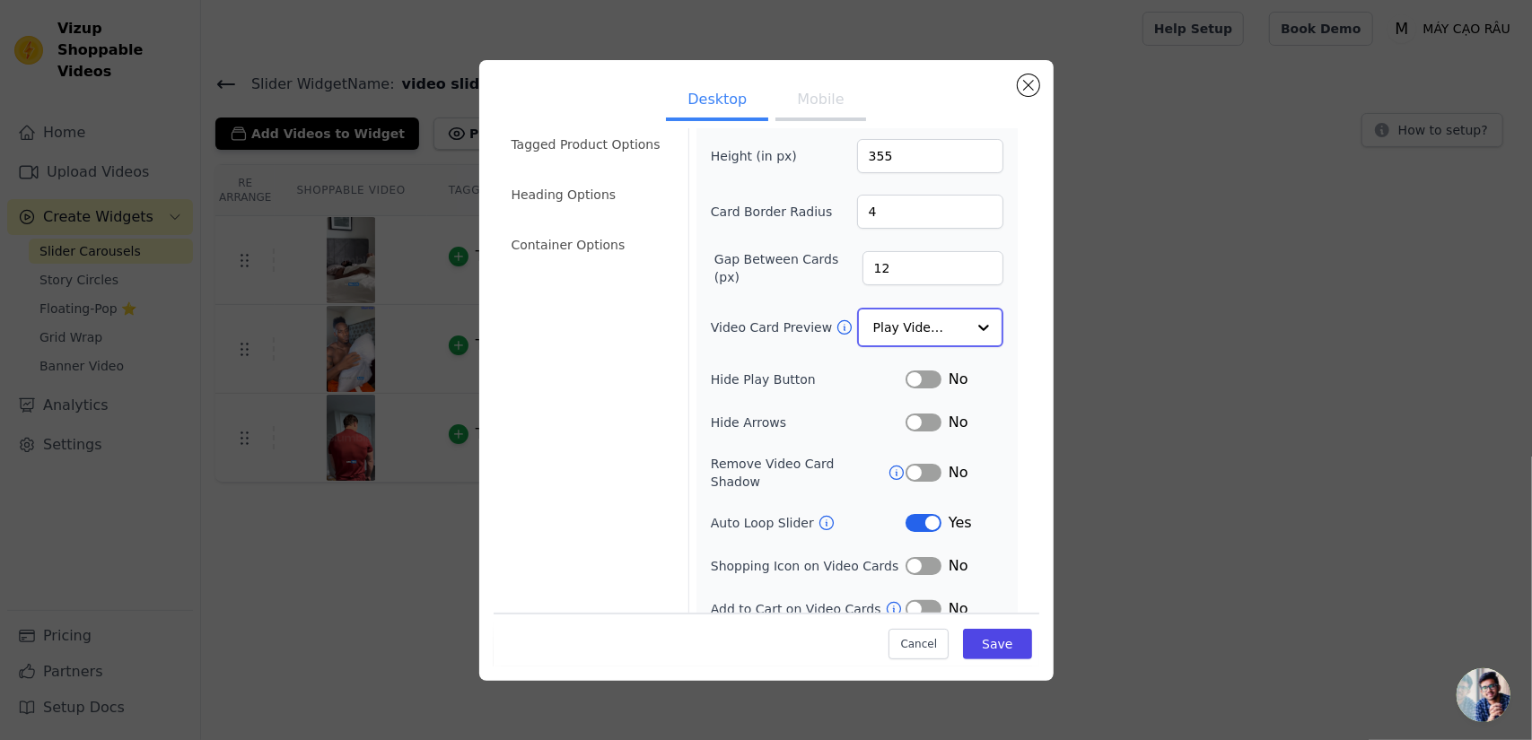
click at [915, 313] on input "Video Card Preview" at bounding box center [919, 328] width 92 height 36
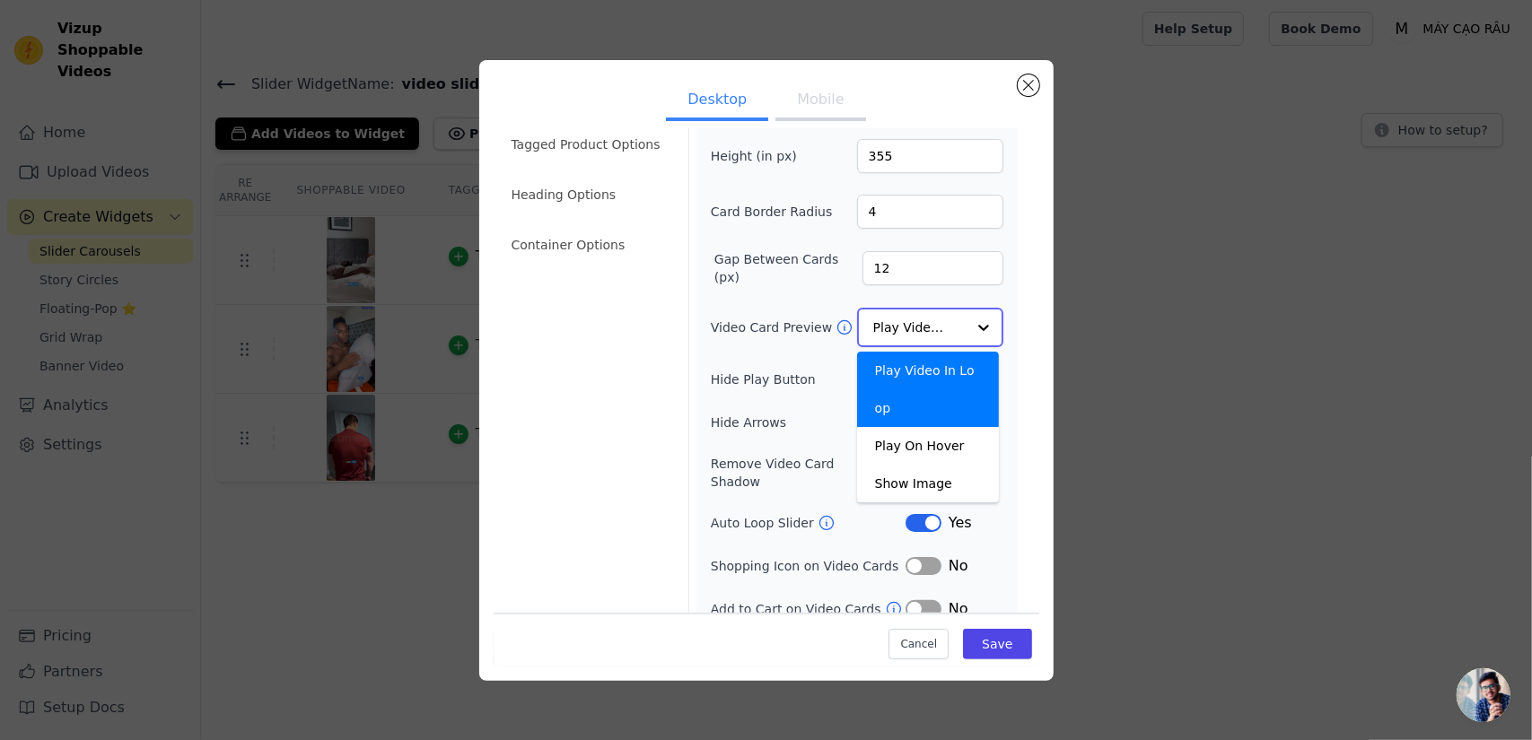
click at [915, 313] on input "Video Card Preview" at bounding box center [919, 328] width 92 height 36
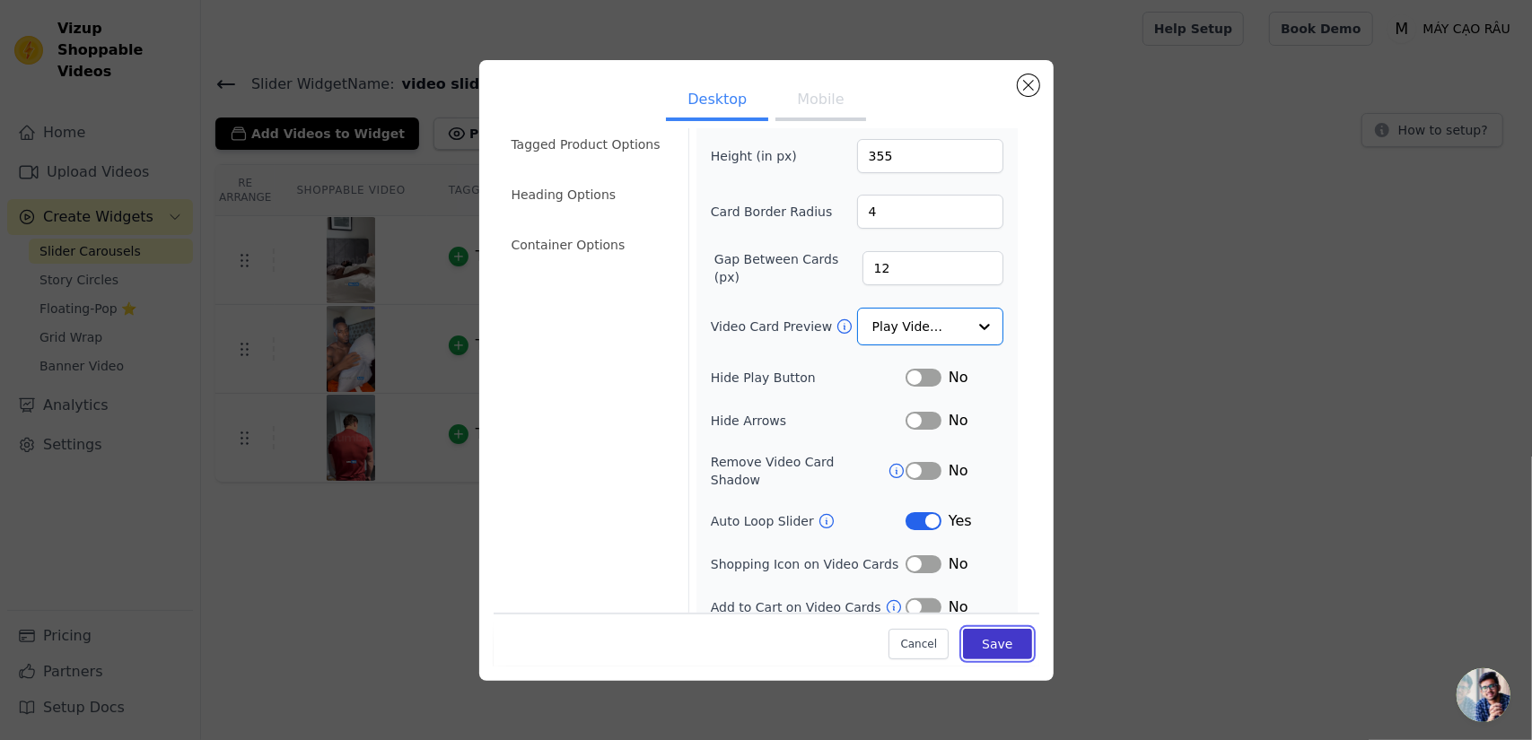
click at [1005, 640] on button "Save" at bounding box center [997, 644] width 68 height 31
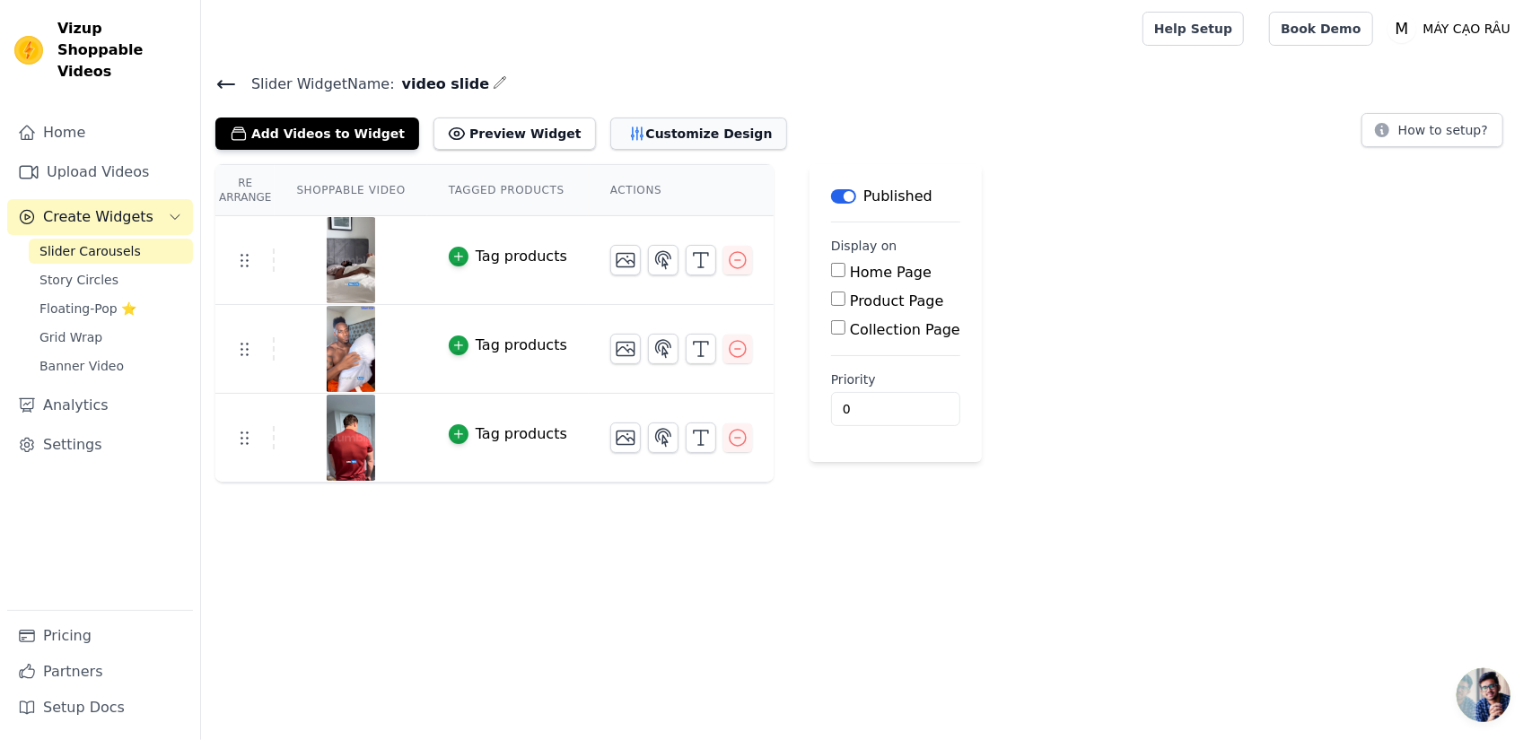
click at [614, 128] on button "Customize Design" at bounding box center [698, 134] width 177 height 32
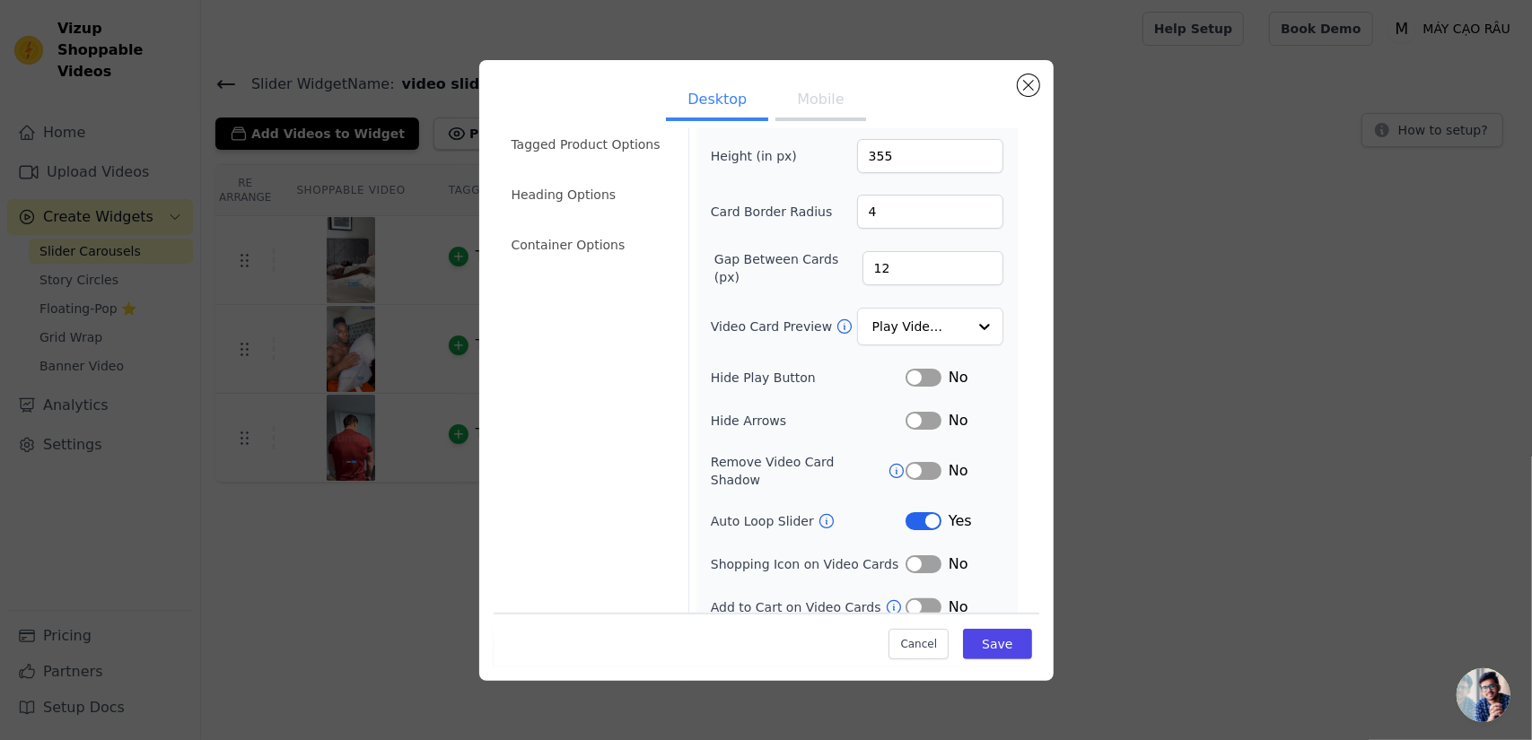
click at [906, 512] on button "Label" at bounding box center [923, 521] width 36 height 18
click at [991, 643] on button "Save" at bounding box center [997, 644] width 68 height 31
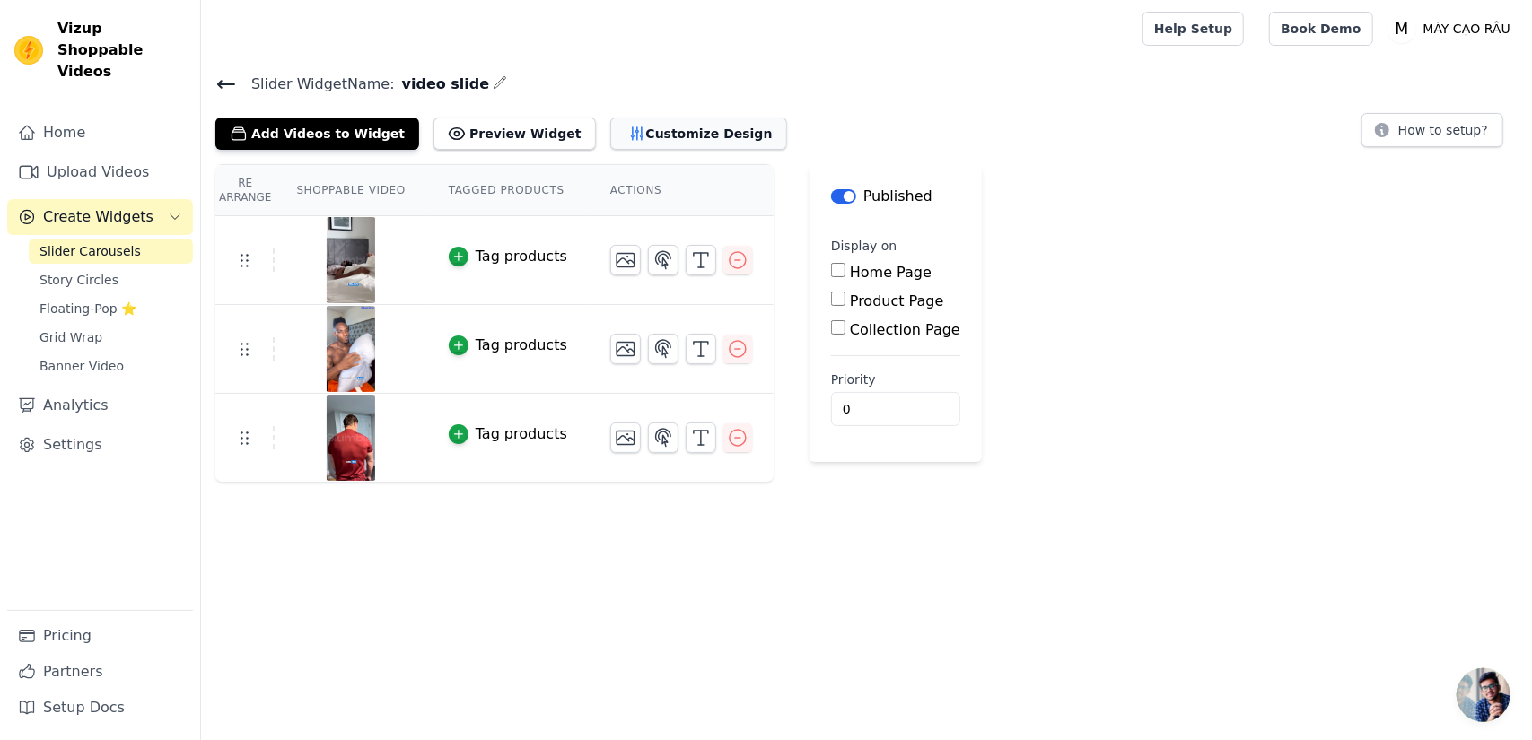
click at [691, 125] on button "Customize Design" at bounding box center [698, 134] width 177 height 32
